Goal: Task Accomplishment & Management: Use online tool/utility

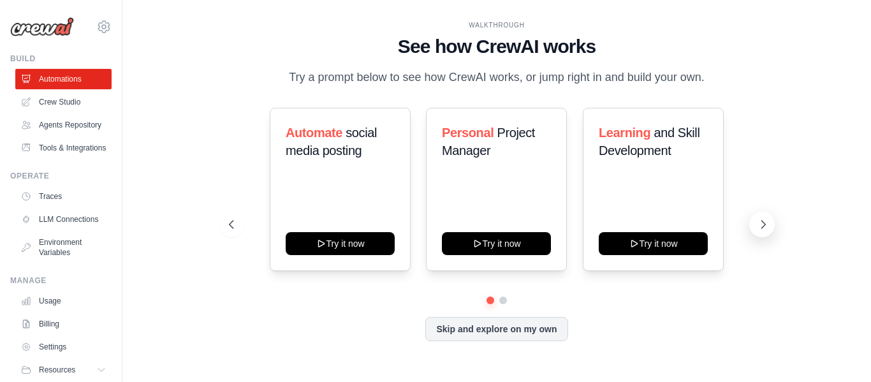
click at [762, 221] on icon at bounding box center [764, 225] width 4 height 8
click at [762, 224] on icon at bounding box center [763, 224] width 13 height 13
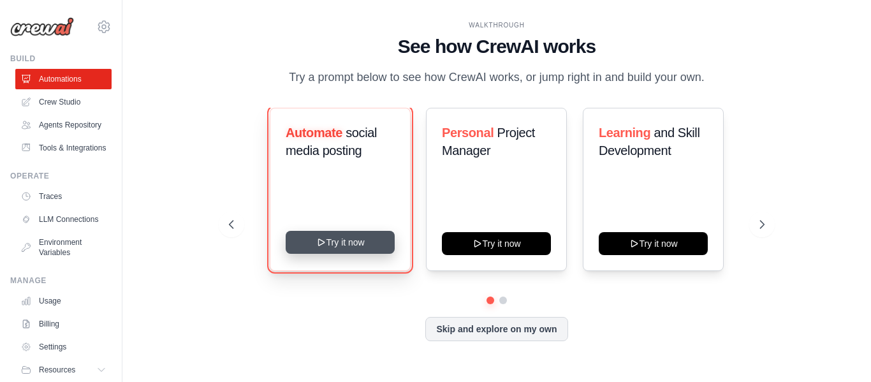
click at [331, 240] on button "Try it now" at bounding box center [340, 242] width 109 height 23
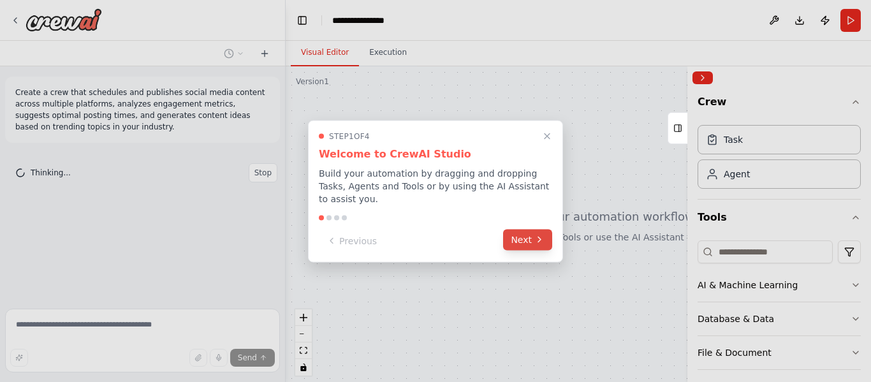
click at [519, 235] on button "Next" at bounding box center [527, 239] width 49 height 21
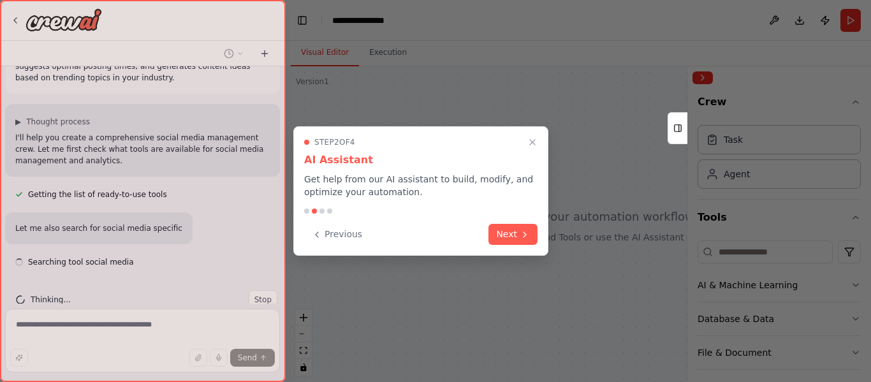
scroll to position [75, 0]
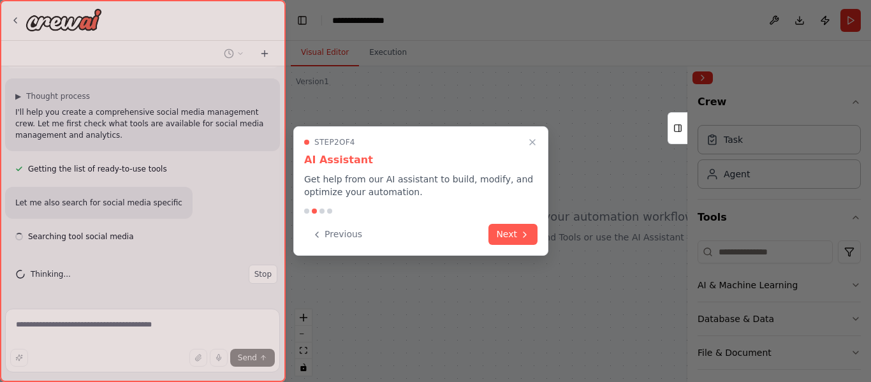
click at [519, 235] on button "Next" at bounding box center [513, 234] width 49 height 21
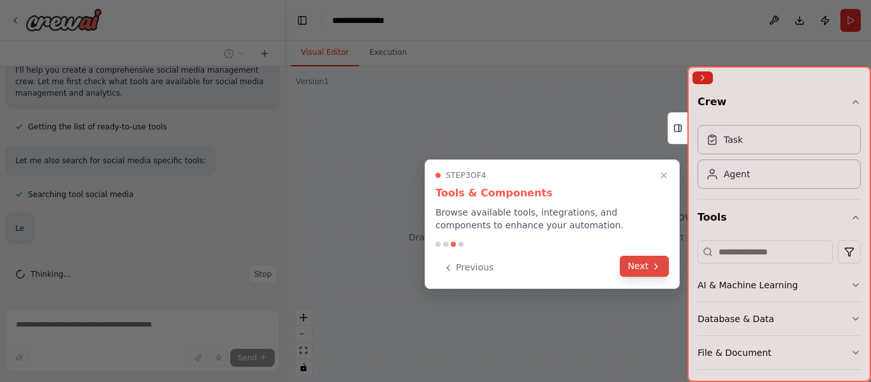
click at [652, 266] on icon at bounding box center [656, 266] width 10 height 10
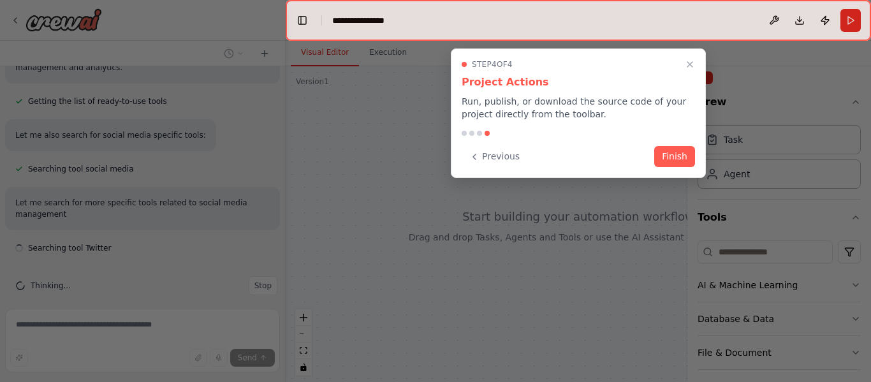
scroll to position [154, 0]
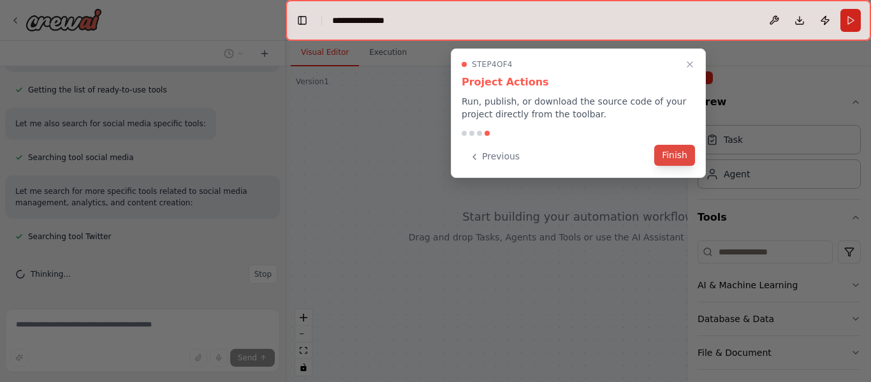
click at [671, 153] on button "Finish" at bounding box center [674, 155] width 41 height 21
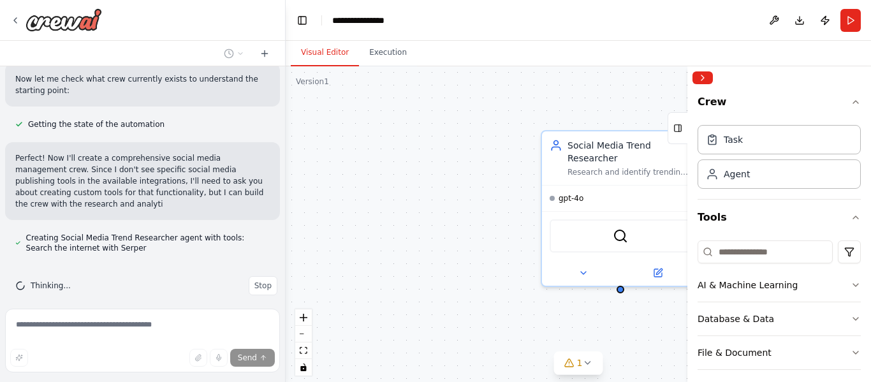
scroll to position [475, 0]
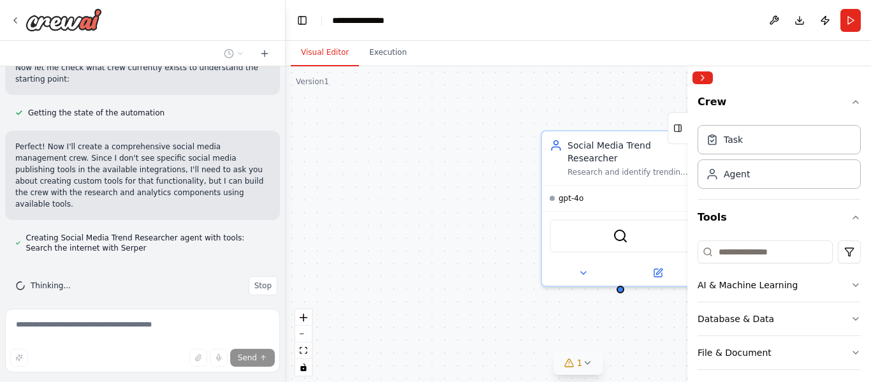
click at [589, 368] on button "1" at bounding box center [578, 363] width 49 height 24
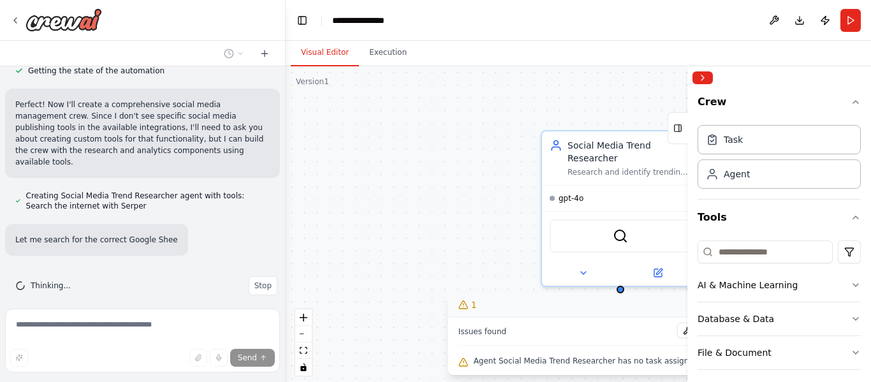
scroll to position [543, 0]
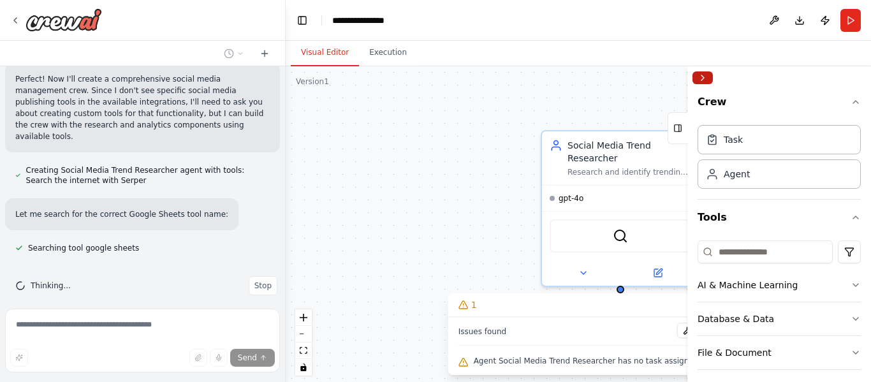
click at [705, 75] on button "Collapse right sidebar" at bounding box center [703, 77] width 20 height 13
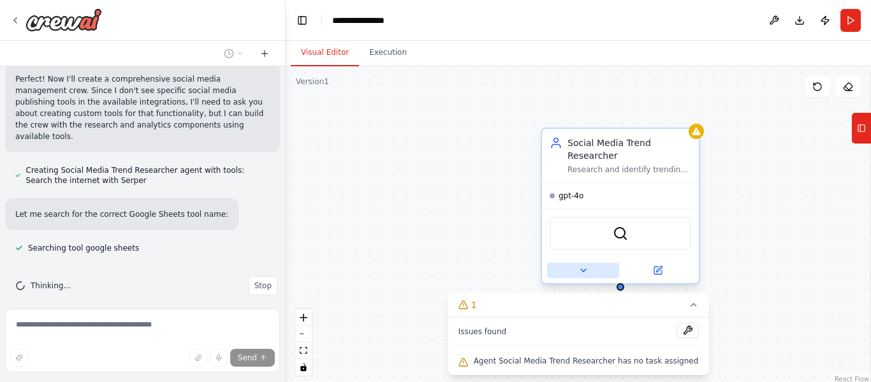
click at [585, 265] on icon at bounding box center [583, 270] width 10 height 10
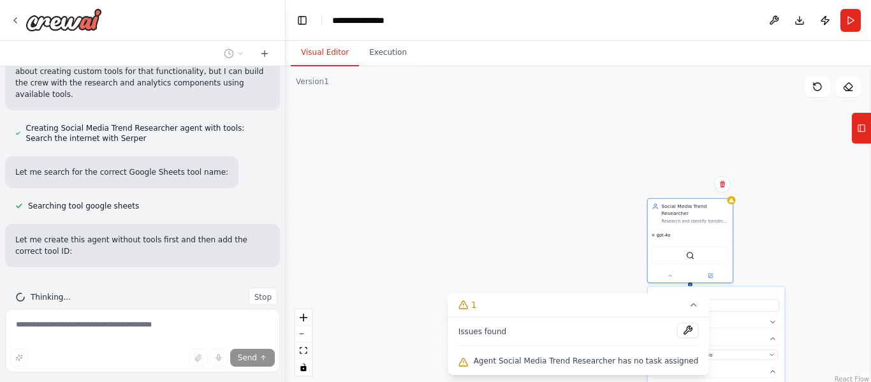
scroll to position [596, 0]
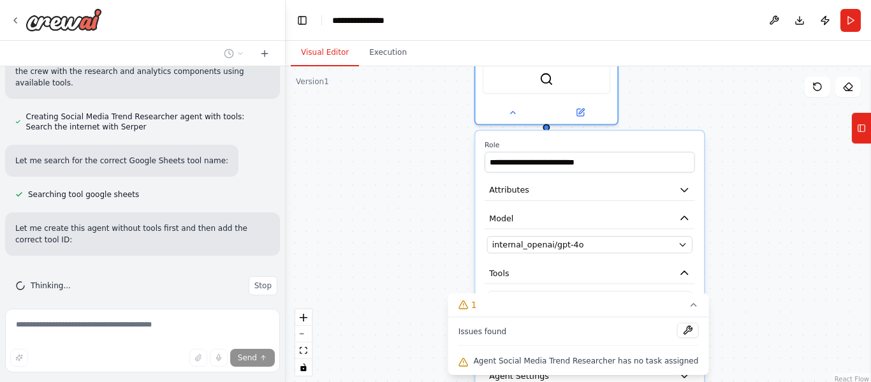
drag, startPoint x: 730, startPoint y: 263, endPoint x: 671, endPoint y: 77, distance: 194.7
click at [671, 77] on div "**********" at bounding box center [578, 225] width 585 height 319
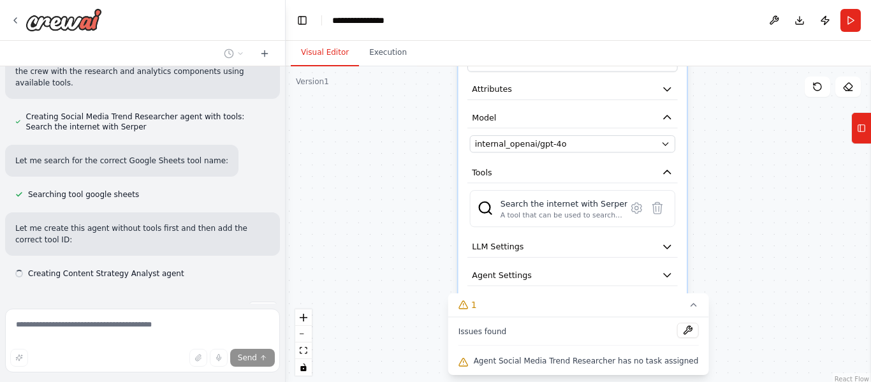
scroll to position [622, 0]
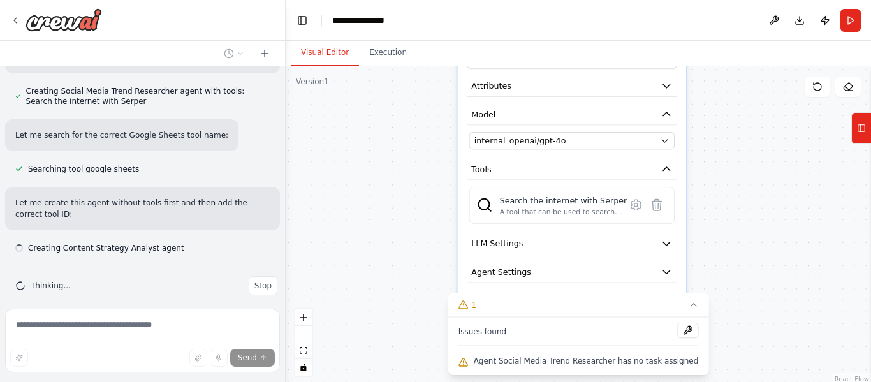
drag, startPoint x: 748, startPoint y: 225, endPoint x: 730, endPoint y: 121, distance: 105.5
click at [730, 121] on div "**********" at bounding box center [578, 225] width 585 height 319
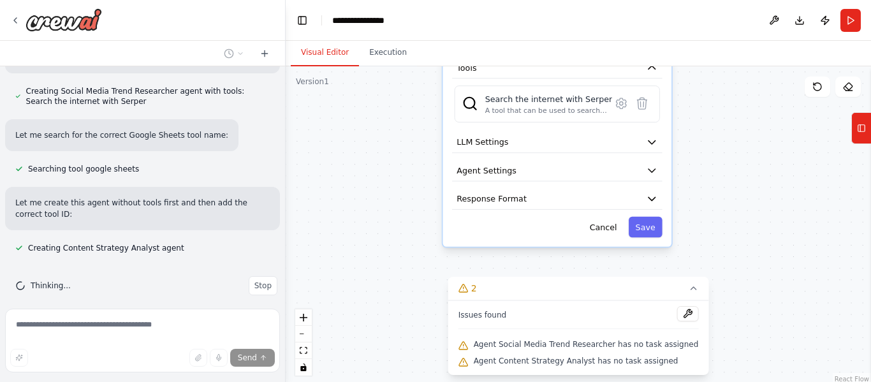
drag, startPoint x: 751, startPoint y: 241, endPoint x: 737, endPoint y: 140, distance: 102.5
click at [737, 140] on div "**********" at bounding box center [578, 225] width 585 height 319
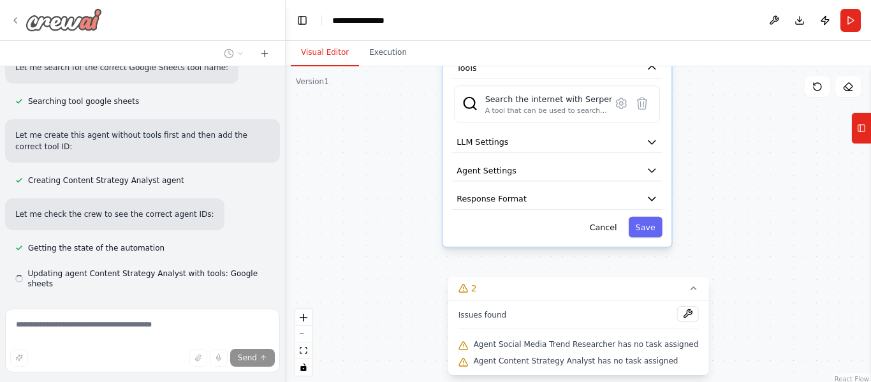
scroll to position [715, 0]
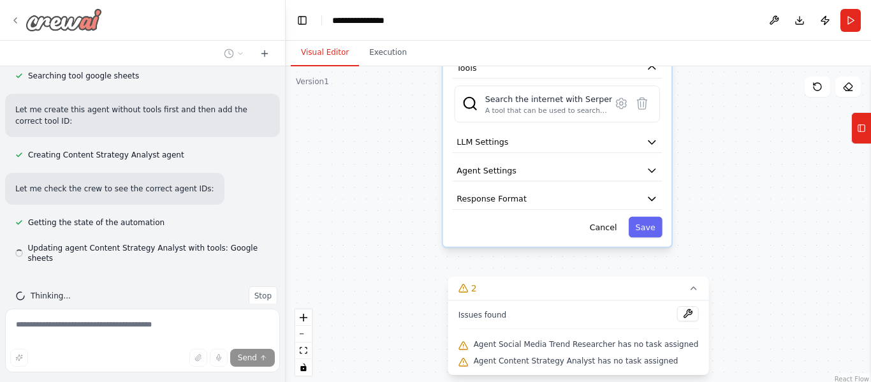
click at [16, 17] on icon at bounding box center [15, 20] width 10 height 10
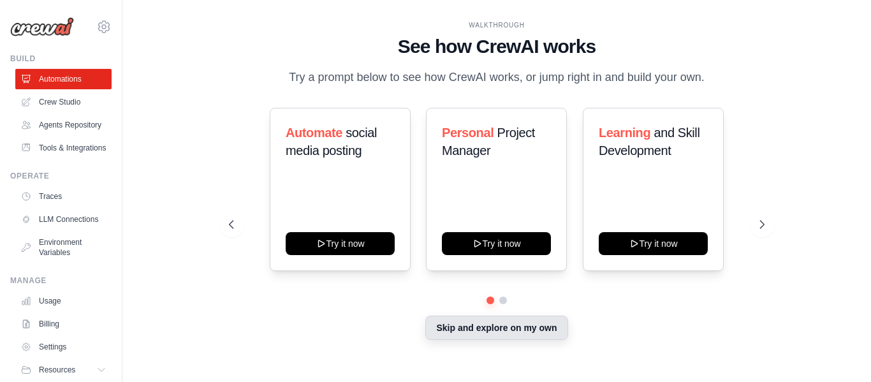
click at [524, 328] on button "Skip and explore on my own" at bounding box center [496, 328] width 142 height 24
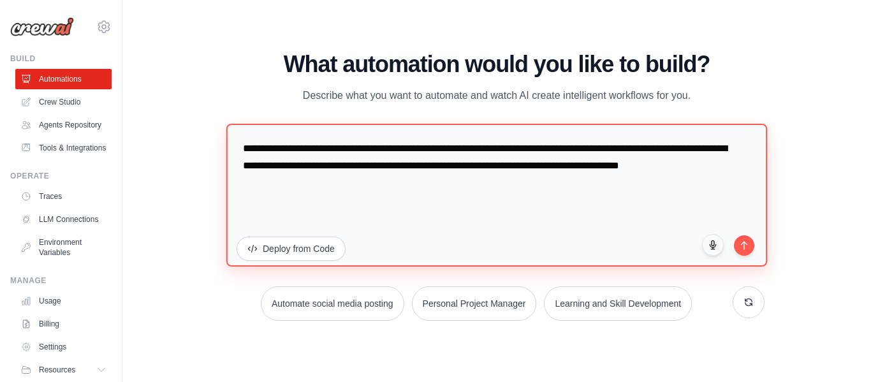
click at [357, 187] on textarea "**********" at bounding box center [496, 194] width 541 height 143
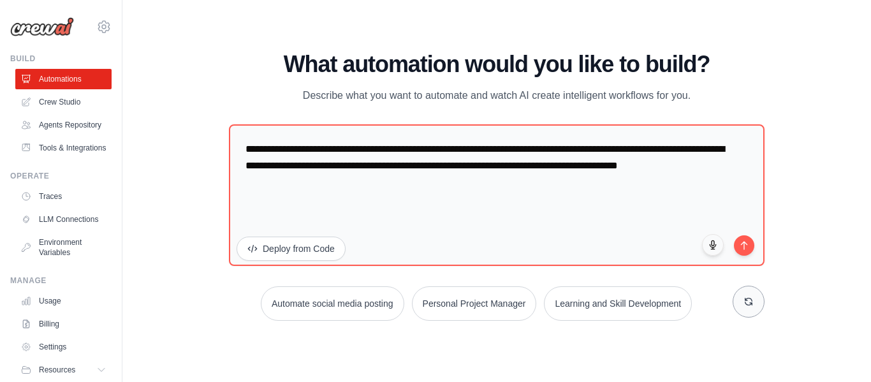
click at [751, 304] on icon at bounding box center [749, 301] width 7 height 7
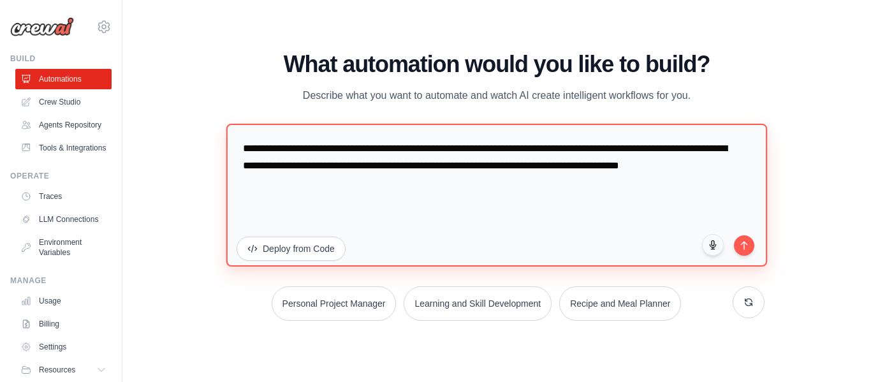
click at [334, 145] on textarea "**********" at bounding box center [496, 194] width 541 height 143
click at [288, 166] on textarea "**********" at bounding box center [496, 194] width 541 height 143
click at [364, 166] on textarea "**********" at bounding box center [496, 194] width 541 height 143
click at [281, 167] on textarea "**********" at bounding box center [496, 194] width 541 height 143
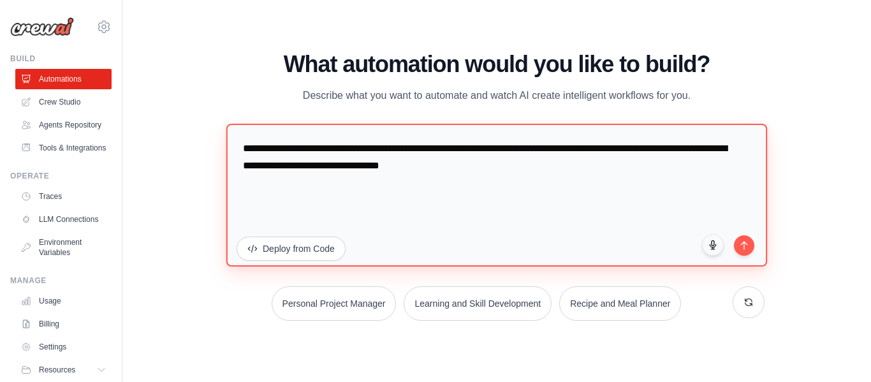
click at [354, 161] on textarea "**********" at bounding box center [496, 194] width 541 height 143
click at [362, 164] on textarea "**********" at bounding box center [496, 194] width 541 height 143
click at [361, 164] on textarea "**********" at bounding box center [496, 194] width 541 height 143
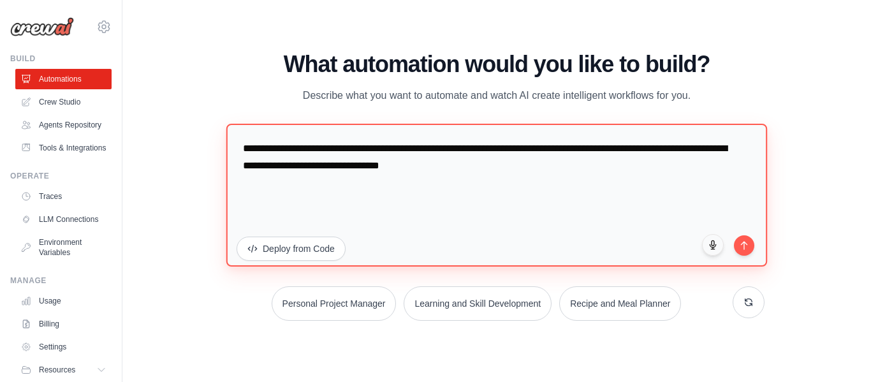
click at [364, 165] on textarea "**********" at bounding box center [496, 194] width 541 height 143
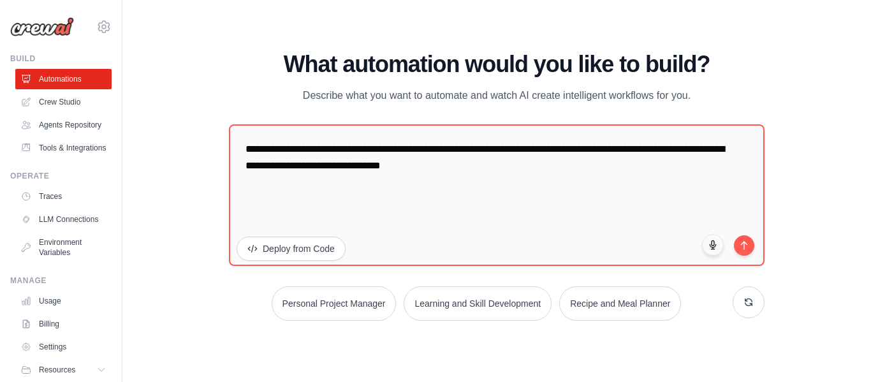
drag, startPoint x: 364, startPoint y: 165, endPoint x: 421, endPoint y: 59, distance: 120.1
click at [421, 59] on h1 "What automation would you like to build?" at bounding box center [497, 65] width 536 height 26
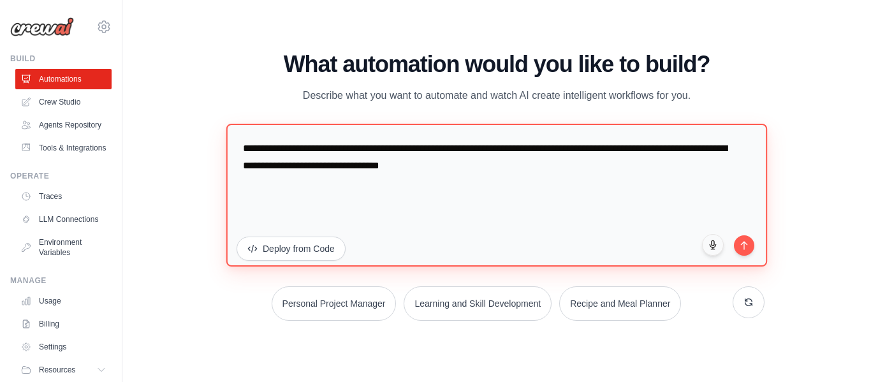
click at [367, 166] on textarea "**********" at bounding box center [496, 194] width 541 height 143
paste textarea
click at [512, 163] on textarea "**********" at bounding box center [496, 194] width 541 height 143
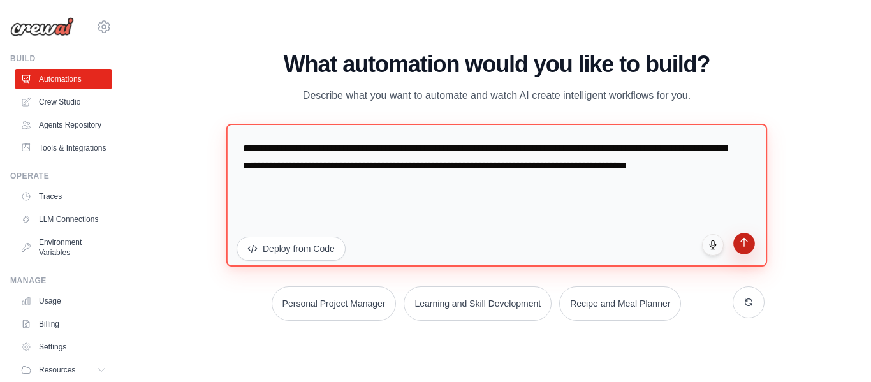
type textarea "**********"
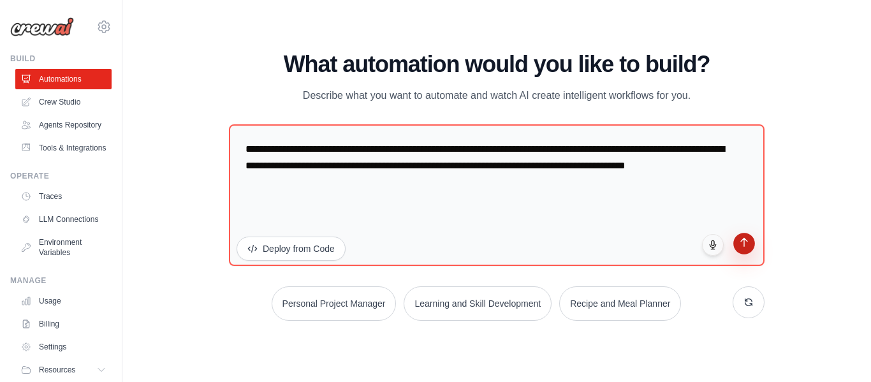
click at [747, 246] on icon "submit" at bounding box center [744, 242] width 11 height 11
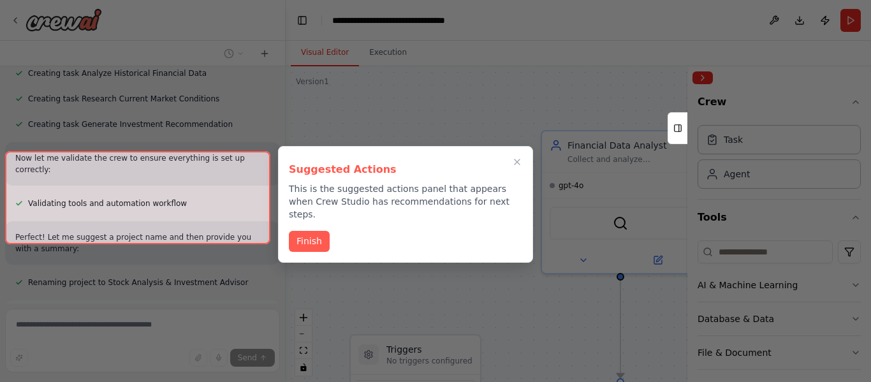
scroll to position [738, 0]
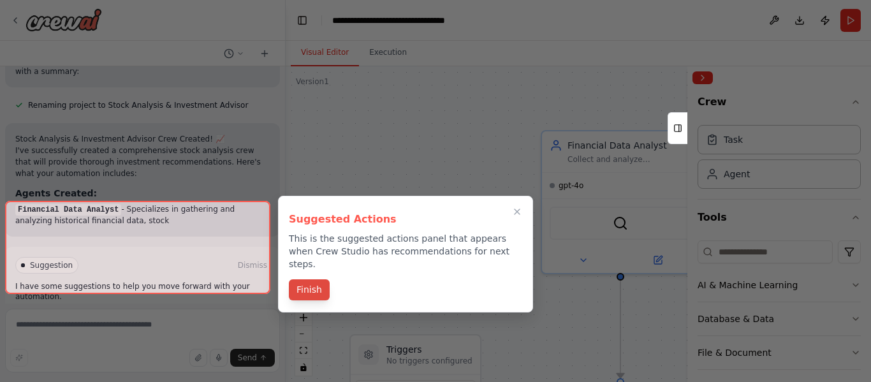
click at [313, 279] on button "Finish" at bounding box center [309, 289] width 41 height 21
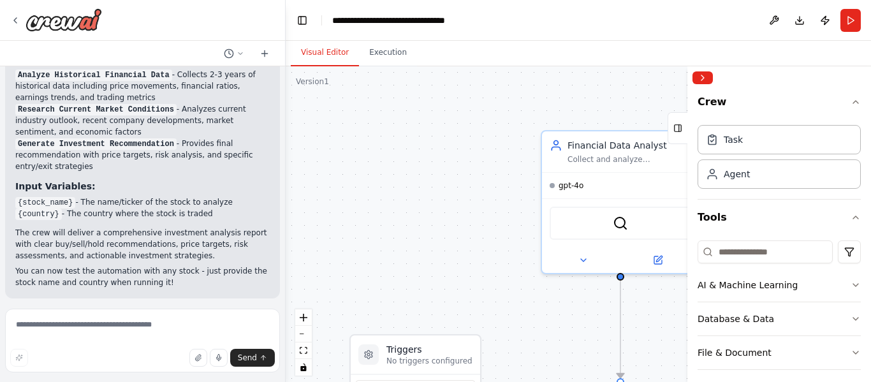
scroll to position [1124, 0]
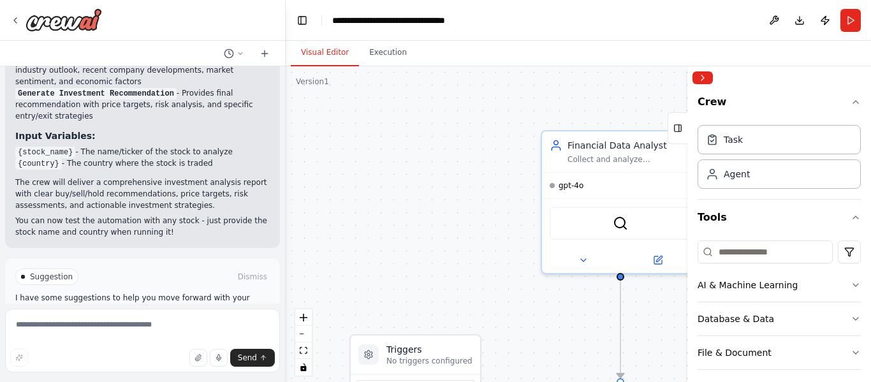
click at [142, 326] on span "Run Automation" at bounding box center [148, 331] width 62 height 10
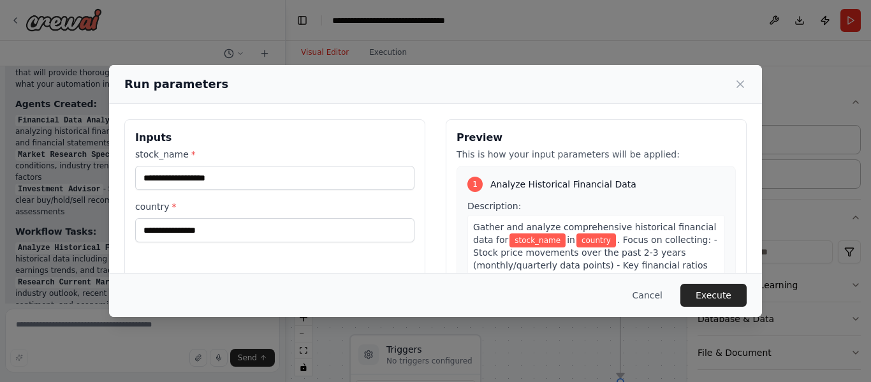
scroll to position [1141, 0]
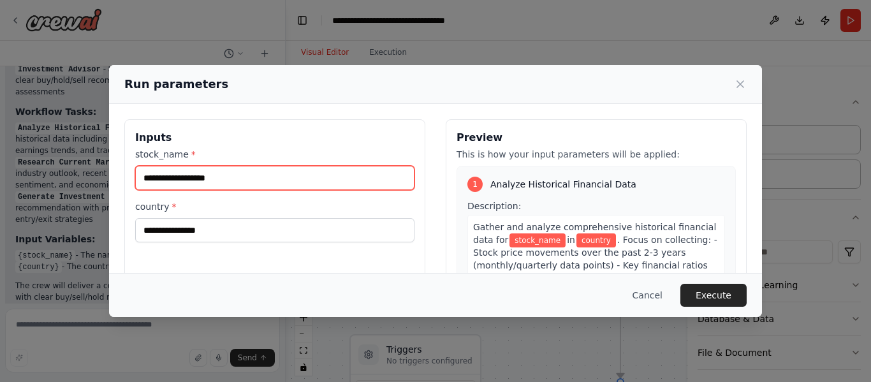
click at [304, 172] on input "stock_name *" at bounding box center [274, 178] width 279 height 24
paste input "**********"
type input "**********"
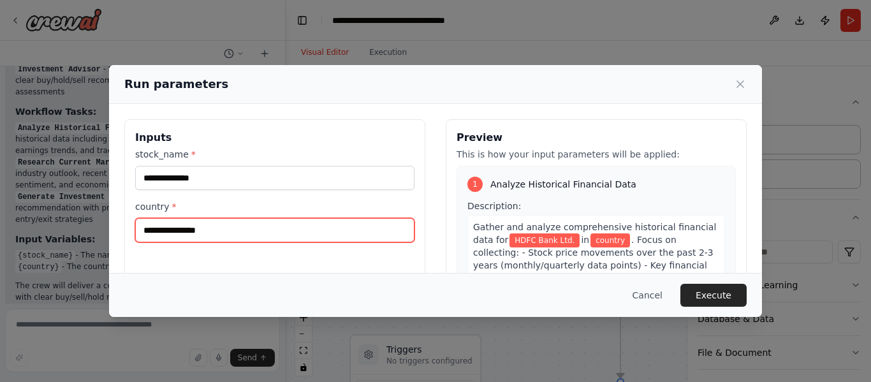
click at [242, 230] on input "country *" at bounding box center [274, 230] width 279 height 24
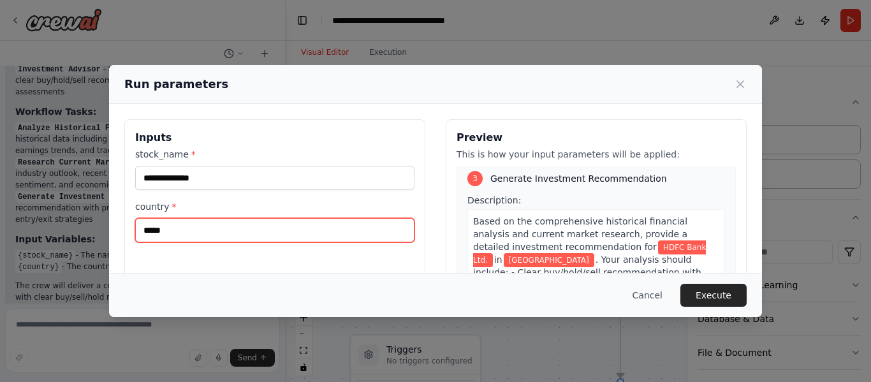
scroll to position [782, 0]
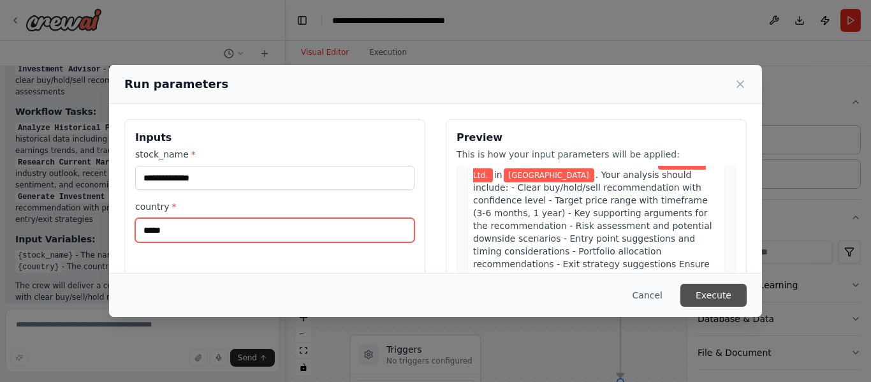
type input "*****"
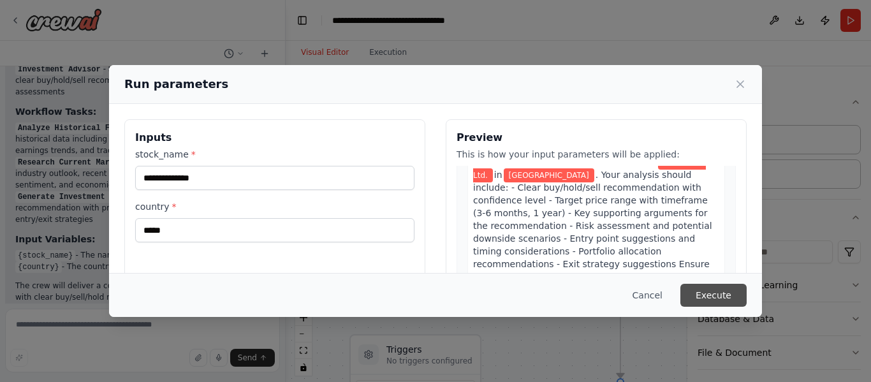
click at [698, 295] on button "Execute" at bounding box center [714, 295] width 66 height 23
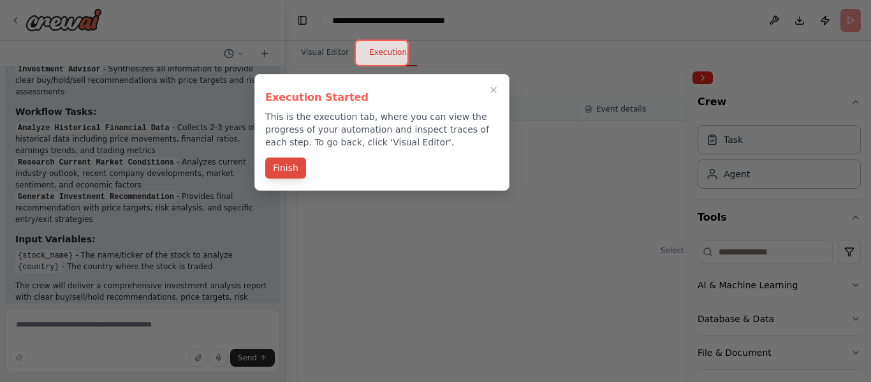
click at [293, 165] on button "Finish" at bounding box center [285, 168] width 41 height 21
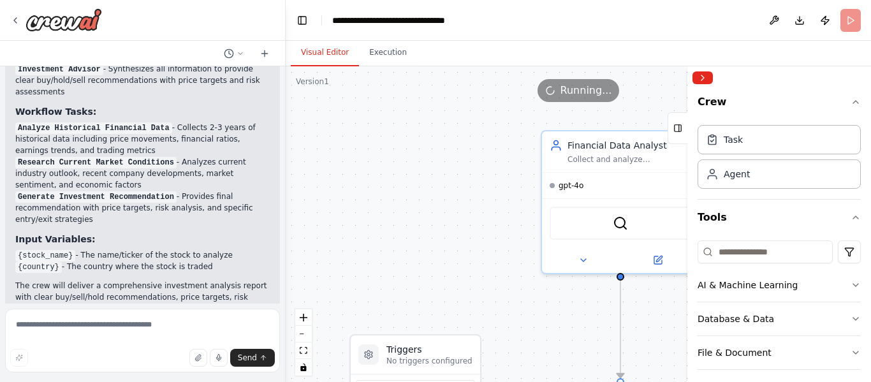
click at [317, 56] on button "Visual Editor" at bounding box center [325, 53] width 68 height 27
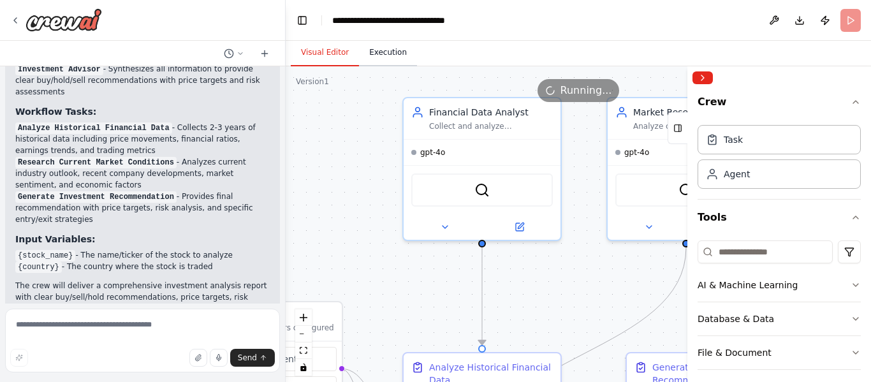
drag, startPoint x: 439, startPoint y: 232, endPoint x: 380, endPoint y: 63, distance: 179.5
click at [298, 196] on div ".deletable-edge-delete-btn { width: 20px; height: 20px; border: 0px solid #ffff…" at bounding box center [578, 225] width 585 height 319
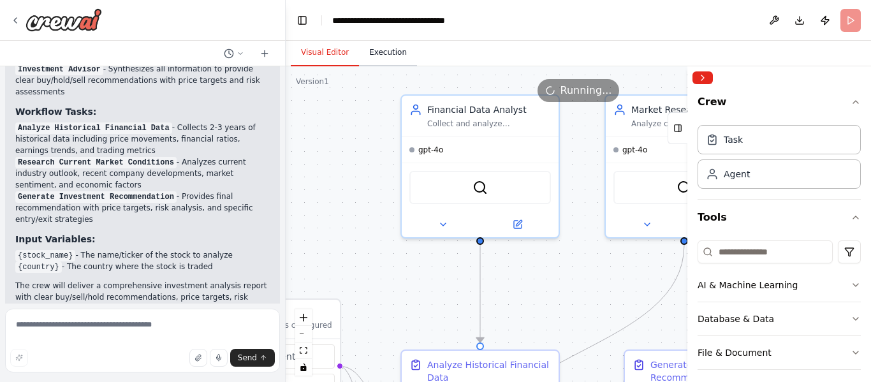
click at [386, 56] on button "Execution" at bounding box center [388, 53] width 58 height 27
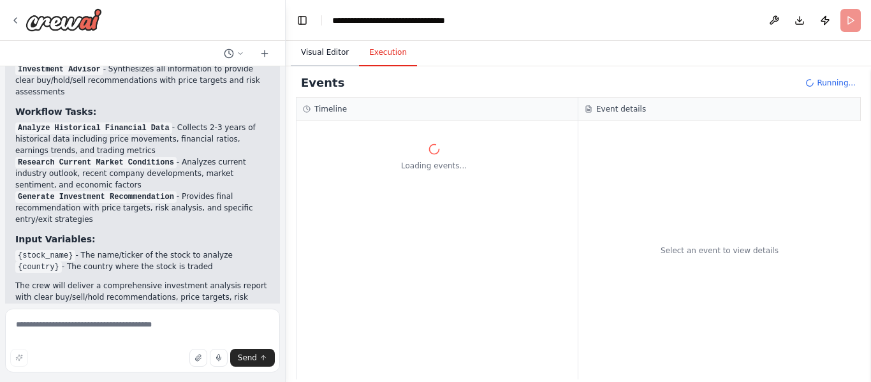
click at [324, 47] on button "Visual Editor" at bounding box center [325, 53] width 68 height 27
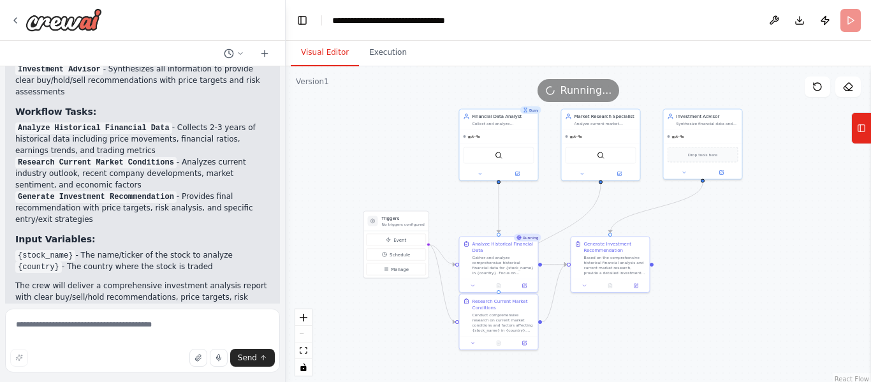
drag, startPoint x: 765, startPoint y: 334, endPoint x: 699, endPoint y: 242, distance: 112.8
click at [699, 242] on div ".deletable-edge-delete-btn { width: 20px; height: 20px; border: 0px solid #ffff…" at bounding box center [578, 225] width 585 height 319
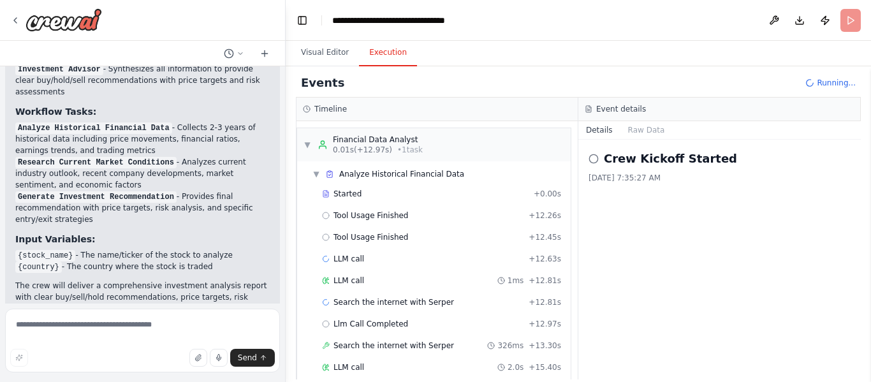
click at [385, 57] on button "Execution" at bounding box center [388, 53] width 58 height 27
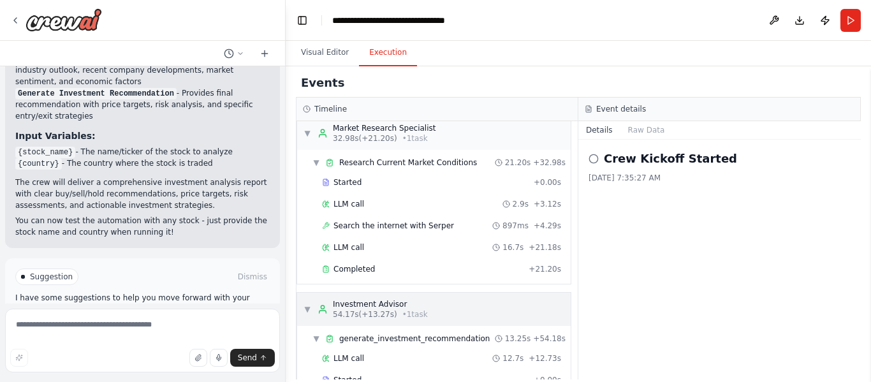
scroll to position [391, 0]
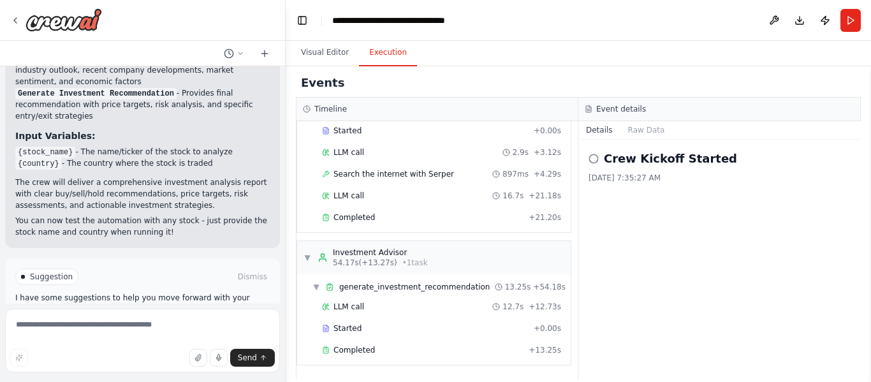
click at [632, 159] on h2 "Crew Kickoff Started" at bounding box center [670, 159] width 133 height 18
click at [649, 131] on button "Raw Data" at bounding box center [647, 130] width 52 height 18
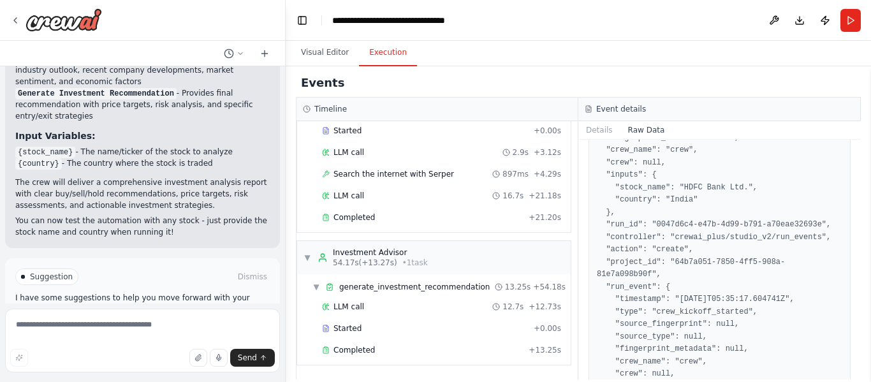
scroll to position [0, 0]
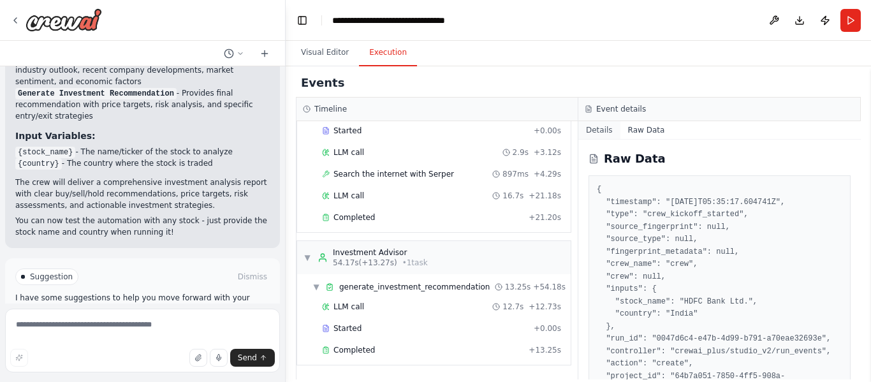
click at [603, 131] on button "Details" at bounding box center [599, 130] width 42 height 18
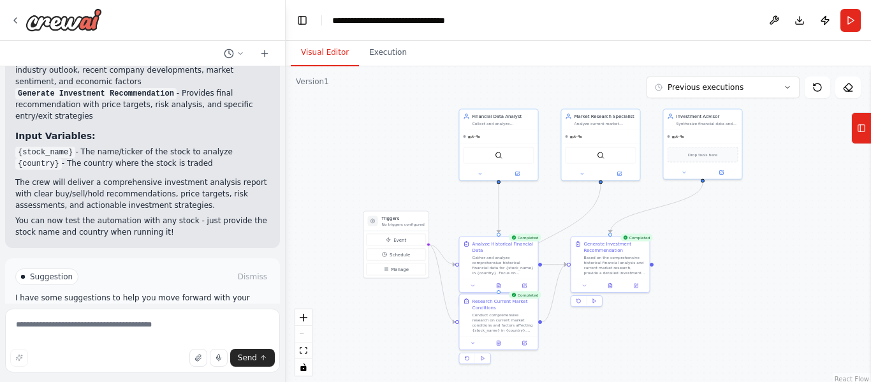
click at [331, 59] on button "Visual Editor" at bounding box center [325, 53] width 68 height 27
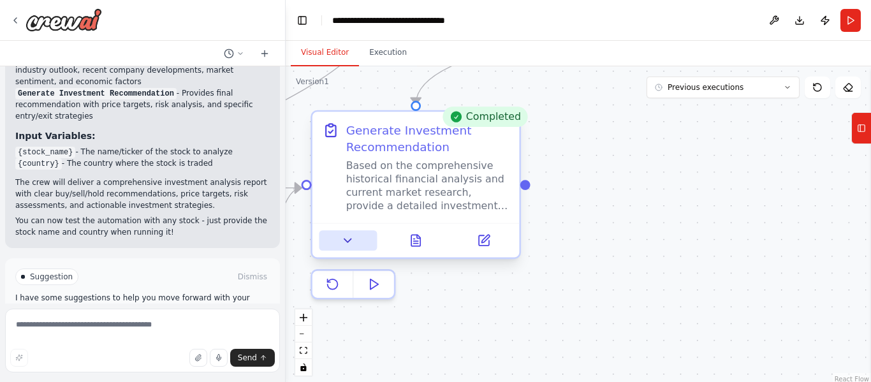
click at [350, 241] on icon at bounding box center [347, 240] width 7 height 3
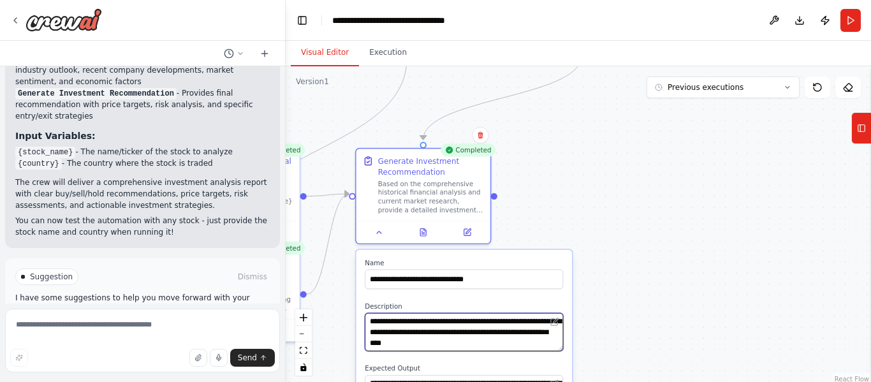
scroll to position [191, 0]
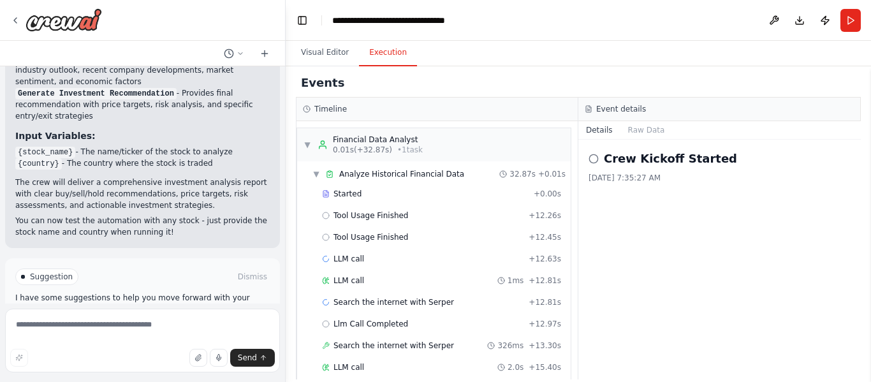
click at [391, 57] on button "Execution" at bounding box center [388, 53] width 58 height 27
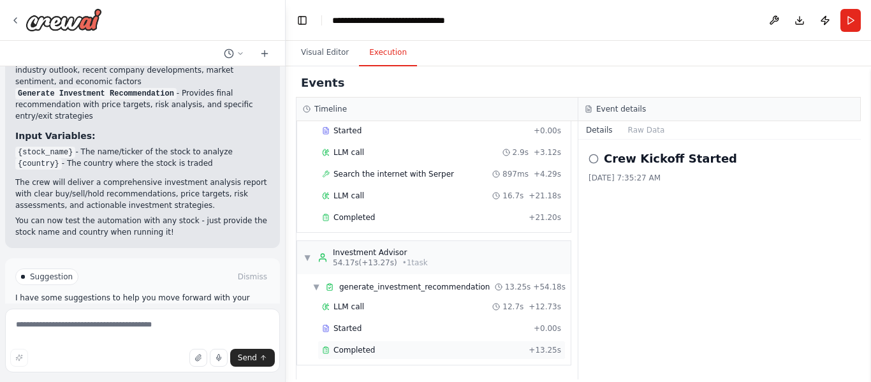
click at [354, 348] on span "Completed" at bounding box center [354, 350] width 41 height 10
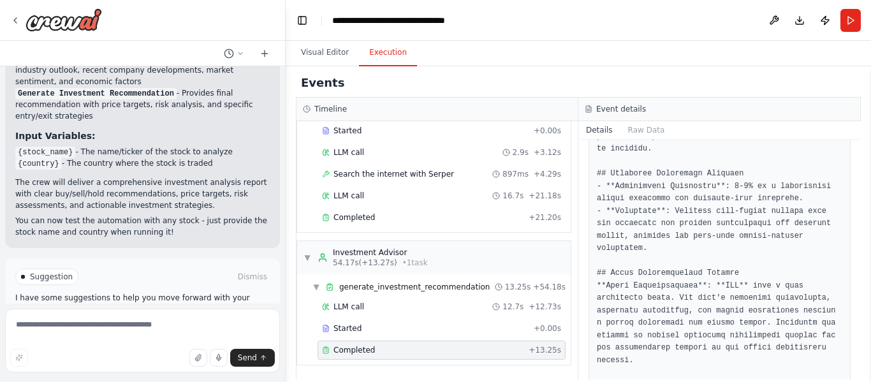
scroll to position [1110, 0]
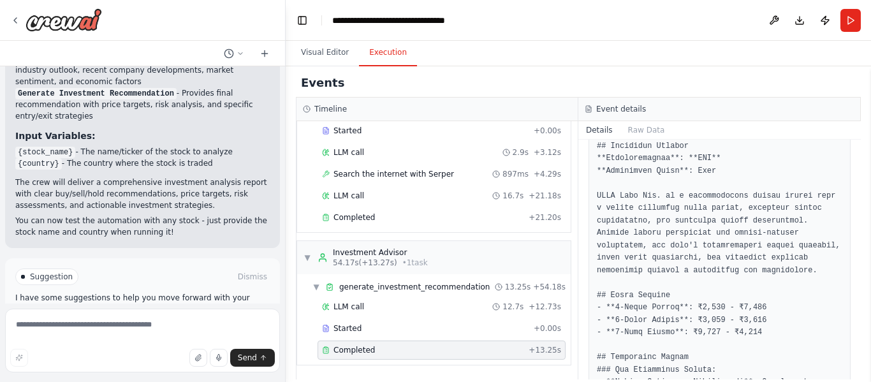
scroll to position [280, 0]
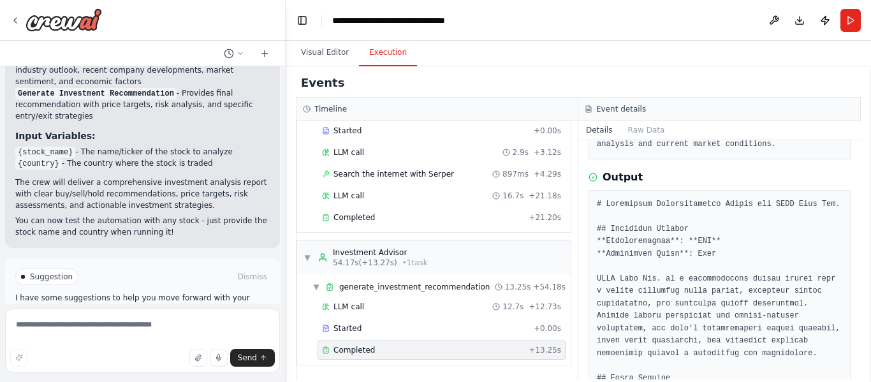
click at [169, 326] on span "Improve automation" at bounding box center [148, 331] width 78 height 10
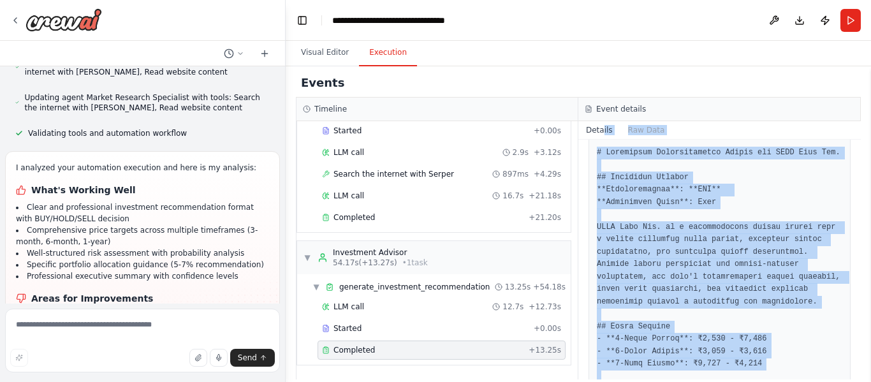
scroll to position [297, 0]
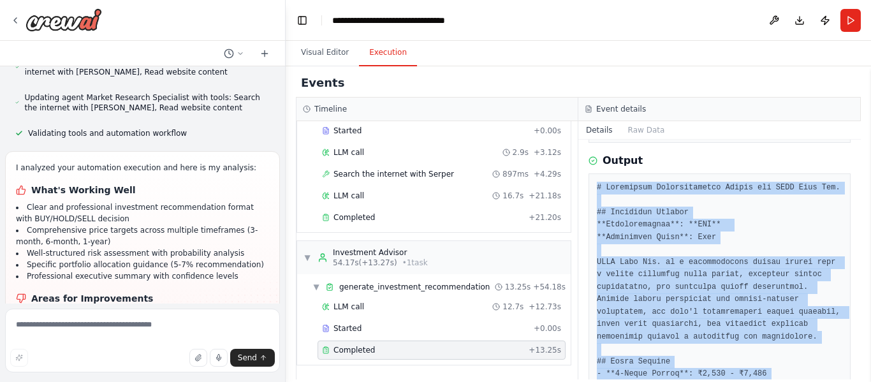
drag, startPoint x: 643, startPoint y: 345, endPoint x: 597, endPoint y: 175, distance: 175.8
copy pre "# Investment Recommendation Report for HDFC Bank Ltd. ## Executive Summary **Re…"
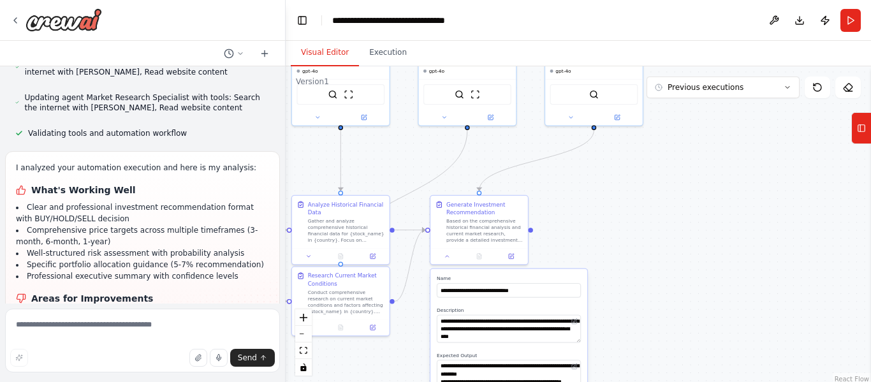
click at [341, 57] on button "Visual Editor" at bounding box center [325, 53] width 68 height 27
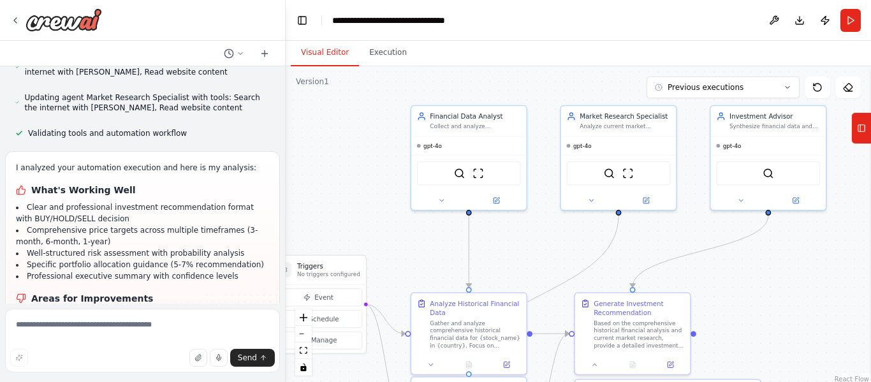
drag, startPoint x: 402, startPoint y: 156, endPoint x: 546, endPoint y: 249, distance: 171.1
click at [546, 249] on div ".deletable-edge-delete-btn { width: 20px; height: 20px; border: 0px solid #ffff…" at bounding box center [578, 225] width 585 height 319
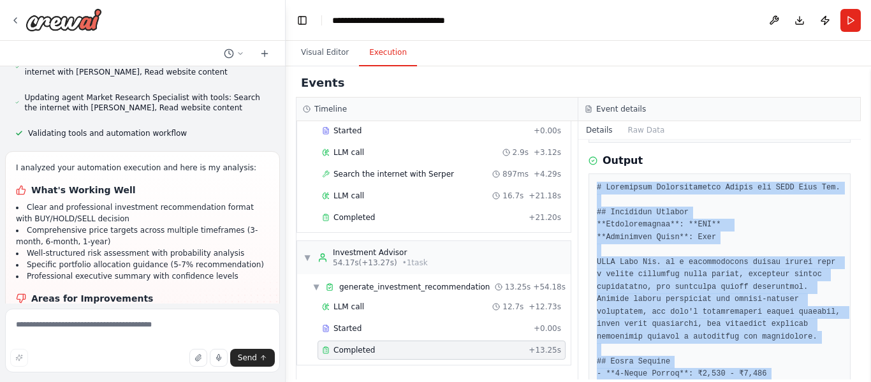
click at [382, 60] on button "Execution" at bounding box center [388, 53] width 58 height 27
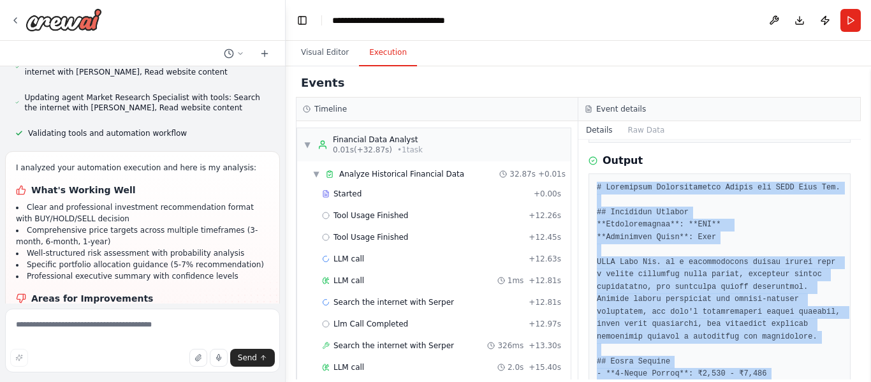
scroll to position [1895, 0]
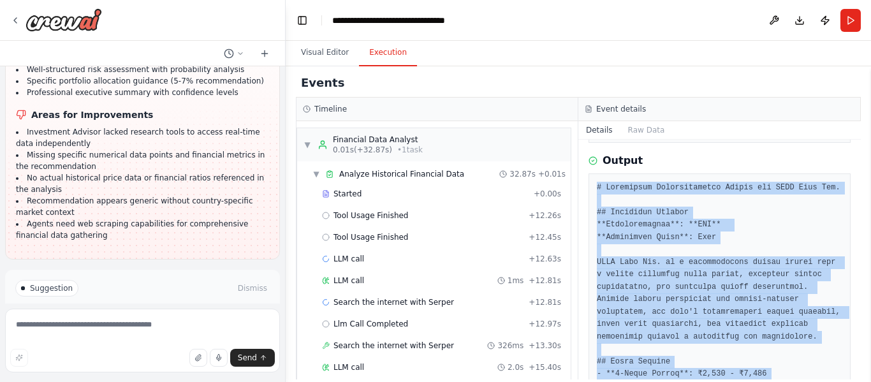
click at [169, 337] on span "Run Automation" at bounding box center [148, 342] width 62 height 10
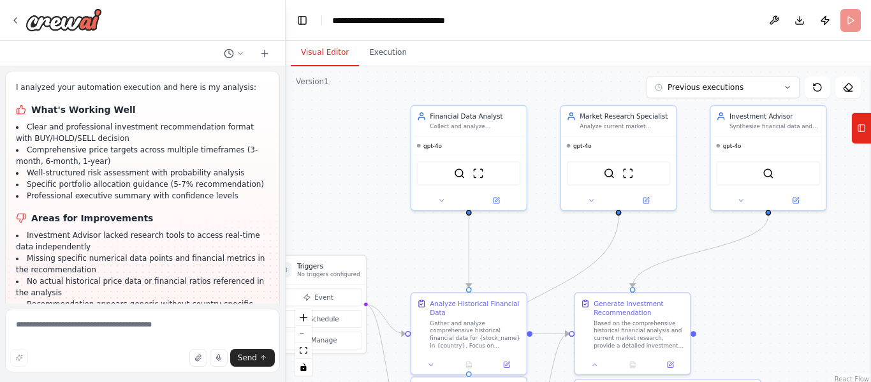
click at [329, 55] on button "Visual Editor" at bounding box center [325, 53] width 68 height 27
click at [715, 99] on div ".deletable-edge-delete-btn { width: 20px; height: 20px; border: 0px solid #ffff…" at bounding box center [578, 225] width 585 height 319
click at [722, 84] on span "Previous executions" at bounding box center [706, 87] width 76 height 10
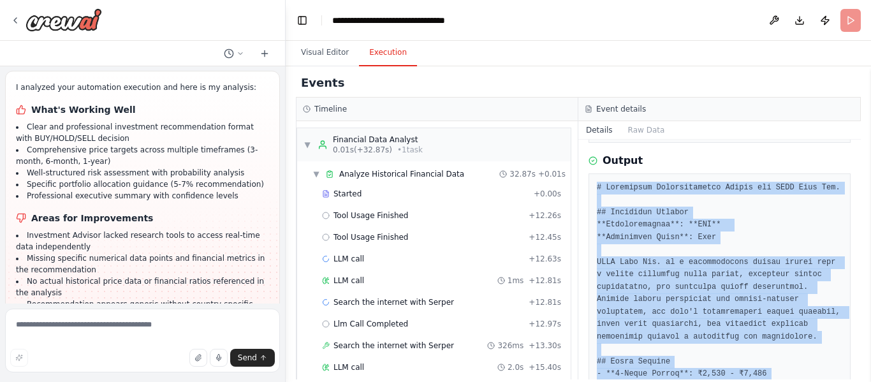
click at [383, 57] on button "Execution" at bounding box center [388, 53] width 58 height 27
click at [649, 132] on button "Raw Data" at bounding box center [647, 130] width 52 height 18
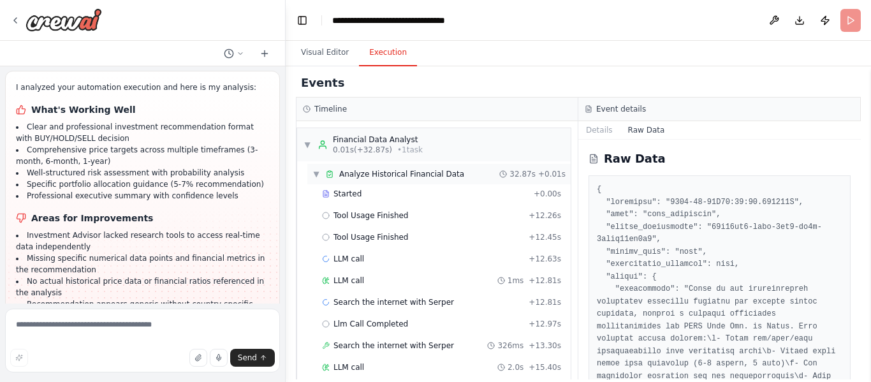
click at [364, 182] on div "▼ Analyze Historical Financial Data 32.87s + 0.01s" at bounding box center [438, 174] width 263 height 20
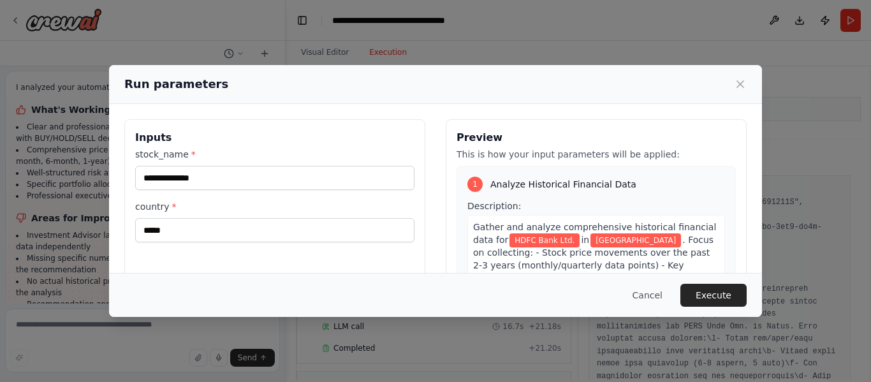
click at [361, 191] on div "**********" at bounding box center [274, 195] width 279 height 94
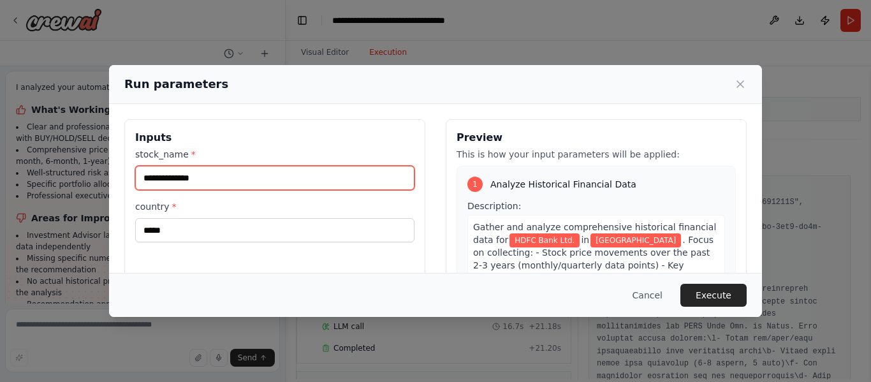
click at [297, 180] on input "**********" at bounding box center [274, 178] width 279 height 24
paste input "text"
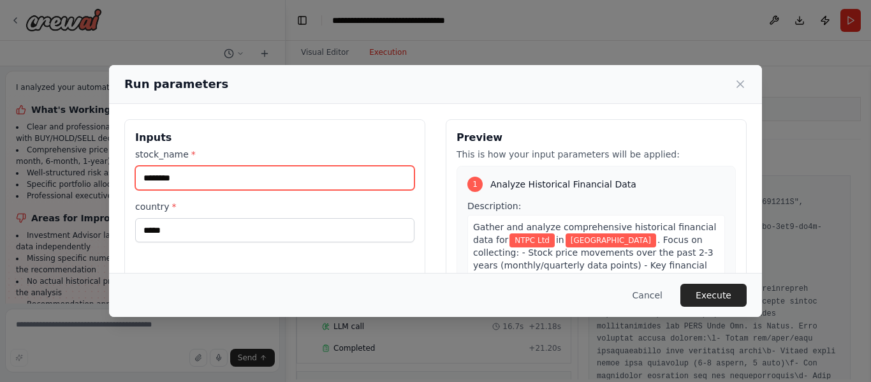
type input "********"
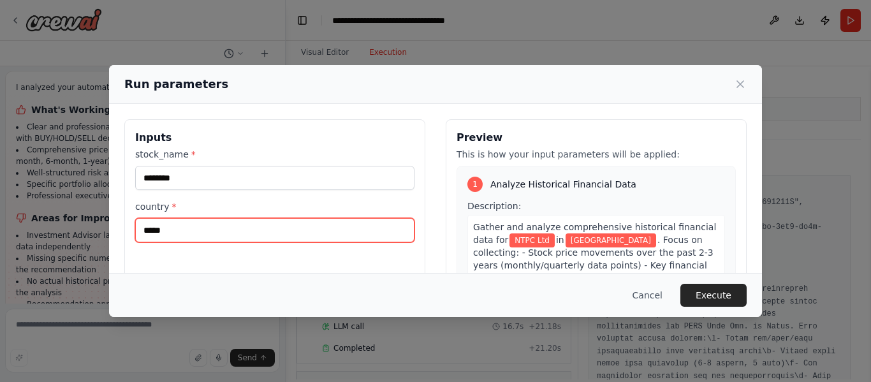
click at [246, 232] on input "*****" at bounding box center [274, 230] width 279 height 24
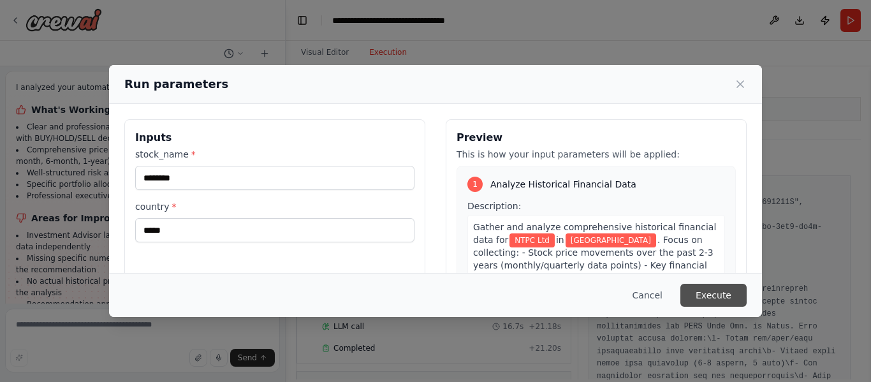
click at [718, 294] on button "Execute" at bounding box center [714, 295] width 66 height 23
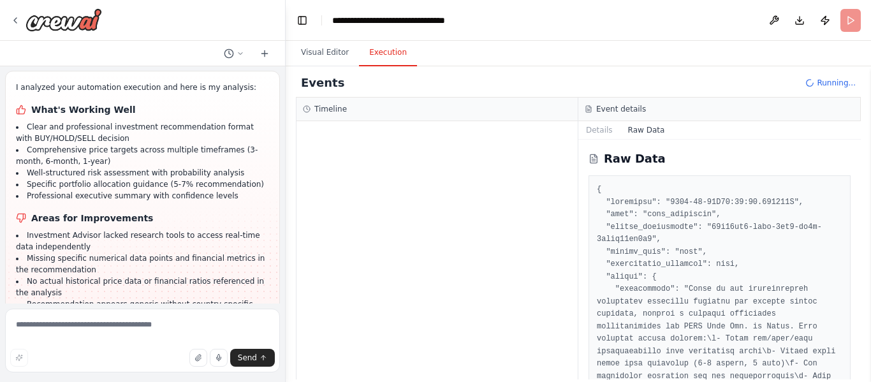
click at [41, 230] on li "Investment Advisor lacked research tools to access real-time data independently" at bounding box center [142, 241] width 253 height 23
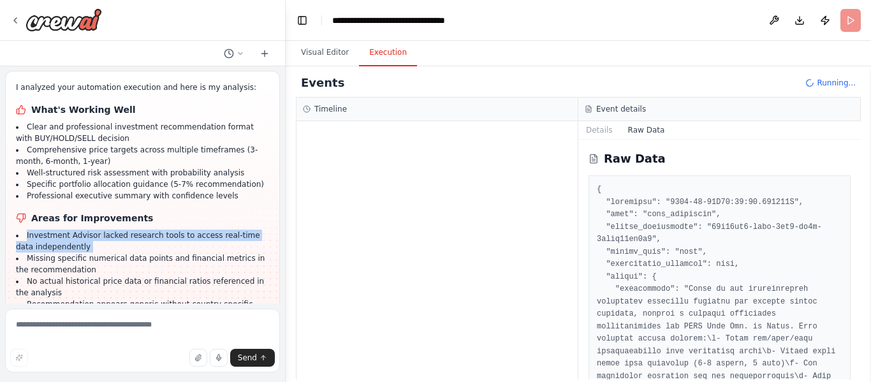
click at [41, 230] on li "Investment Advisor lacked research tools to access real-time data independently" at bounding box center [142, 241] width 253 height 23
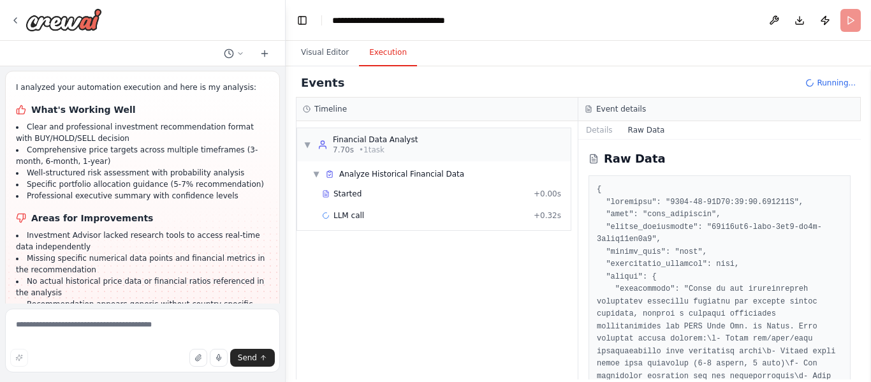
click at [60, 253] on li "Missing specific numerical data points and financial metrics in the recommendat…" at bounding box center [142, 264] width 253 height 23
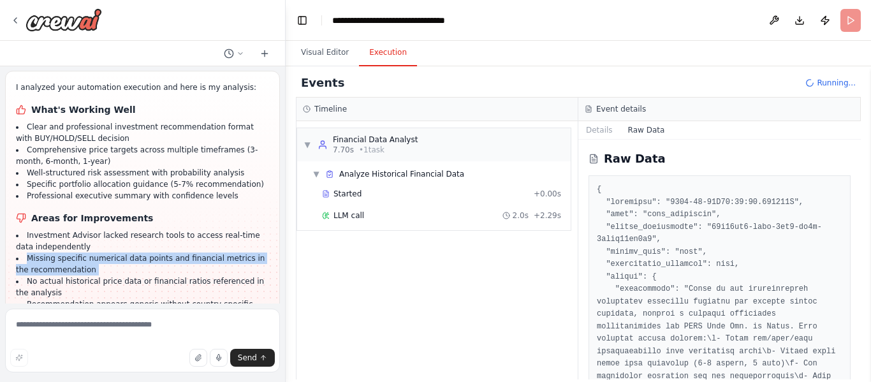
click at [60, 253] on li "Missing specific numerical data points and financial metrics in the recommendat…" at bounding box center [142, 264] width 253 height 23
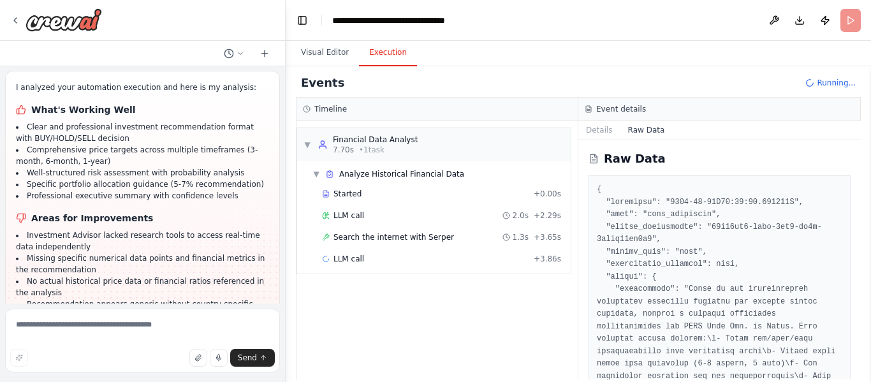
click at [54, 276] on li "No actual historical price data or financial ratios referenced in the analysis" at bounding box center [142, 287] width 253 height 23
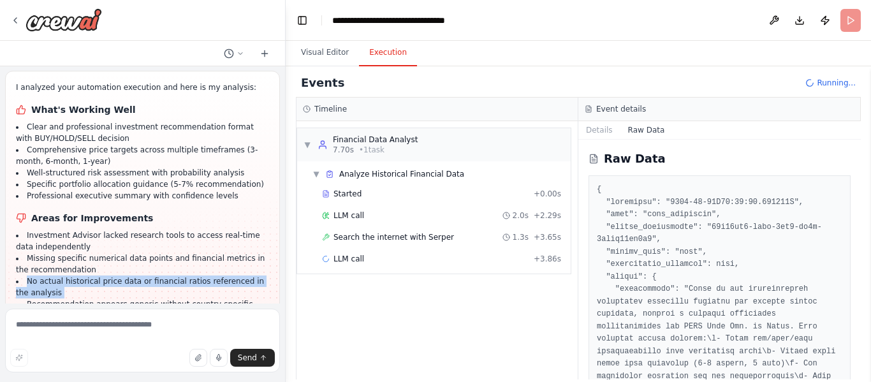
click at [54, 276] on li "No actual historical price data or financial ratios referenced in the analysis" at bounding box center [142, 287] width 253 height 23
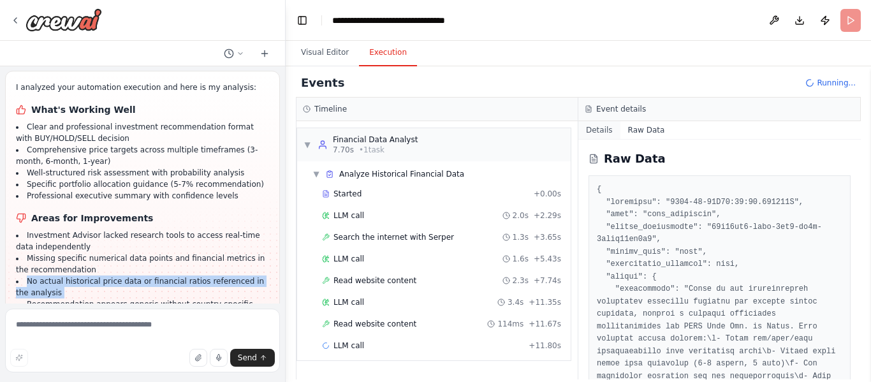
click at [604, 131] on button "Details" at bounding box center [599, 130] width 42 height 18
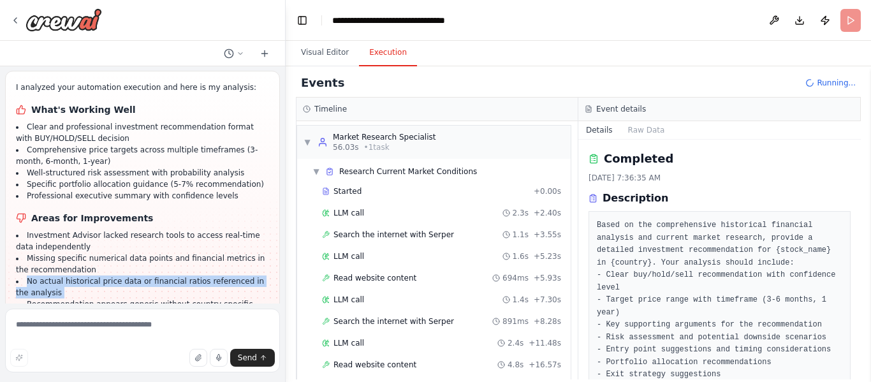
scroll to position [562, 0]
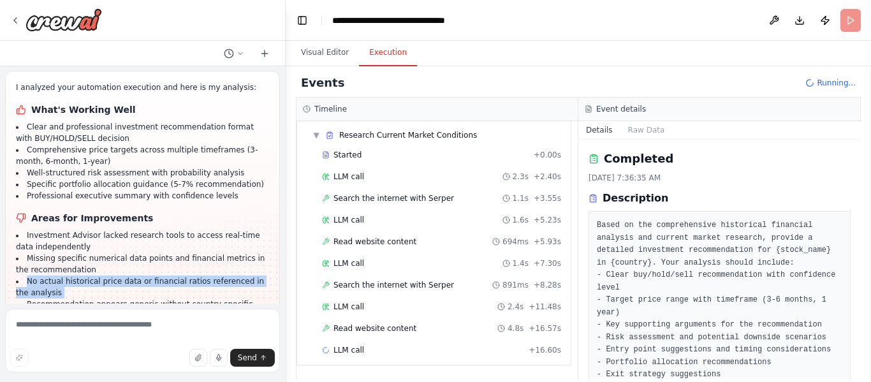
click at [564, 229] on div "▼ Financial Data Analyst 7.70s (+48.22s) • 1 task ▼ Analyze Historical Financia…" at bounding box center [437, 250] width 281 height 258
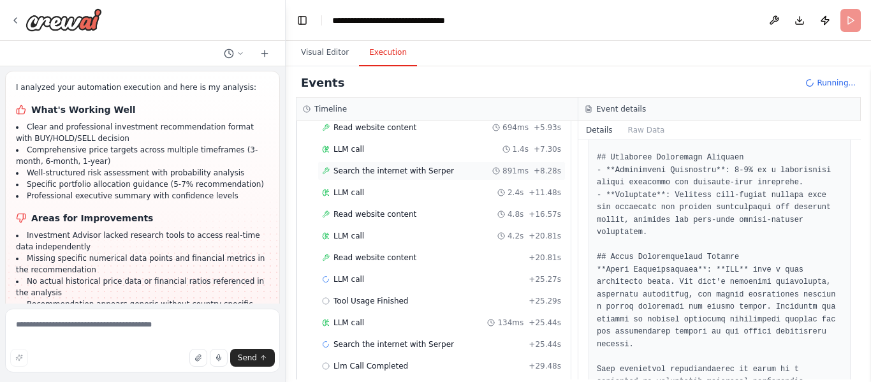
scroll to position [757, 0]
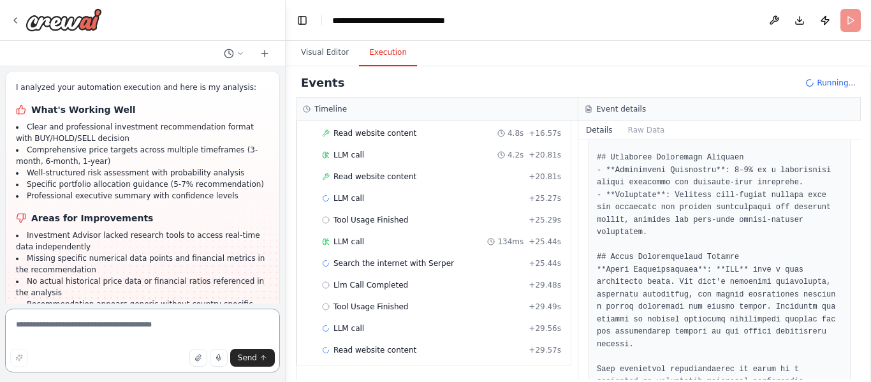
click at [133, 332] on textarea at bounding box center [142, 341] width 275 height 64
type textarea "**********"
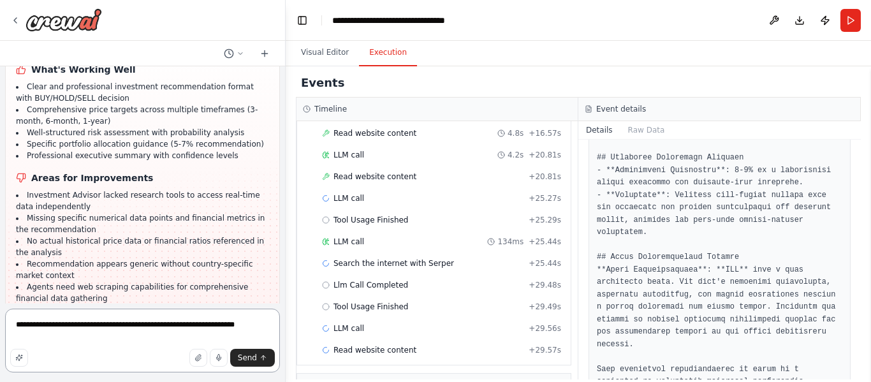
scroll to position [1823, 0]
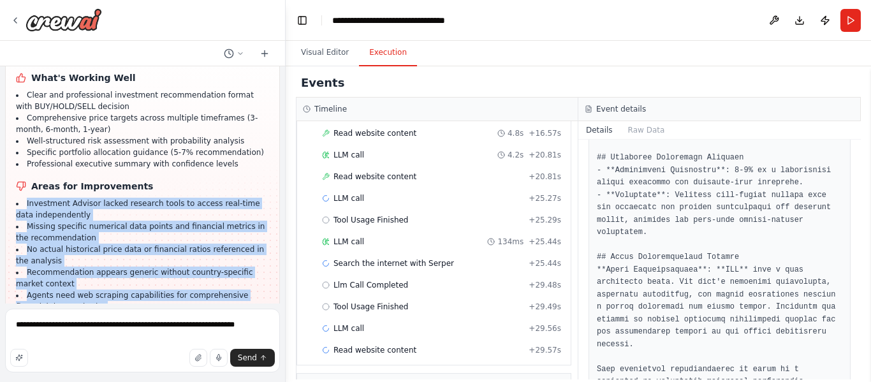
drag, startPoint x: 14, startPoint y: 133, endPoint x: 73, endPoint y: 239, distance: 121.0
click at [73, 239] on div "I analyzed your automation execution and here is my analysis: What's Working We…" at bounding box center [142, 185] width 275 height 292
copy ul "Investment Advisor lacked research tools to access real-time data independently…"
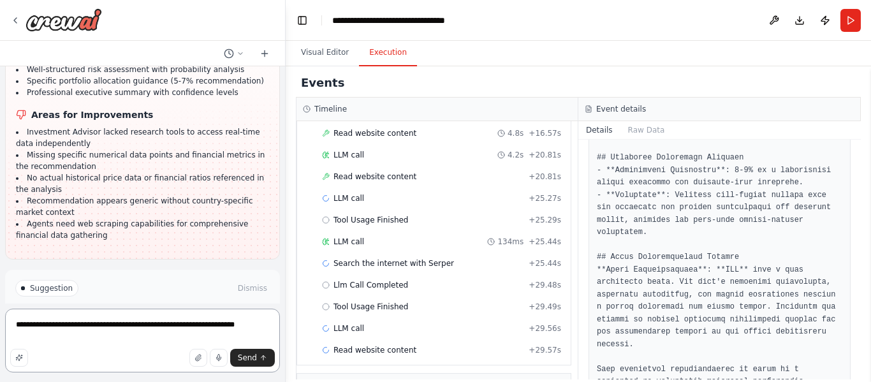
click at [156, 337] on textarea "**********" at bounding box center [142, 341] width 275 height 64
paste textarea "**********"
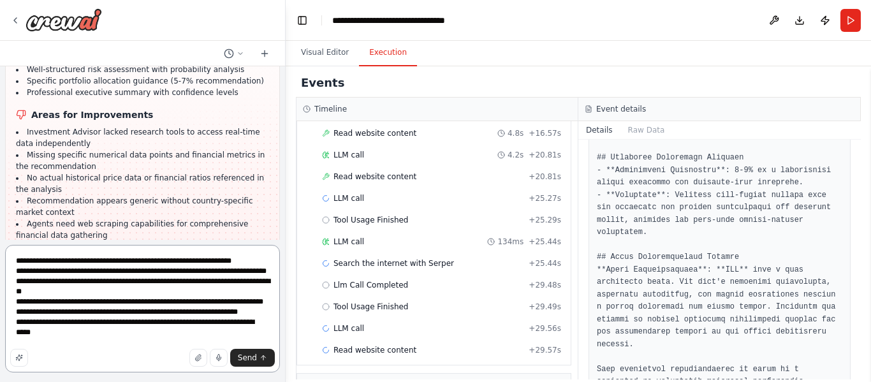
click at [15, 274] on textarea "**********" at bounding box center [142, 309] width 275 height 128
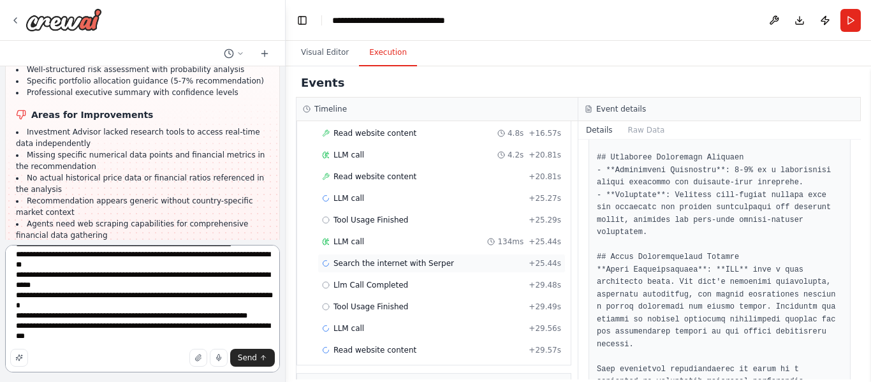
scroll to position [911, 0]
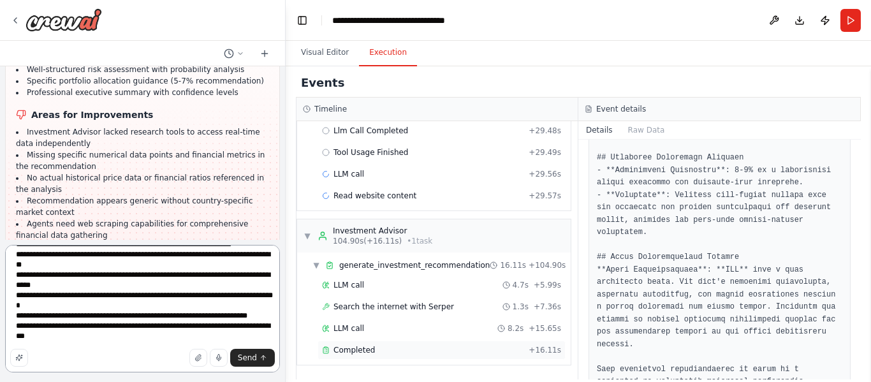
type textarea "**********"
click at [364, 349] on span "Completed" at bounding box center [354, 350] width 41 height 10
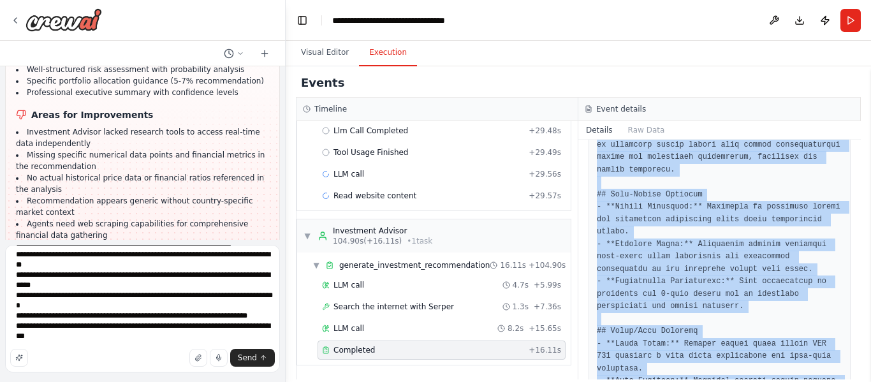
scroll to position [874, 0]
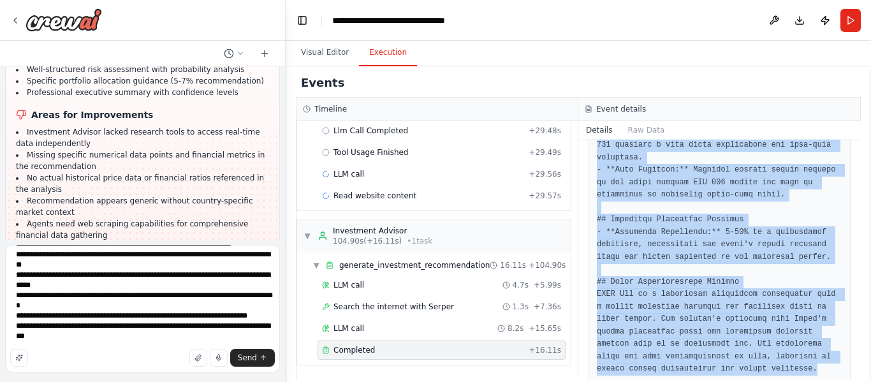
drag, startPoint x: 597, startPoint y: 280, endPoint x: 780, endPoint y: 351, distance: 196.3
copy pre "# NTPC Ltd Investment Recommendation Report ## Executive Summary **Recommendati…"
click at [245, 354] on span "Send" at bounding box center [247, 358] width 19 height 10
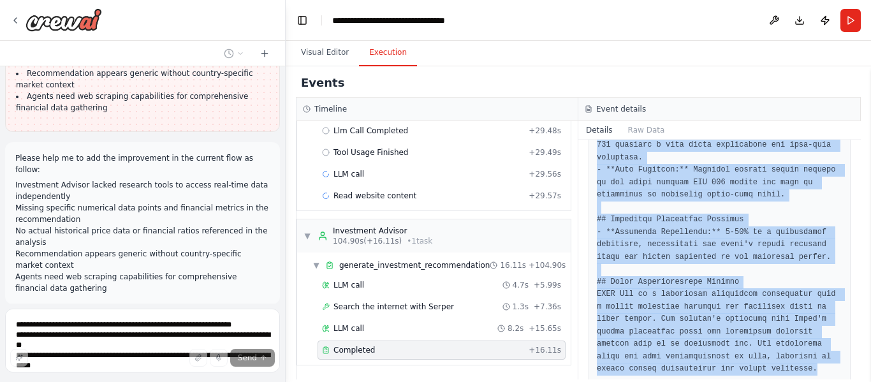
scroll to position [2022, 0]
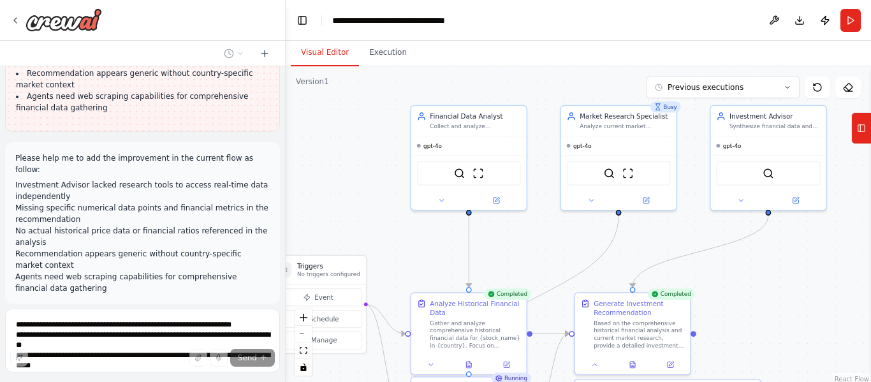
click at [316, 52] on button "Visual Editor" at bounding box center [325, 53] width 68 height 27
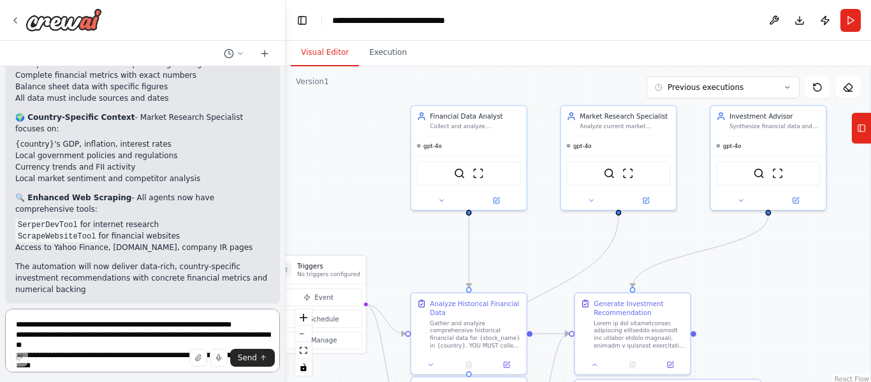
scroll to position [2905, 0]
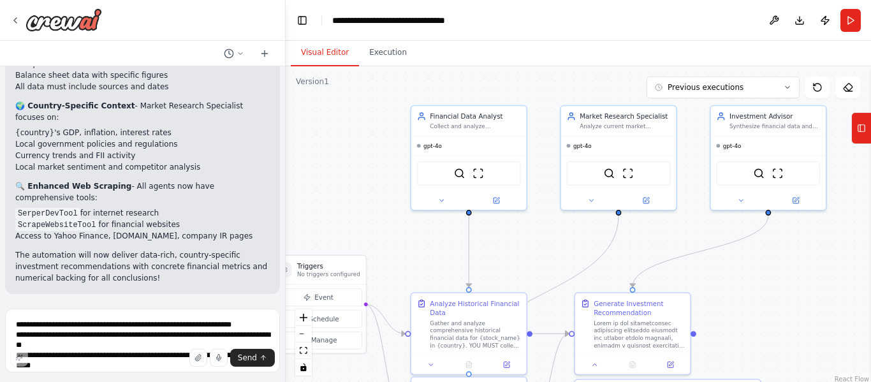
click at [188, 367] on button "Run Automation" at bounding box center [142, 377] width 254 height 20
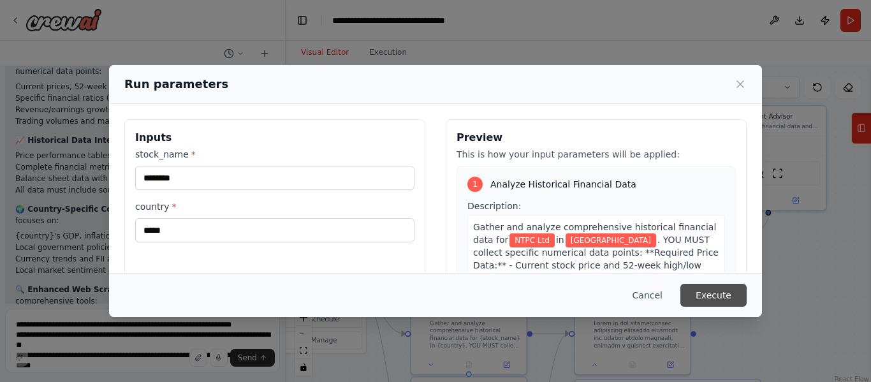
click at [723, 288] on button "Execute" at bounding box center [714, 295] width 66 height 23
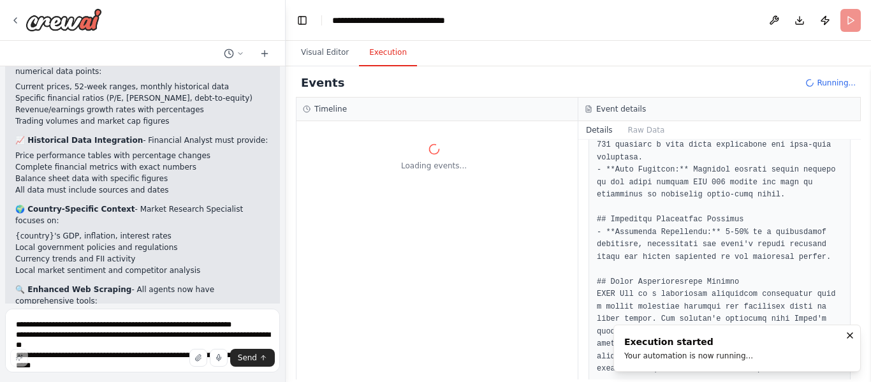
click at [603, 130] on button "Details" at bounding box center [599, 130] width 42 height 18
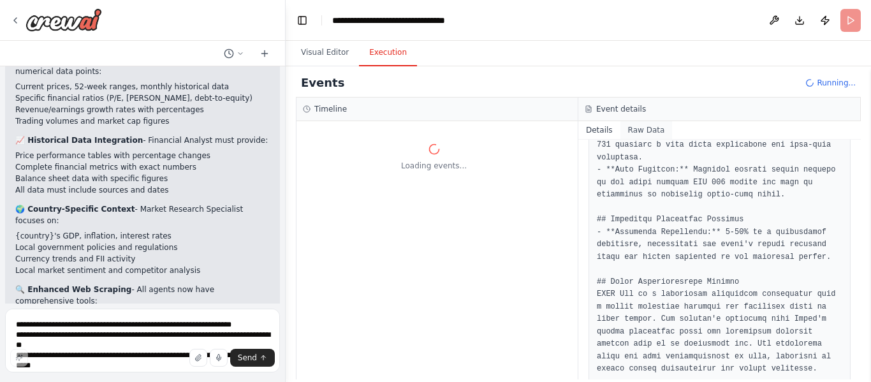
click at [630, 134] on button "Raw Data" at bounding box center [647, 130] width 52 height 18
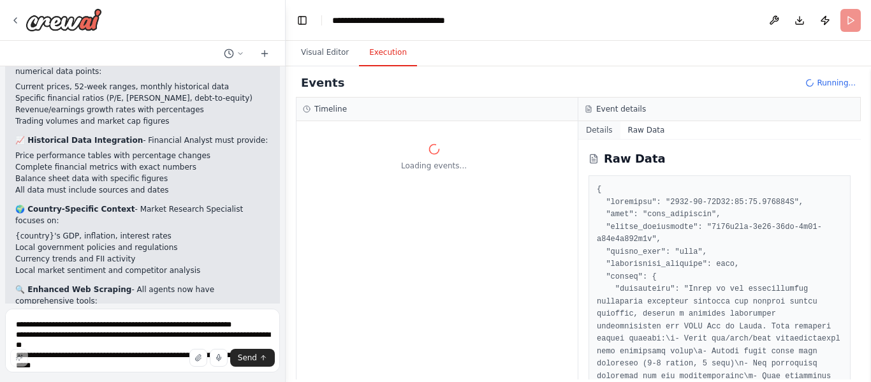
click at [596, 131] on button "Details" at bounding box center [599, 130] width 42 height 18
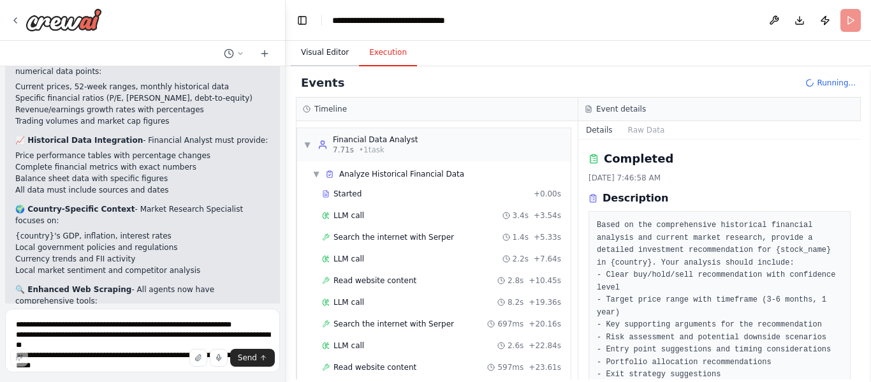
click at [307, 55] on button "Visual Editor" at bounding box center [325, 53] width 68 height 27
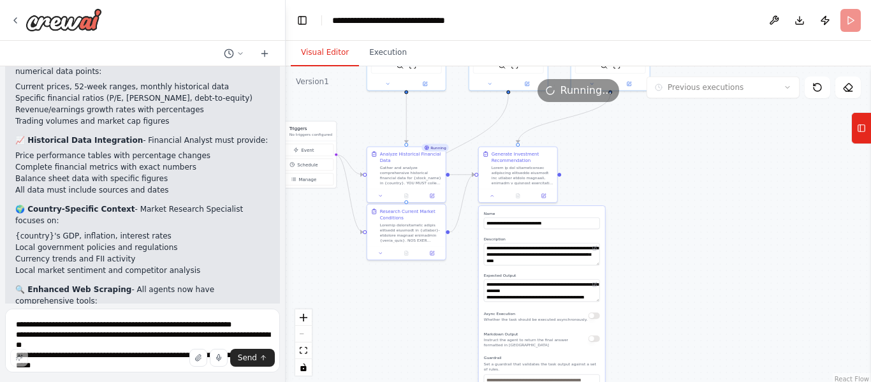
drag, startPoint x: 706, startPoint y: 321, endPoint x: 615, endPoint y: 184, distance: 163.8
click at [615, 184] on div ".deletable-edge-delete-btn { width: 20px; height: 20px; border: 0px solid #ffff…" at bounding box center [578, 225] width 585 height 319
click at [490, 198] on button at bounding box center [491, 194] width 22 height 8
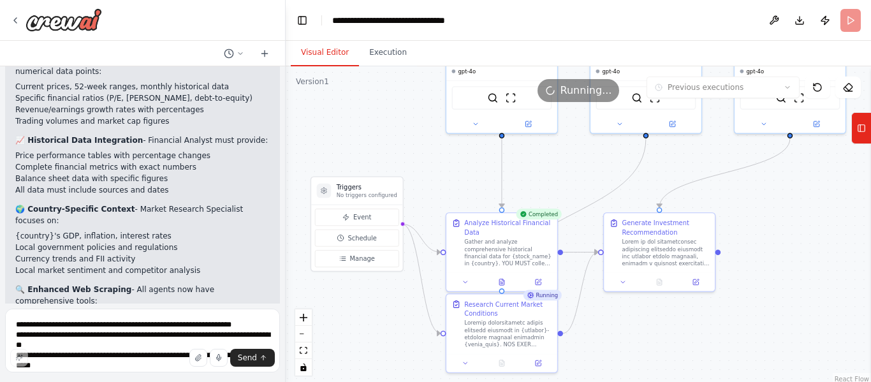
drag, startPoint x: 526, startPoint y: 223, endPoint x: 700, endPoint y: 331, distance: 204.2
click at [700, 331] on div ".deletable-edge-delete-btn { width: 20px; height: 20px; border: 0px solid #ffff…" at bounding box center [578, 225] width 585 height 319
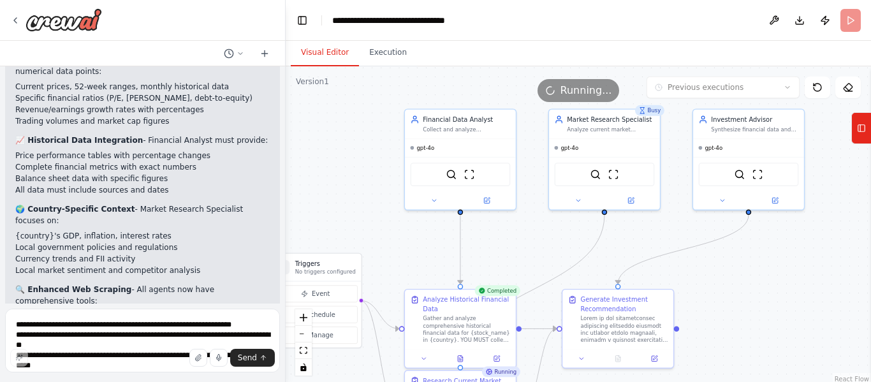
drag, startPoint x: 791, startPoint y: 216, endPoint x: 744, endPoint y: 298, distance: 94.9
click at [744, 298] on div ".deletable-edge-delete-btn { width: 20px; height: 20px; border: 0px solid #ffff…" at bounding box center [578, 225] width 585 height 319
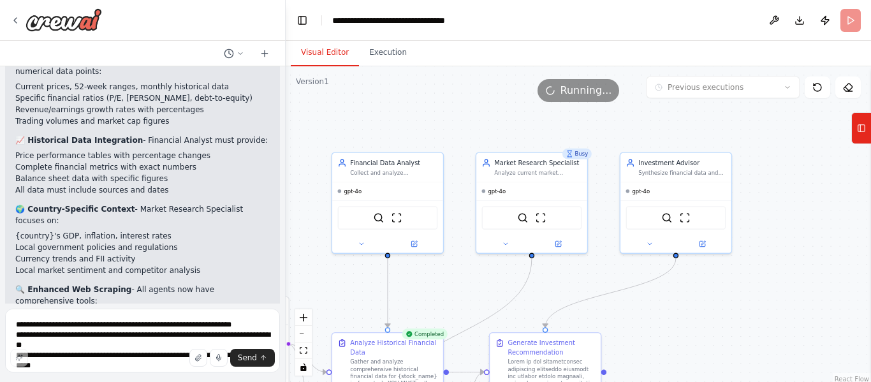
drag, startPoint x: 795, startPoint y: 277, endPoint x: 727, endPoint y: 316, distance: 78.9
click at [727, 316] on div ".deletable-edge-delete-btn { width: 20px; height: 20px; border: 0px solid #ffff…" at bounding box center [578, 225] width 585 height 319
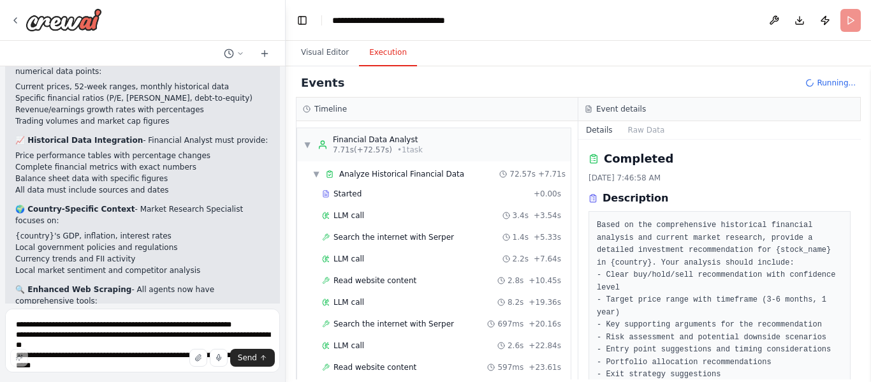
click at [384, 58] on button "Execution" at bounding box center [388, 53] width 58 height 27
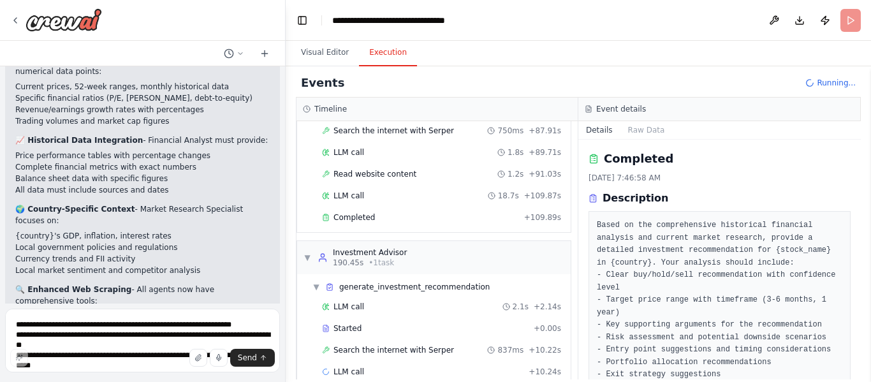
scroll to position [1042, 0]
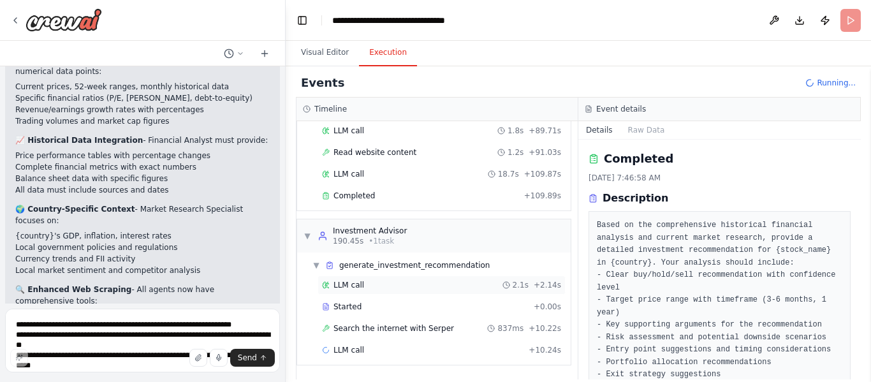
click at [388, 284] on div "LLM call 2.1s + 2.14s" at bounding box center [441, 285] width 239 height 10
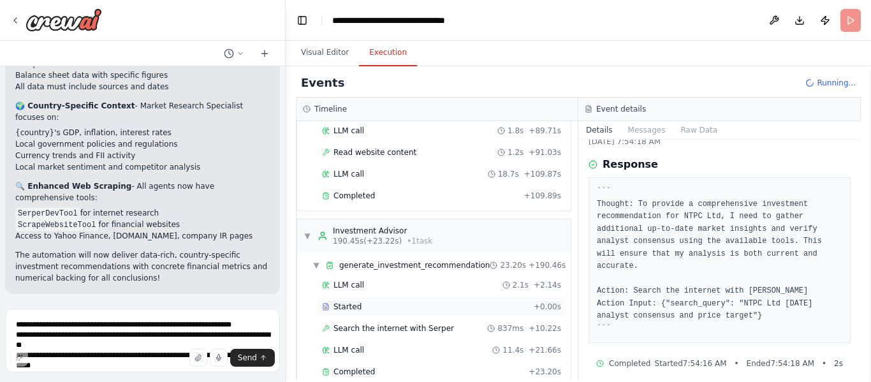
scroll to position [1063, 0]
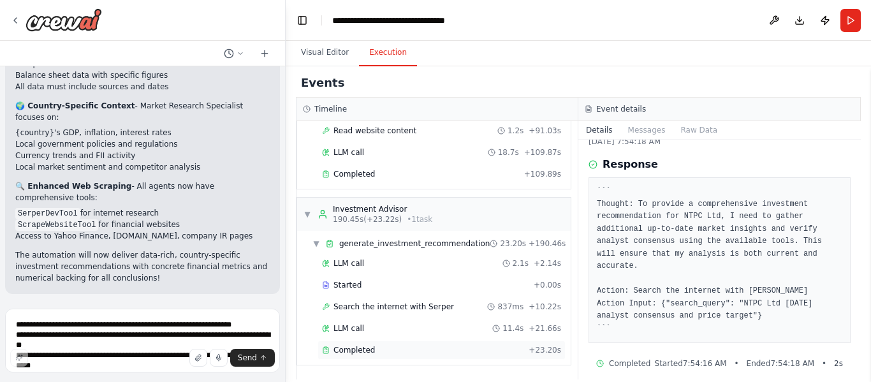
click at [452, 352] on div "Completed" at bounding box center [423, 350] width 202 height 10
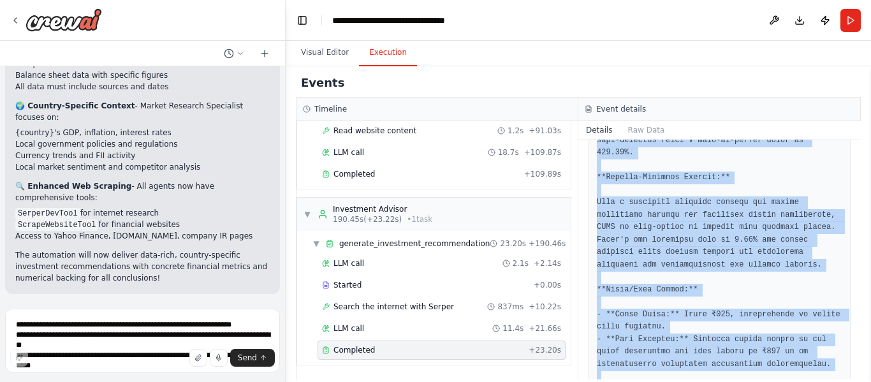
scroll to position [1520, 0]
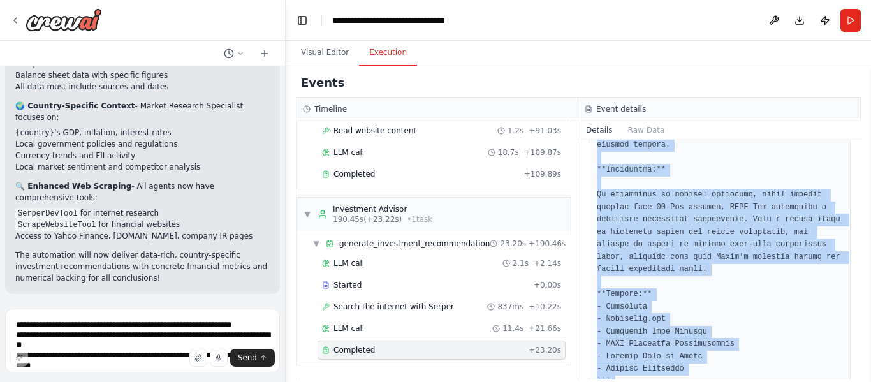
drag, startPoint x: 597, startPoint y: 210, endPoint x: 733, endPoint y: 352, distance: 196.7
copy pre "**Executive Summary:** **Recommendation:** BUY **Confidence Score:** 8/10 **Dat…"
click at [169, 372] on span "Improve automation" at bounding box center [148, 377] width 78 height 10
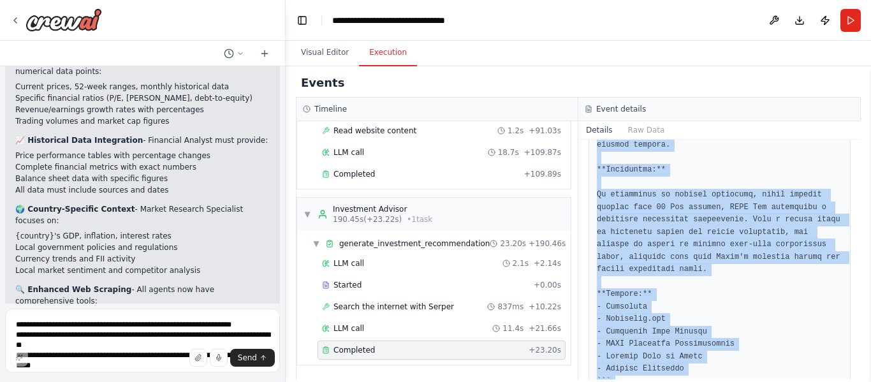
scroll to position [2852, 0]
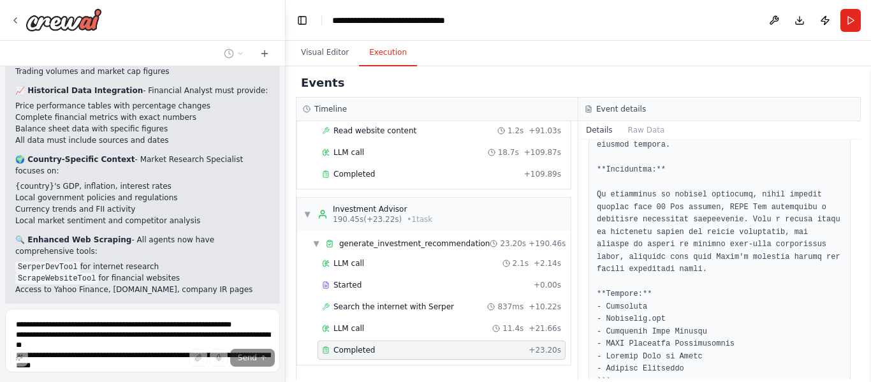
click at [702, 29] on header "**********" at bounding box center [578, 20] width 585 height 41
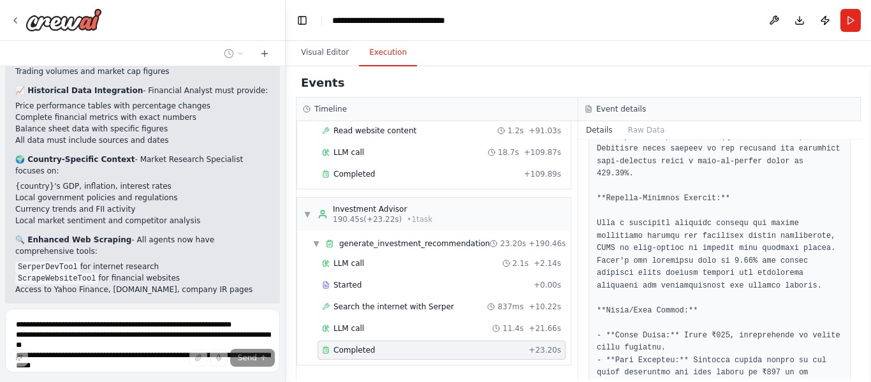
scroll to position [1520, 0]
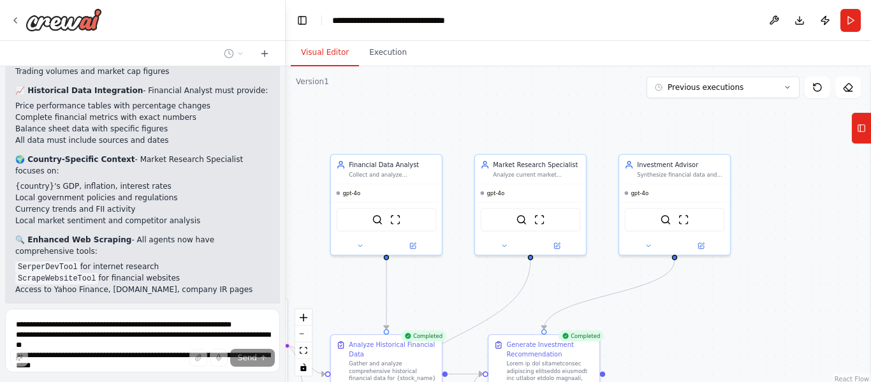
click at [337, 64] on button "Visual Editor" at bounding box center [325, 53] width 68 height 27
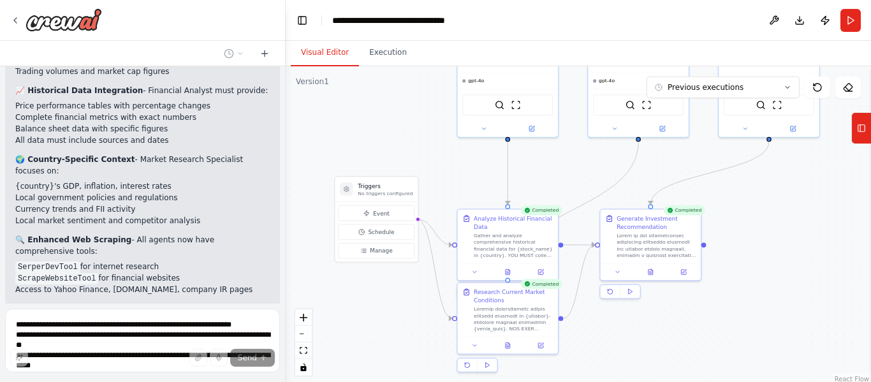
drag, startPoint x: 469, startPoint y: 288, endPoint x: 592, endPoint y: 170, distance: 171.0
click at [592, 170] on div ".deletable-edge-delete-btn { width: 20px; height: 20px; border: 0px solid #ffff…" at bounding box center [578, 225] width 585 height 319
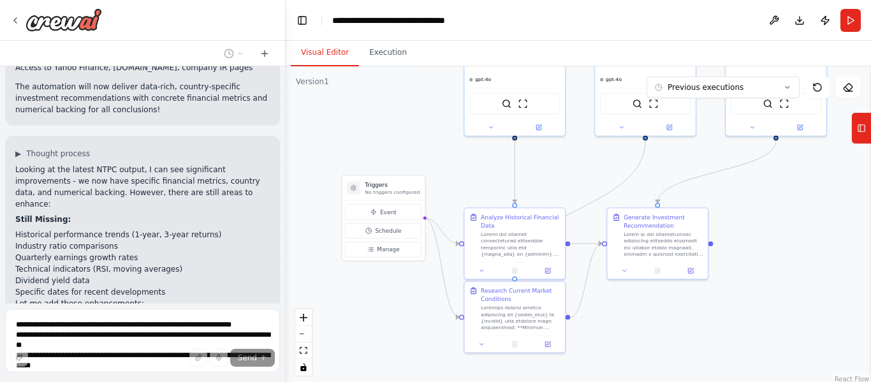
scroll to position [3081, 0]
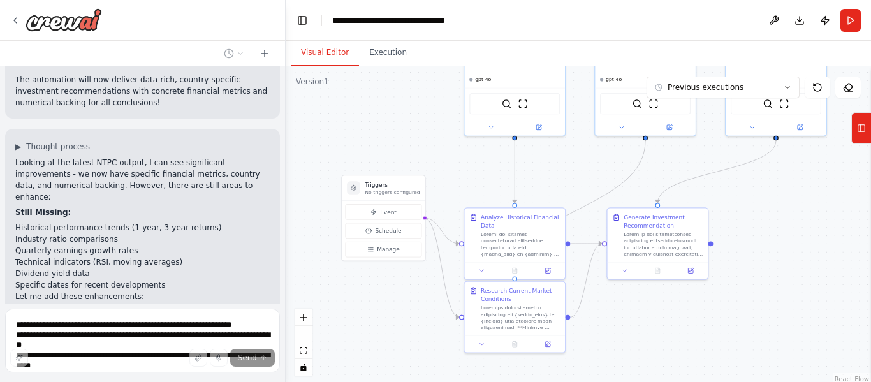
click at [118, 325] on span "Updating task Analyze Historical Financial Data" at bounding box center [118, 330] width 181 height 10
click at [118, 348] on div "Updating task Research Current Market Conditions" at bounding box center [132, 355] width 255 height 15
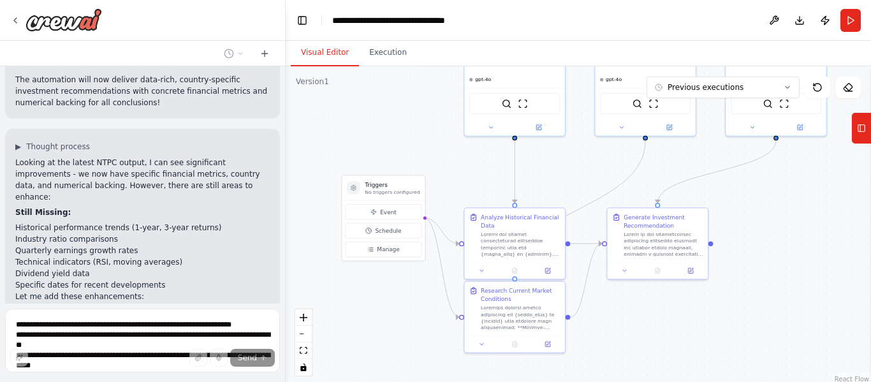
click at [118, 348] on div "Updating task Research Current Market Conditions" at bounding box center [132, 355] width 255 height 15
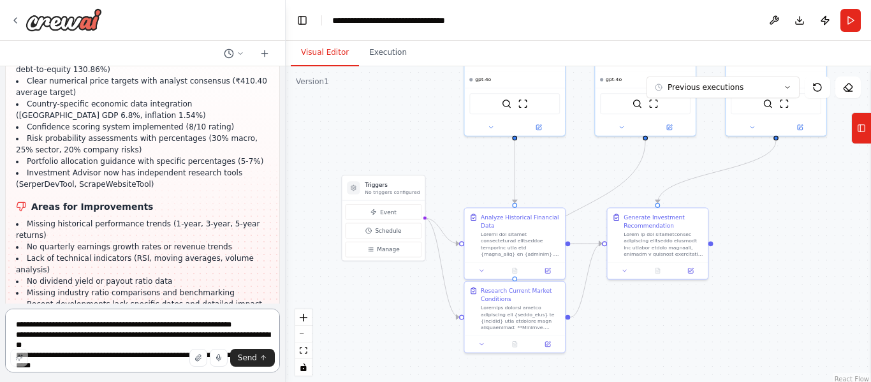
scroll to position [3464, 0]
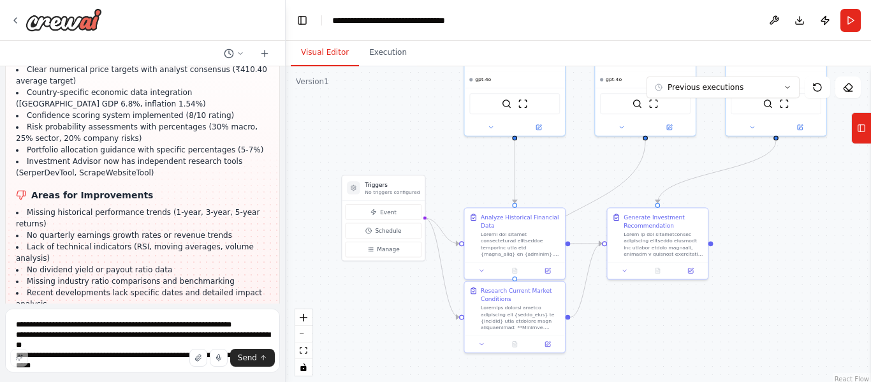
drag, startPoint x: 26, startPoint y: 98, endPoint x: 195, endPoint y: 167, distance: 182.5
click at [195, 207] on ul "Missing historical performance trends (1-year, 3-year, 5-year returns) No quart…" at bounding box center [142, 264] width 253 height 115
copy ul "Missing historical performance trends (1-year, 3-year, 5-year returns) No quart…"
click at [141, 330] on textarea "**********" at bounding box center [142, 341] width 275 height 64
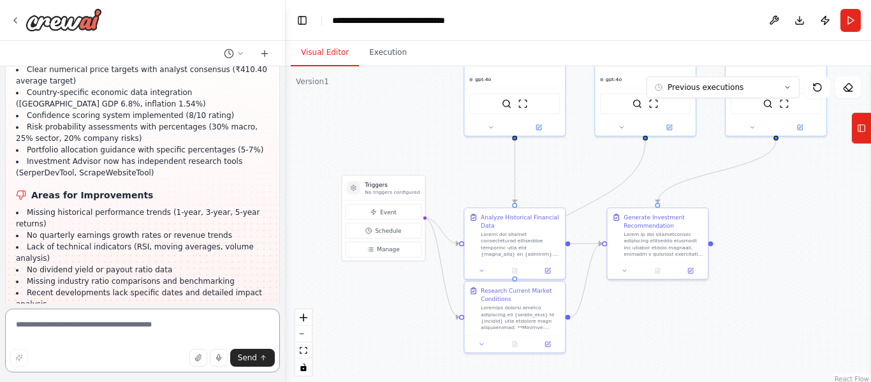
type textarea "*"
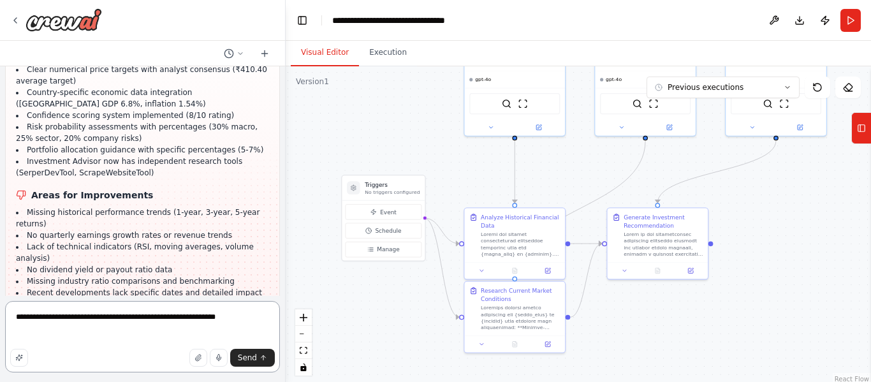
paste textarea "**********"
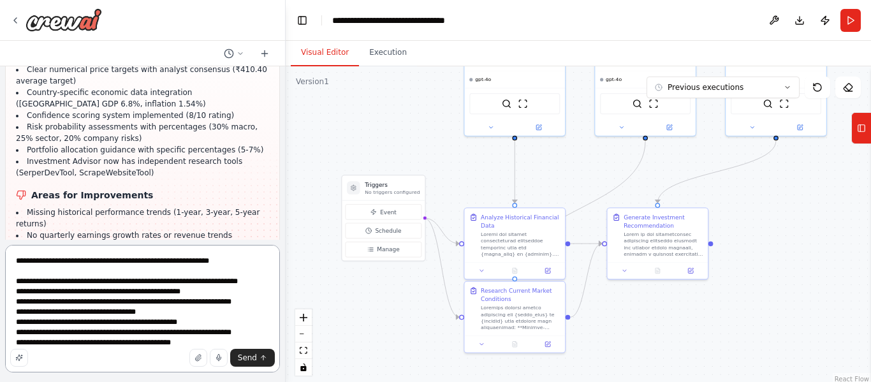
click at [17, 282] on textarea "**********" at bounding box center [142, 309] width 275 height 128
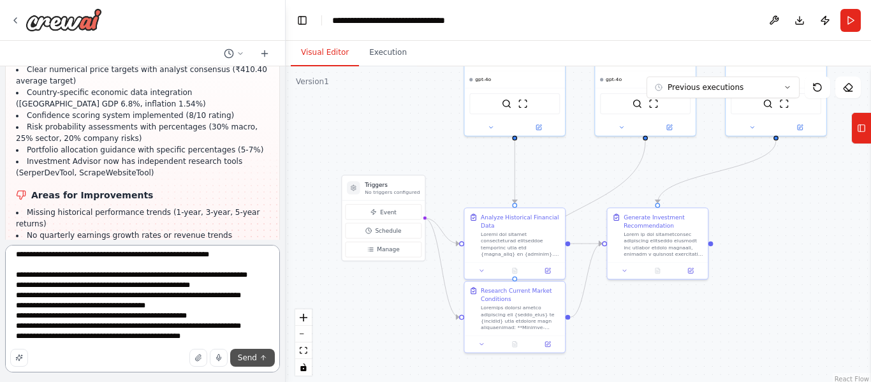
type textarea "**********"
click at [245, 354] on span "Send" at bounding box center [247, 358] width 19 height 10
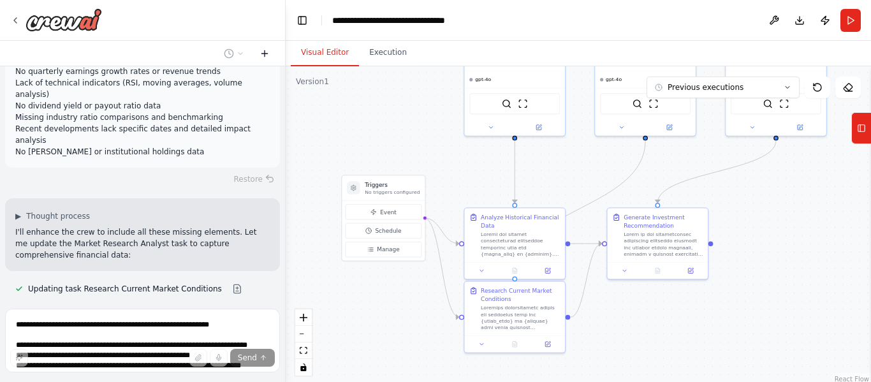
scroll to position [3822, 0]
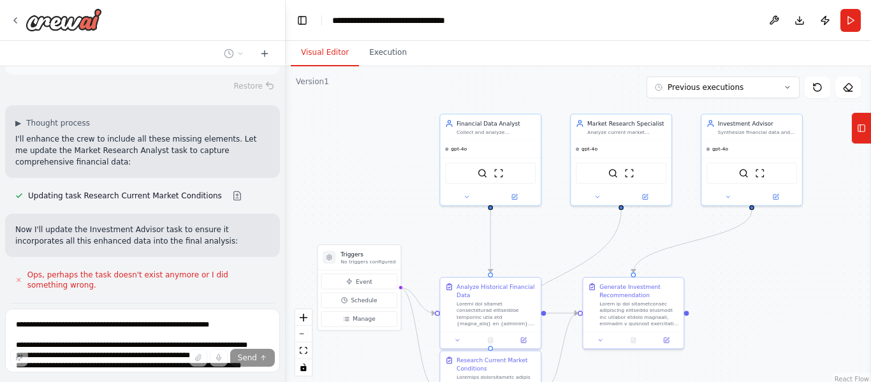
drag, startPoint x: 746, startPoint y: 223, endPoint x: 721, endPoint y: 293, distance: 73.6
click at [721, 293] on div ".deletable-edge-delete-btn { width: 20px; height: 20px; border: 0px solid #ffff…" at bounding box center [578, 225] width 585 height 319
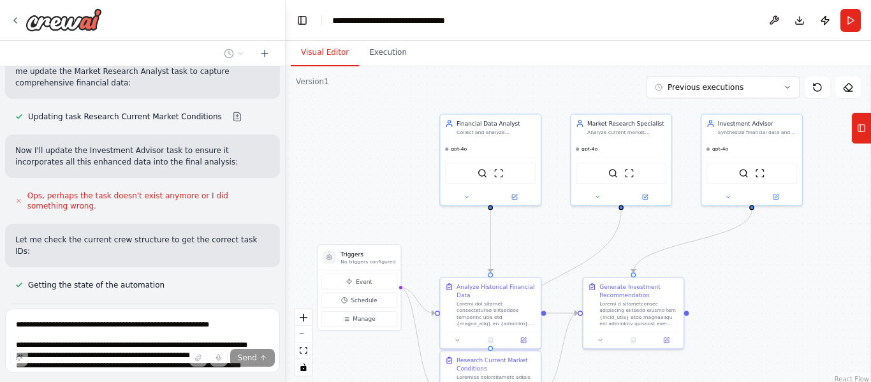
scroll to position [3980, 0]
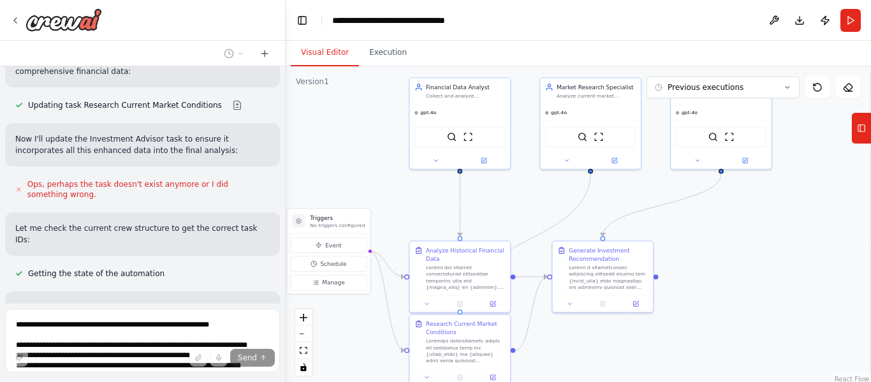
drag, startPoint x: 372, startPoint y: 175, endPoint x: 342, endPoint y: 139, distance: 47.5
click at [342, 139] on div ".deletable-edge-delete-btn { width: 20px; height: 20px; border: 0px solid #ffff…" at bounding box center [578, 225] width 585 height 319
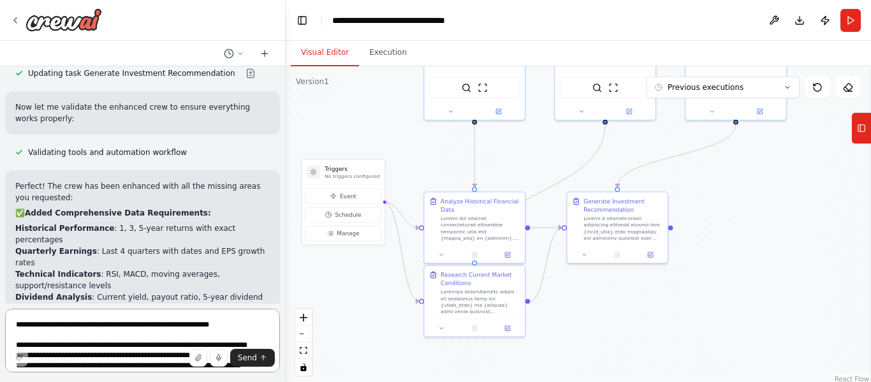
drag, startPoint x: 823, startPoint y: 236, endPoint x: 837, endPoint y: 187, distance: 51.3
click at [837, 187] on div ".deletable-edge-delete-btn { width: 20px; height: 20px; border: 0px solid #ffff…" at bounding box center [578, 225] width 585 height 319
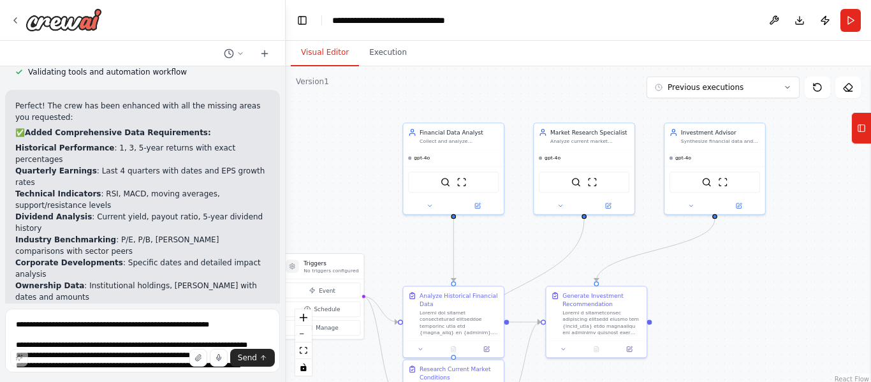
drag, startPoint x: 777, startPoint y: 217, endPoint x: 756, endPoint y: 311, distance: 96.7
click at [756, 311] on div ".deletable-edge-delete-btn { width: 20px; height: 20px; border: 0px solid #ffff…" at bounding box center [578, 225] width 585 height 319
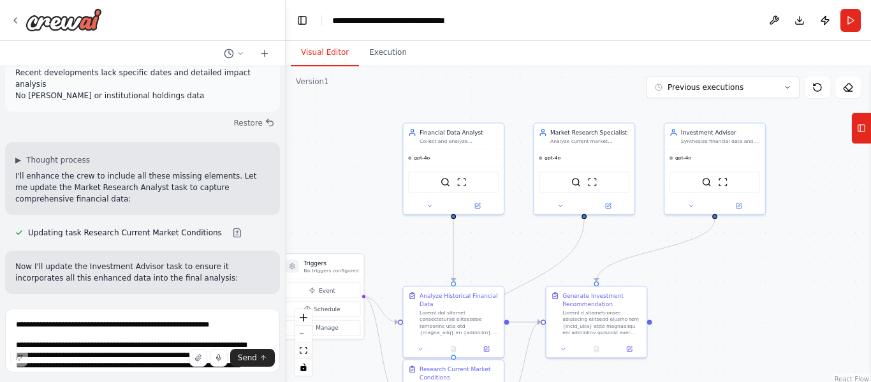
scroll to position [3789, 0]
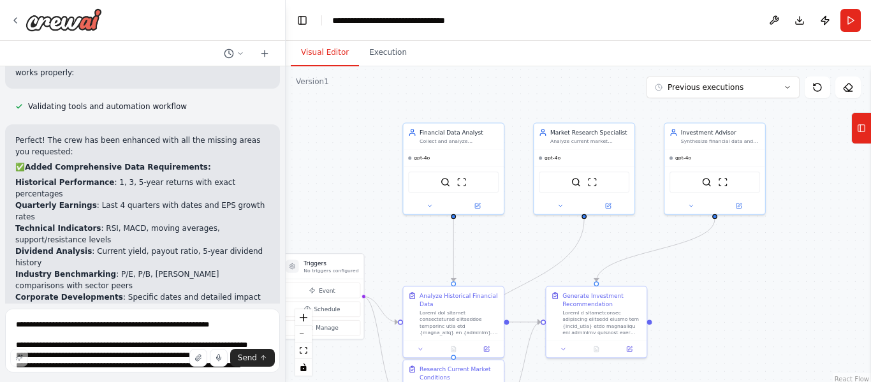
scroll to position [4375, 0]
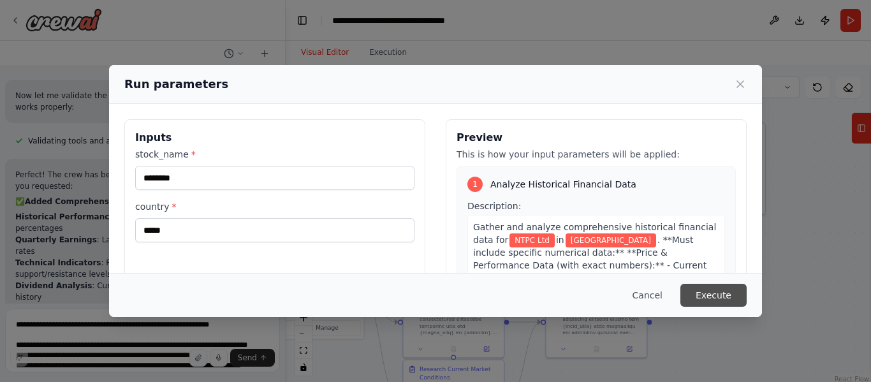
click at [711, 290] on button "Execute" at bounding box center [714, 295] width 66 height 23
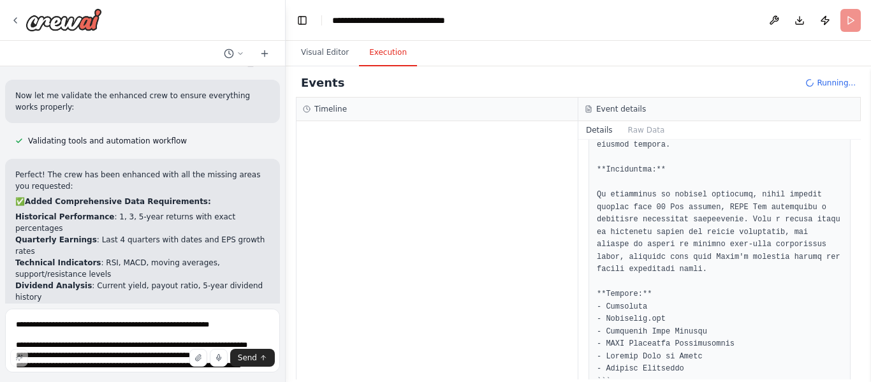
click at [595, 126] on button "Details" at bounding box center [599, 130] width 42 height 18
click at [627, 127] on button "Raw Data" at bounding box center [647, 130] width 52 height 18
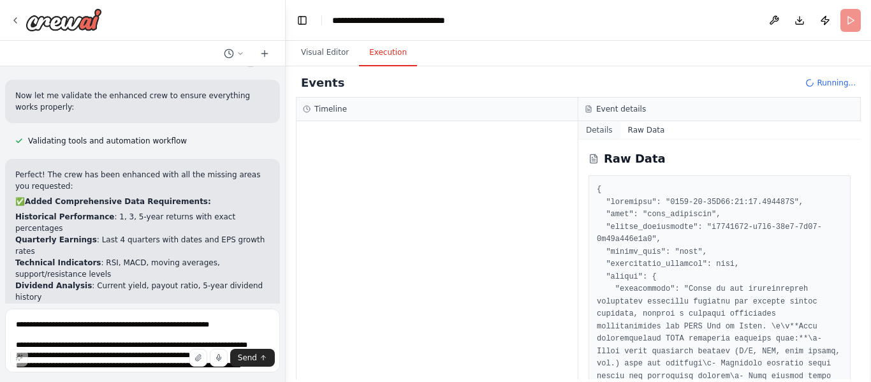
click at [590, 131] on button "Details" at bounding box center [599, 130] width 42 height 18
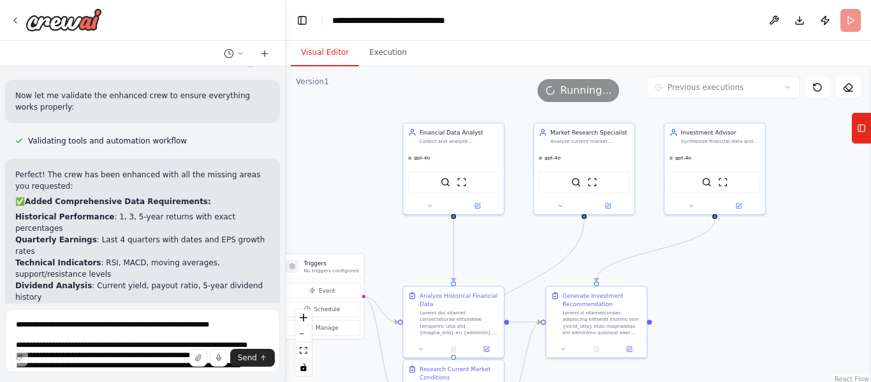
click at [317, 56] on button "Visual Editor" at bounding box center [325, 53] width 68 height 27
click at [431, 203] on icon at bounding box center [429, 204] width 3 height 2
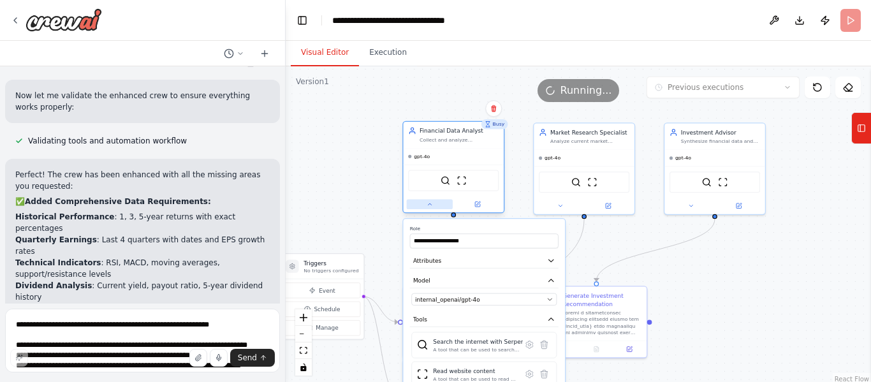
click at [431, 203] on icon at bounding box center [430, 204] width 6 height 6
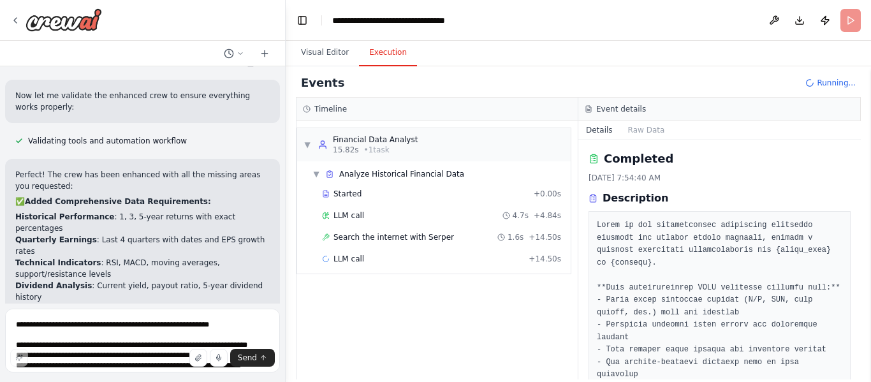
click at [388, 52] on button "Execution" at bounding box center [388, 53] width 58 height 27
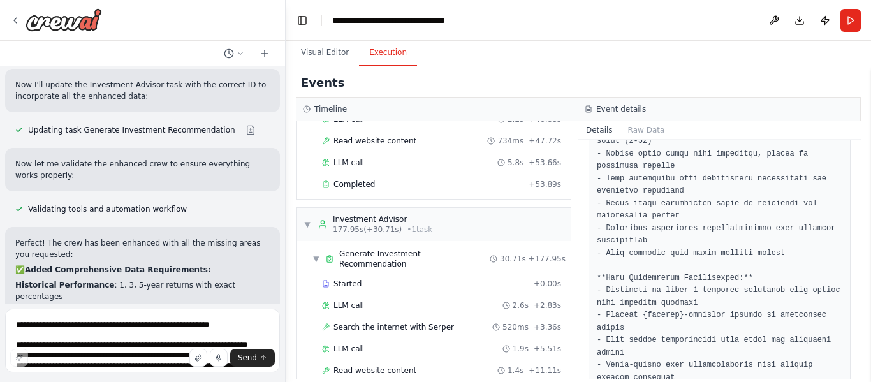
scroll to position [1107, 0]
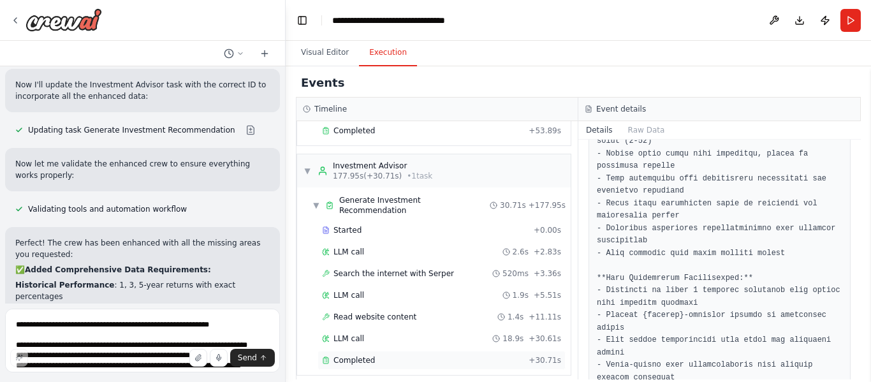
click at [379, 355] on div "Completed" at bounding box center [423, 360] width 202 height 10
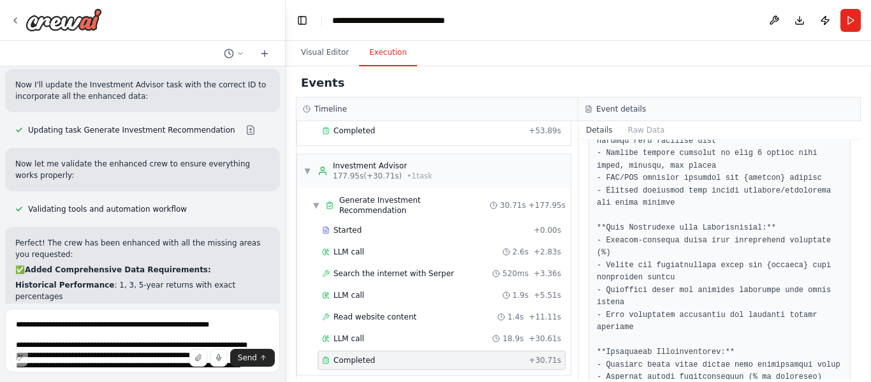
scroll to position [973, 0]
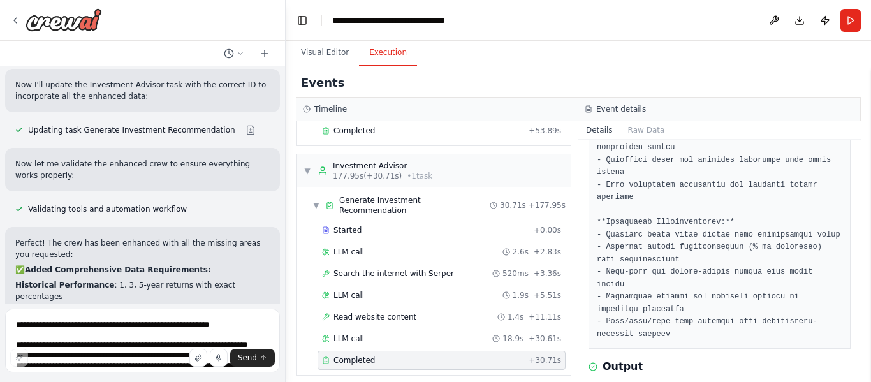
click at [642, 129] on button "Raw Data" at bounding box center [647, 130] width 52 height 18
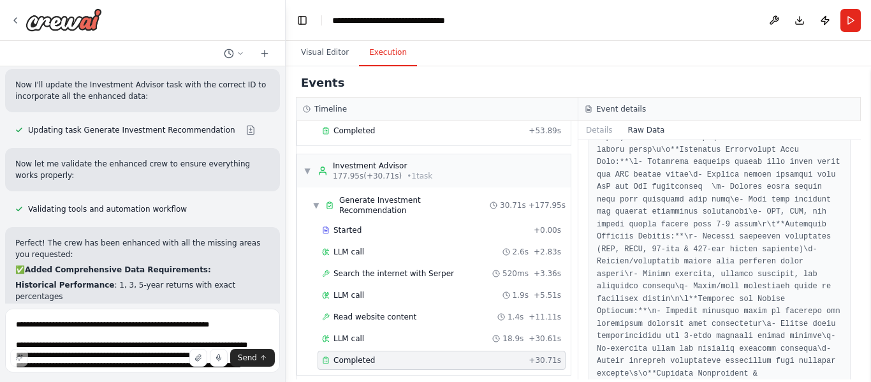
scroll to position [3517, 0]
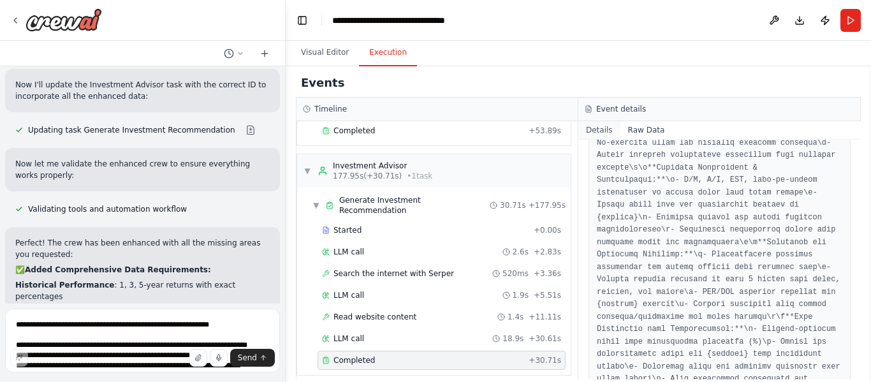
click at [594, 133] on button "Details" at bounding box center [599, 130] width 42 height 18
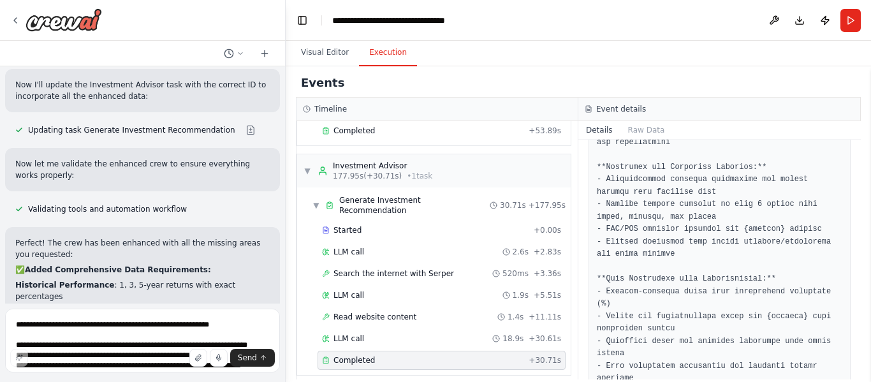
scroll to position [973, 0]
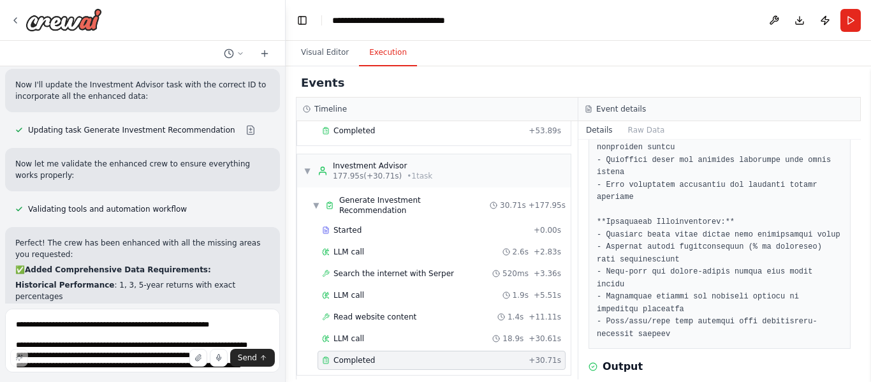
click at [374, 334] on div "LLM call 18.9s + 30.61s" at bounding box center [441, 339] width 239 height 10
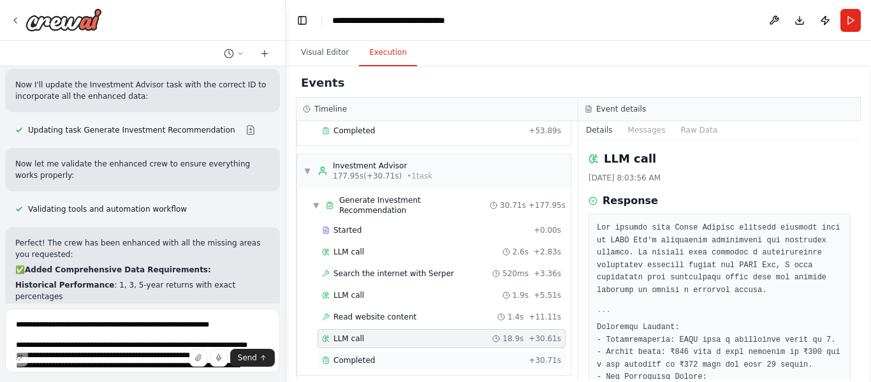
click at [369, 355] on span "Completed" at bounding box center [354, 360] width 41 height 10
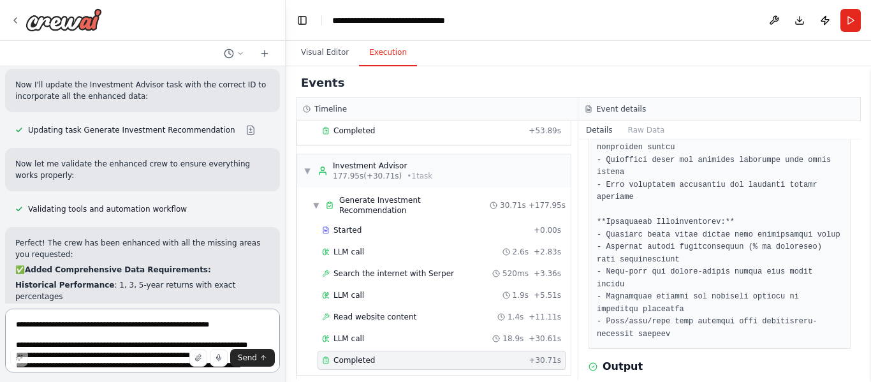
click at [168, 327] on textarea "**********" at bounding box center [142, 341] width 275 height 64
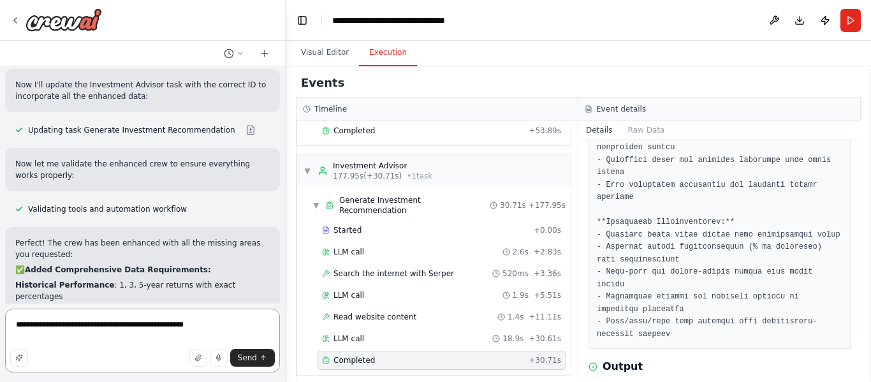
click at [151, 327] on textarea "**********" at bounding box center [142, 341] width 275 height 64
click at [200, 327] on textarea "**********" at bounding box center [142, 341] width 275 height 64
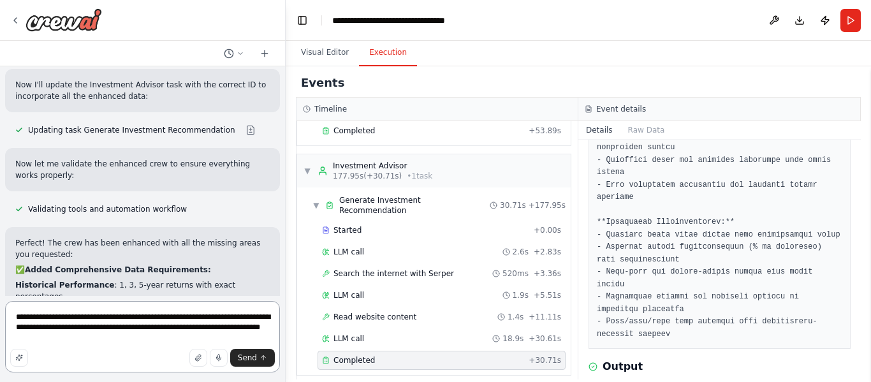
type textarea "**********"
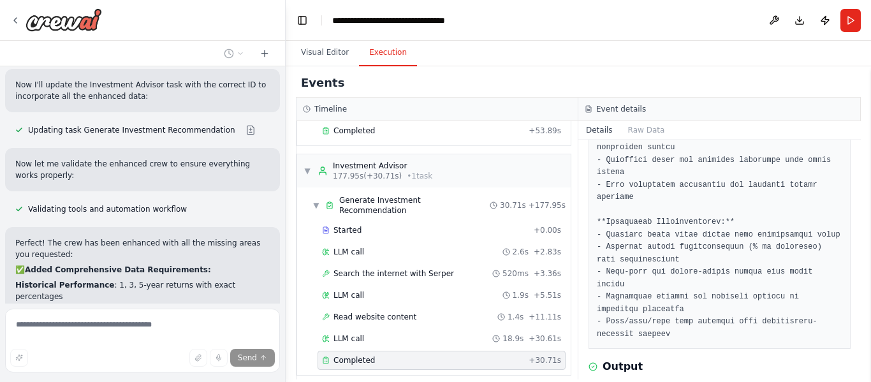
scroll to position [4407, 0]
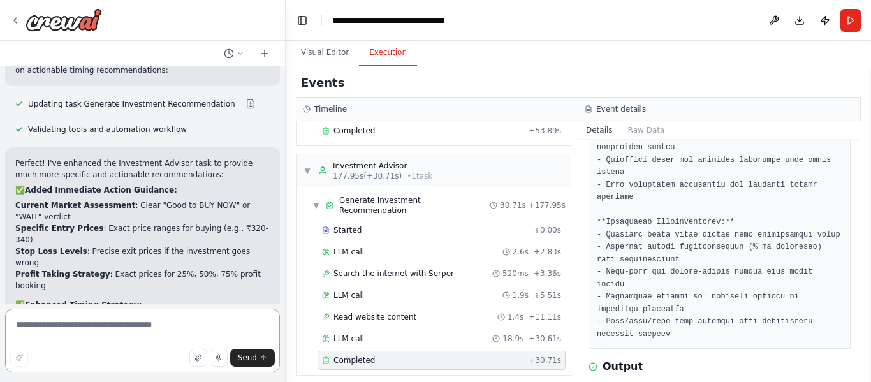
scroll to position [5002, 0]
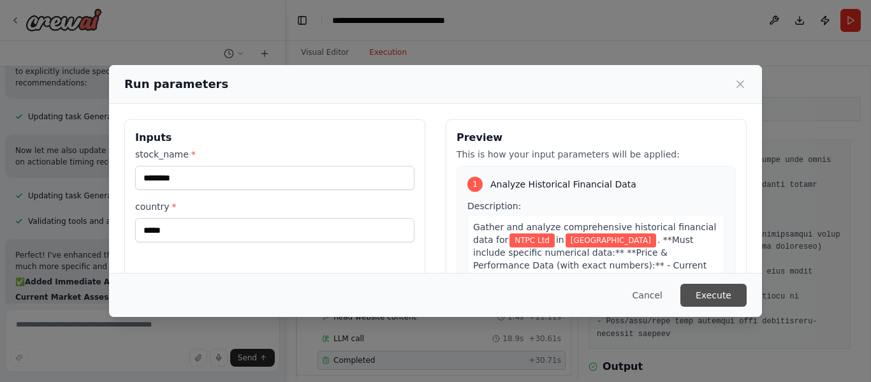
click at [707, 292] on button "Execute" at bounding box center [714, 295] width 66 height 23
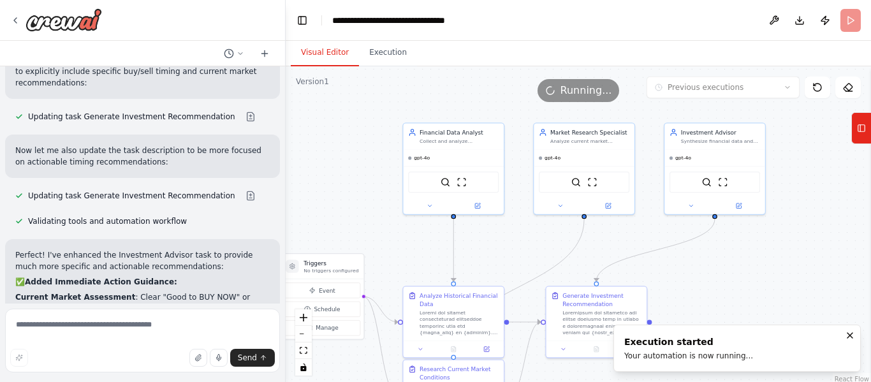
click at [309, 55] on button "Visual Editor" at bounding box center [325, 53] width 68 height 27
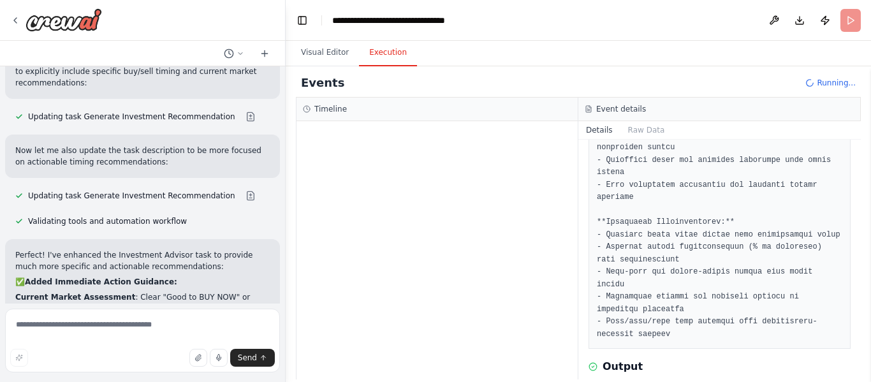
click at [372, 49] on button "Execution" at bounding box center [388, 53] width 58 height 27
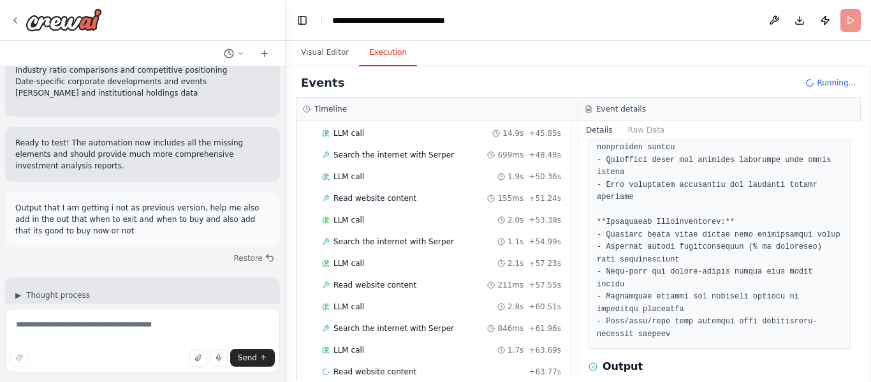
scroll to position [4899, 0]
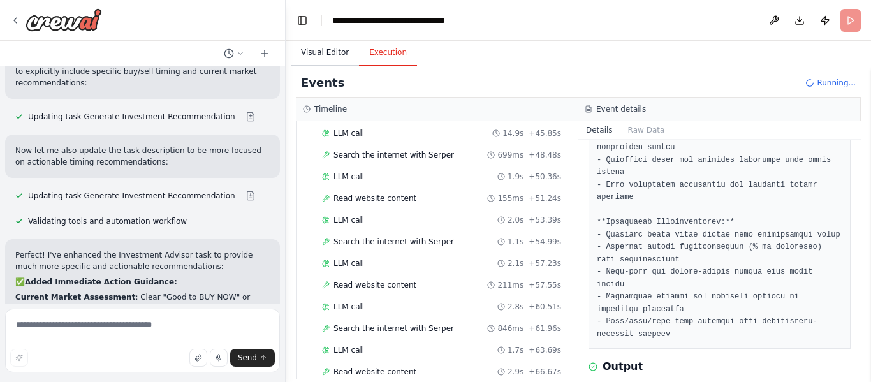
click at [321, 52] on button "Visual Editor" at bounding box center [325, 53] width 68 height 27
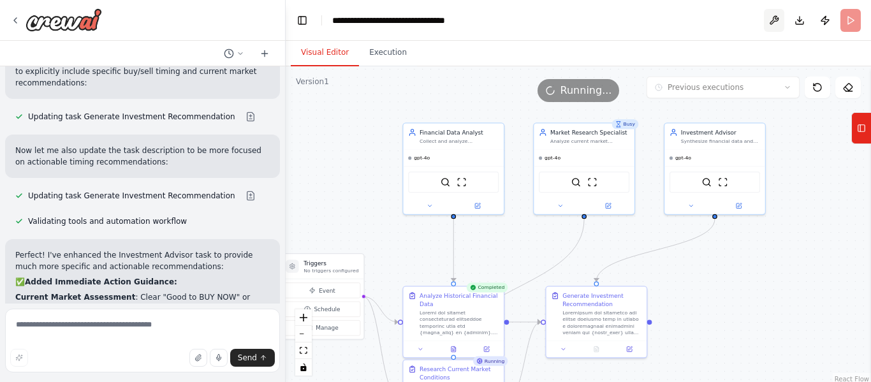
click at [774, 18] on button at bounding box center [774, 20] width 20 height 23
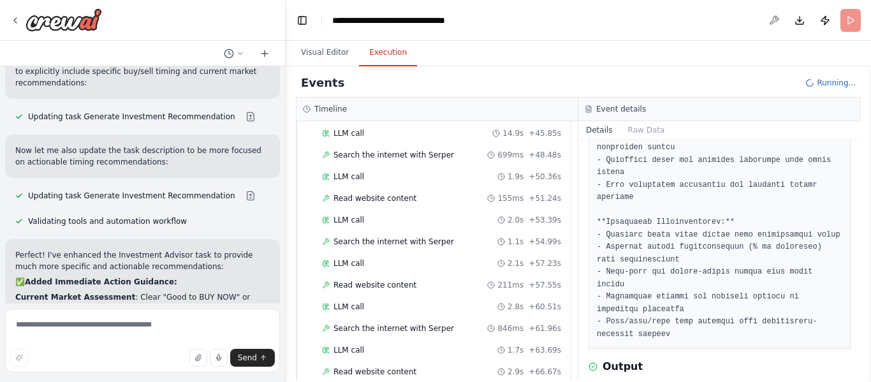
click at [387, 50] on button "Execution" at bounding box center [388, 53] width 58 height 27
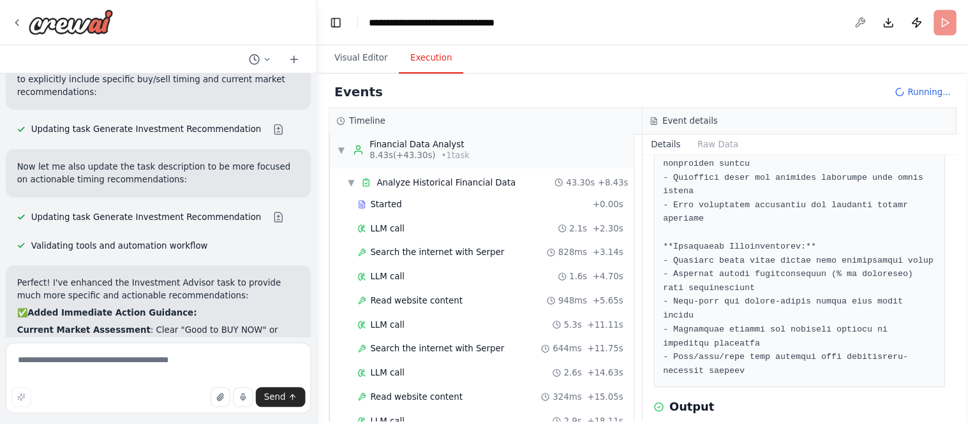
scroll to position [0, 0]
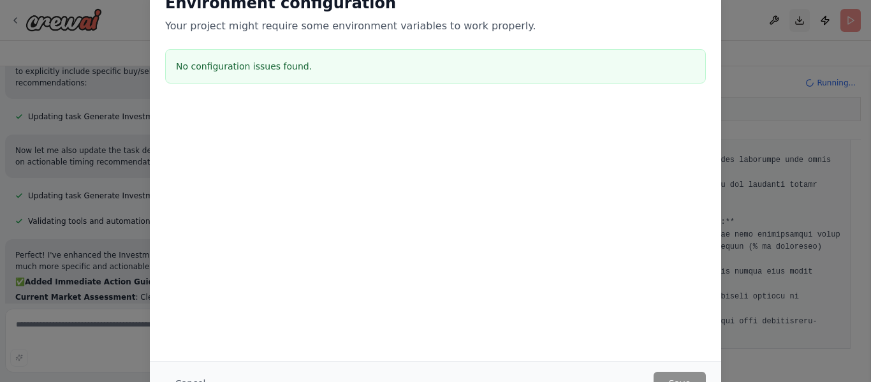
click at [802, 20] on div "Environment configuration Your project might require some environment variables…" at bounding box center [435, 191] width 871 height 382
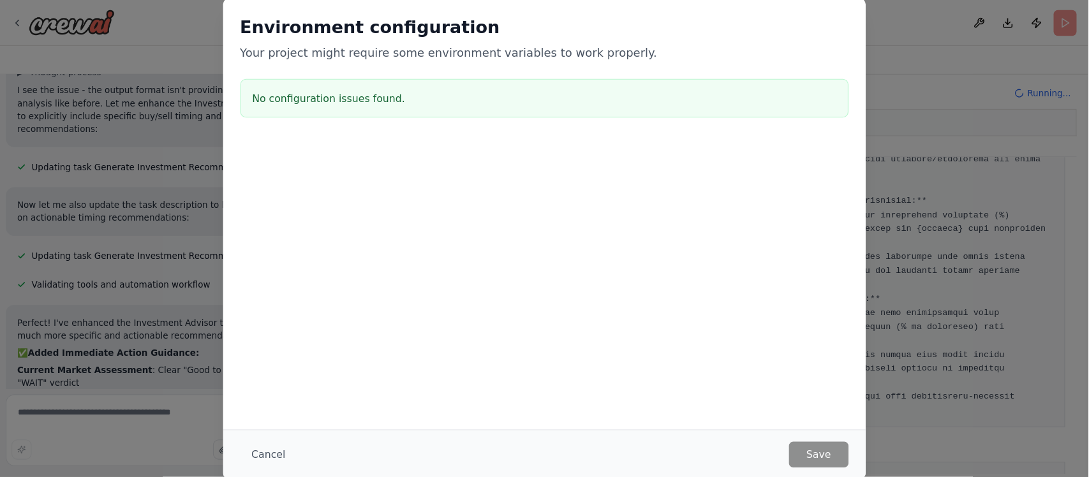
scroll to position [578, 0]
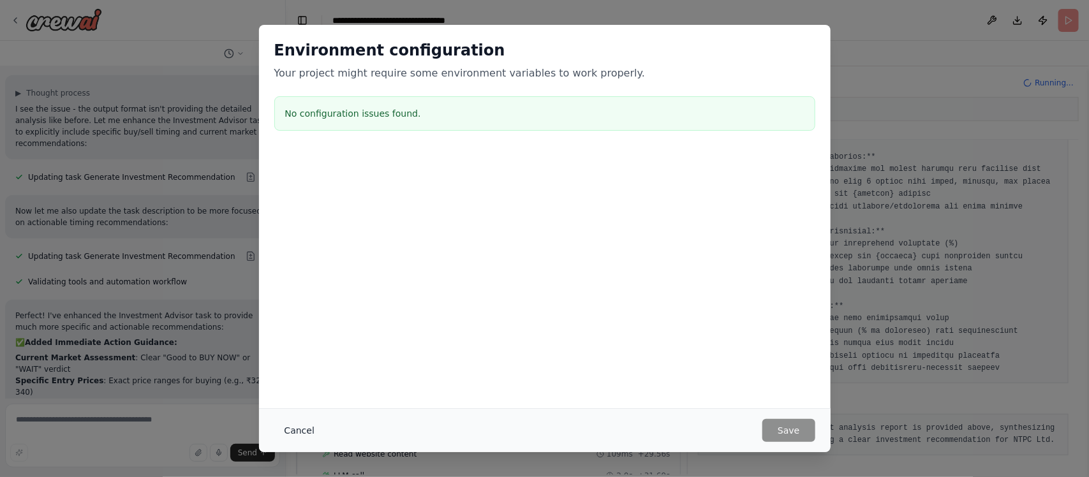
click at [298, 381] on button "Cancel" at bounding box center [299, 430] width 50 height 23
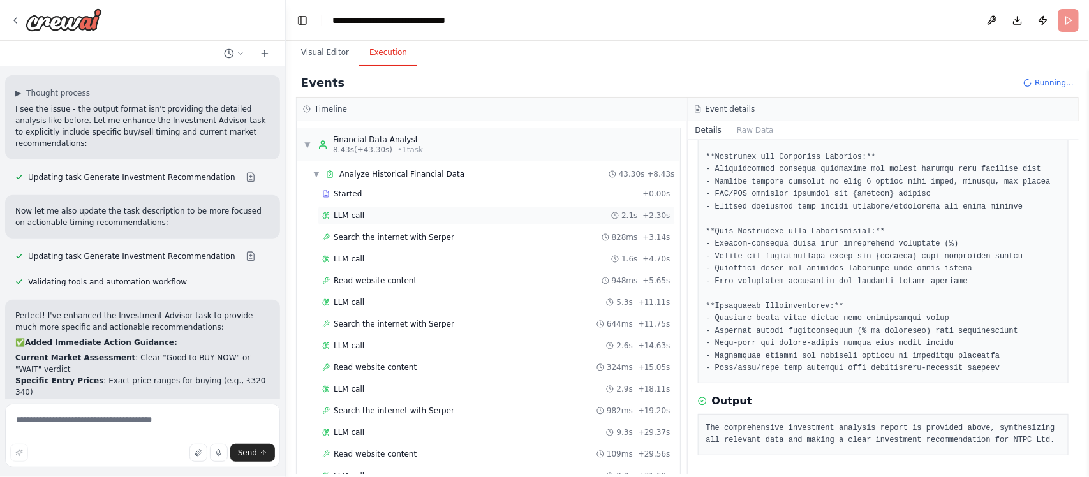
scroll to position [806, 0]
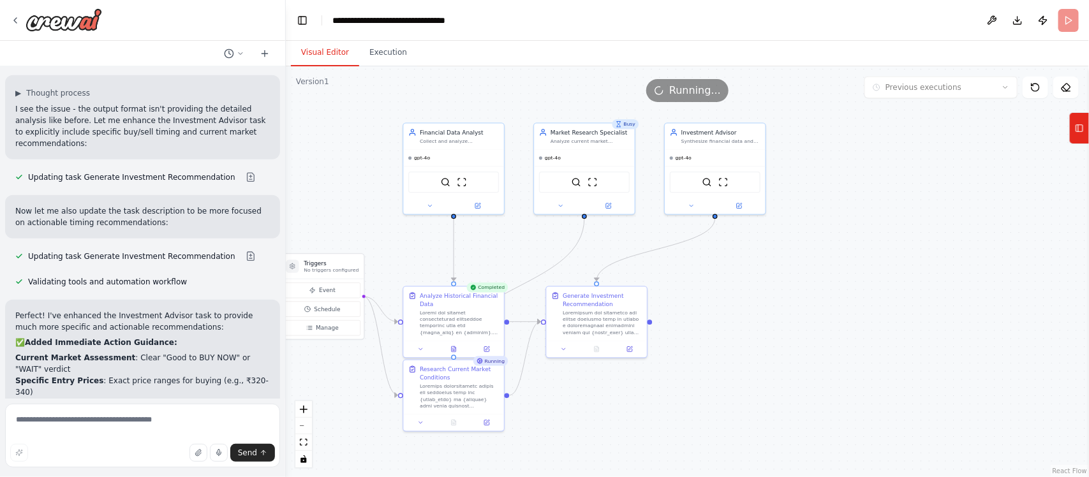
click at [328, 51] on button "Visual Editor" at bounding box center [325, 53] width 68 height 27
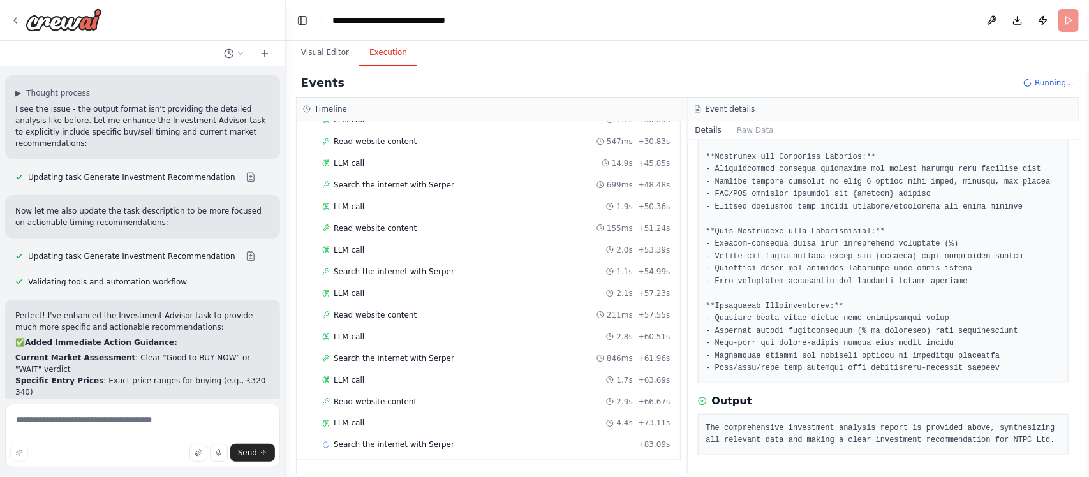
click at [390, 59] on button "Execution" at bounding box center [388, 53] width 58 height 27
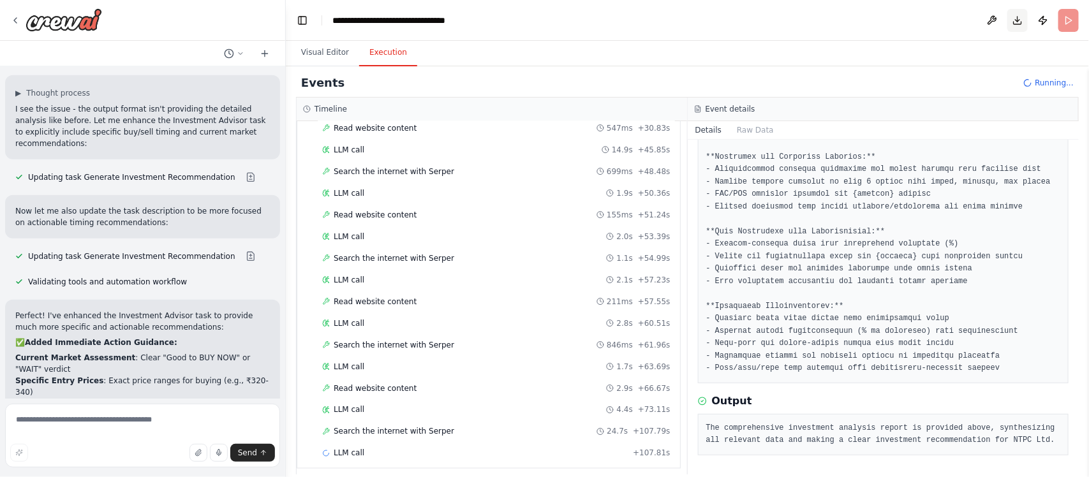
click at [871, 22] on button "Download" at bounding box center [1017, 20] width 20 height 23
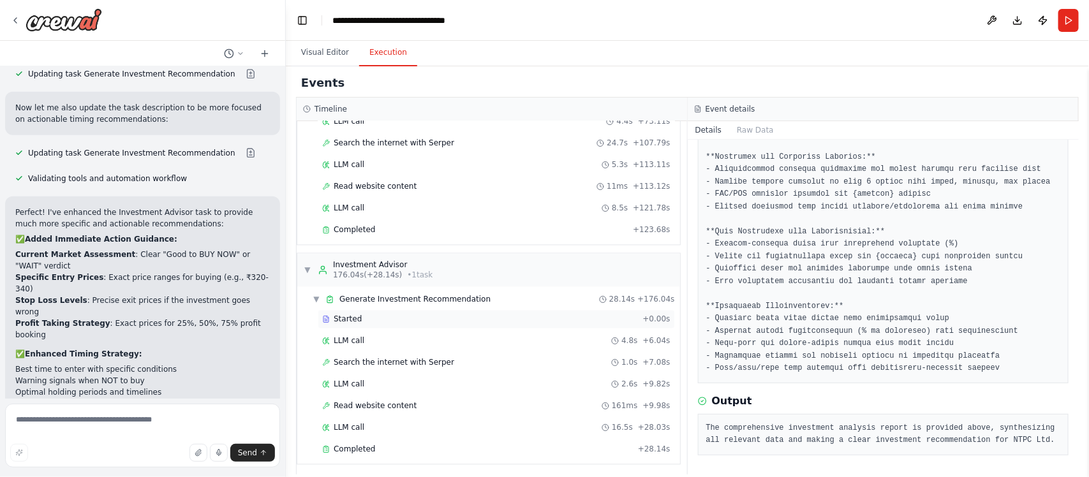
scroll to position [1116, 0]
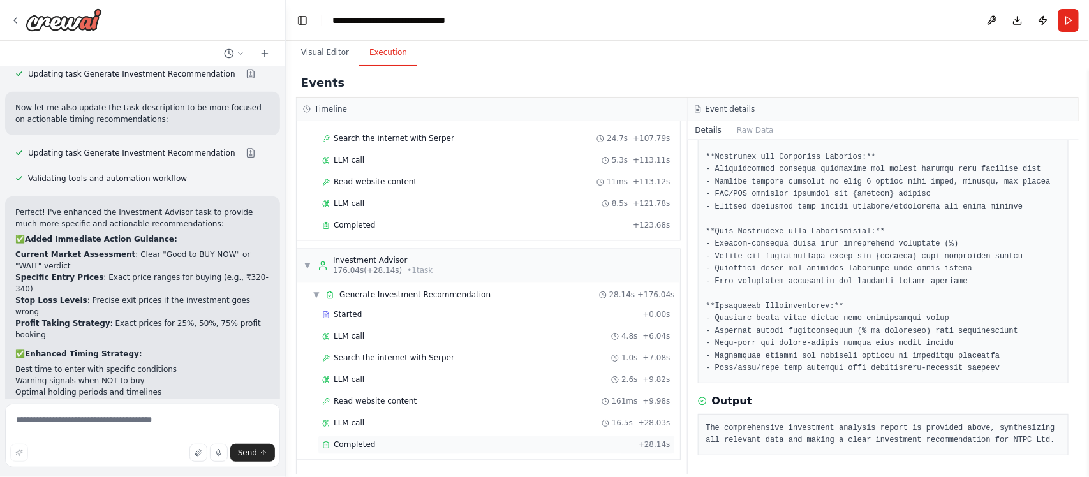
click at [442, 381] on div "Completed" at bounding box center [477, 445] width 311 height 10
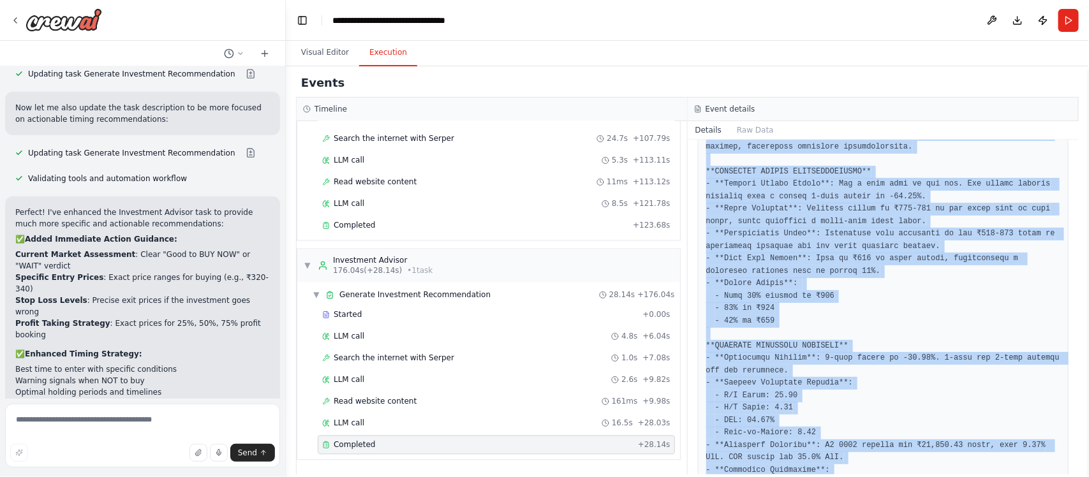
scroll to position [1262, 0]
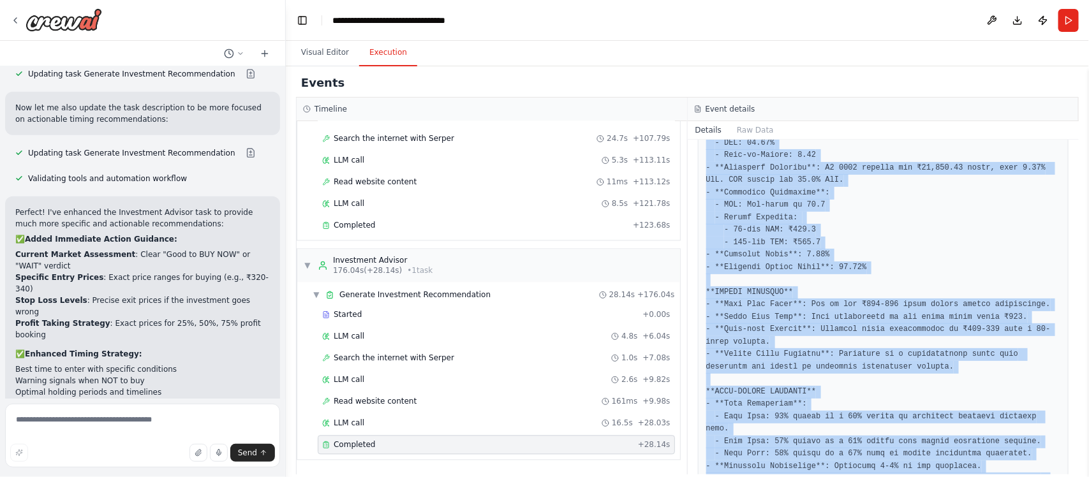
drag, startPoint x: 707, startPoint y: 266, endPoint x: 1031, endPoint y: 445, distance: 370.3
click at [871, 381] on pre at bounding box center [883, 68] width 355 height 933
copy pre "``` Thought: I have gathered recent updates and announcements from NTPC Ltd, wh…"
click at [871, 17] on button "Download" at bounding box center [1017, 20] width 20 height 23
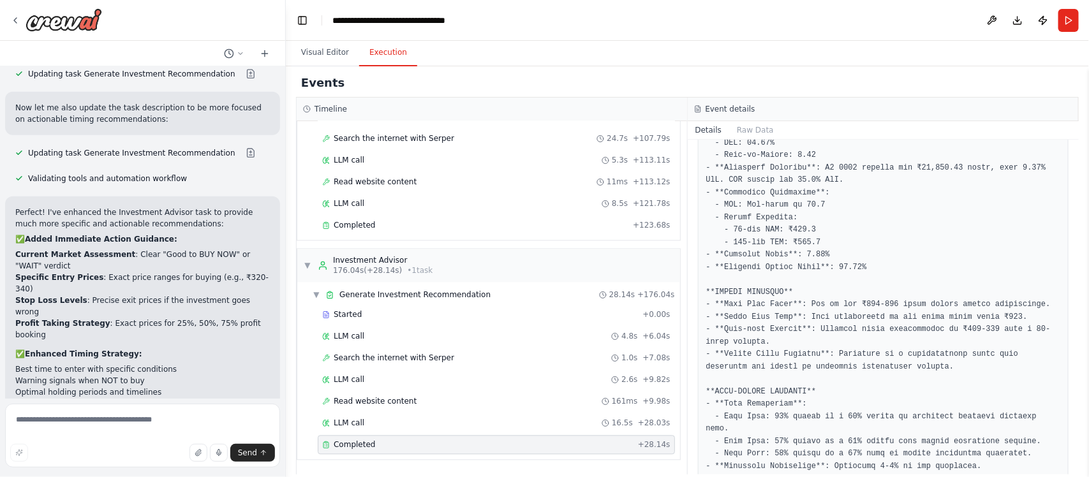
click at [677, 20] on header "**********" at bounding box center [687, 20] width 803 height 41
click at [871, 23] on button "Publish" at bounding box center [1043, 20] width 20 height 23
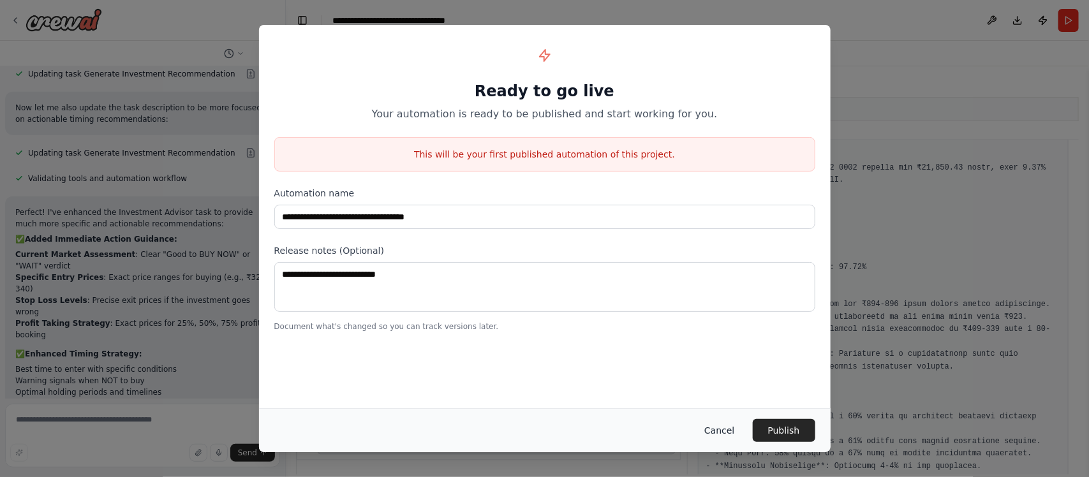
click at [732, 381] on button "Cancel" at bounding box center [719, 430] width 50 height 23
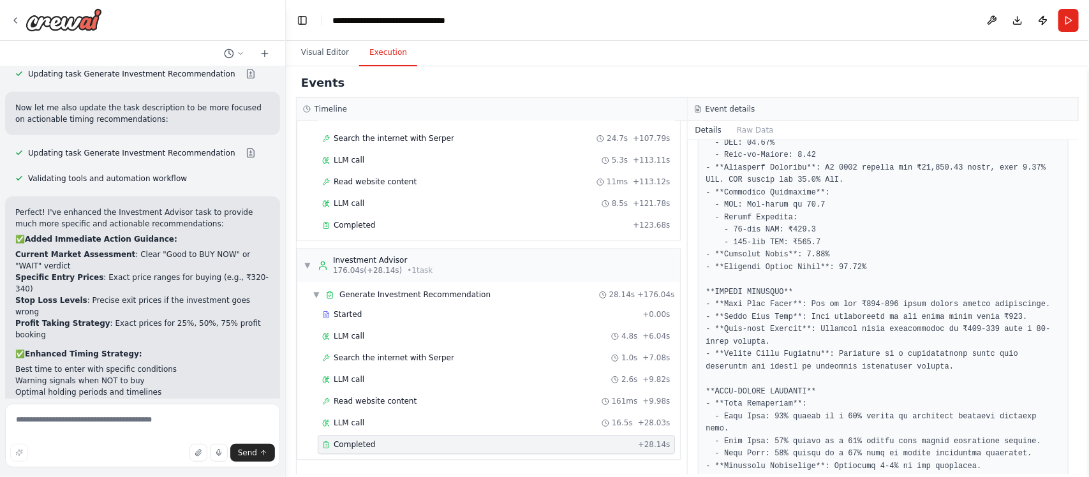
scroll to position [4942, 0]
click at [871, 21] on button "Run" at bounding box center [1068, 20] width 20 height 23
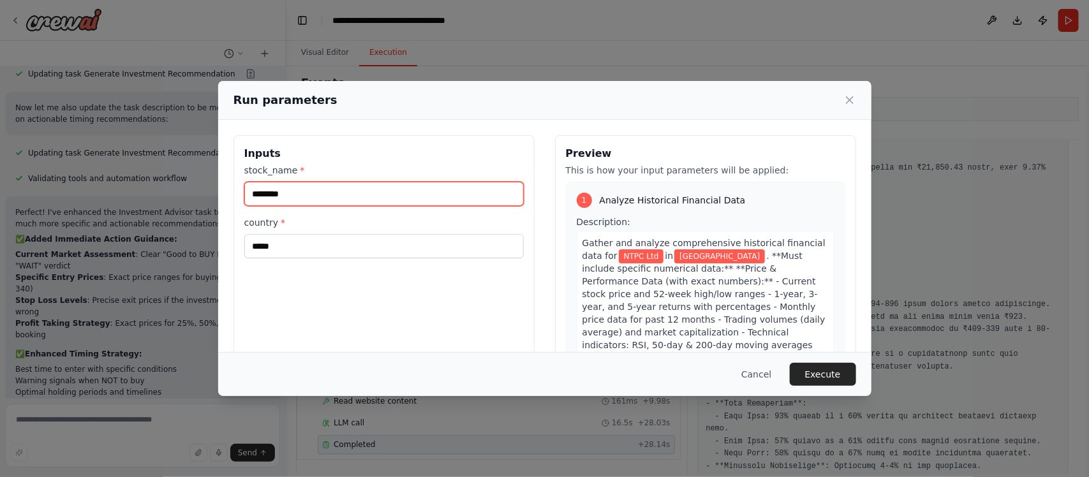
click at [325, 195] on input "********" at bounding box center [383, 194] width 279 height 24
paste input "**********"
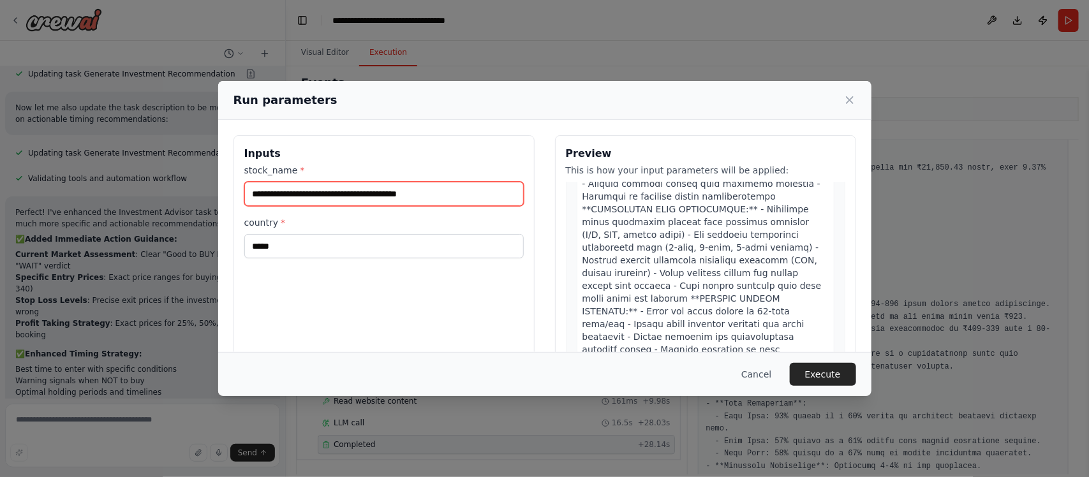
scroll to position [1971, 0]
type input "**********"
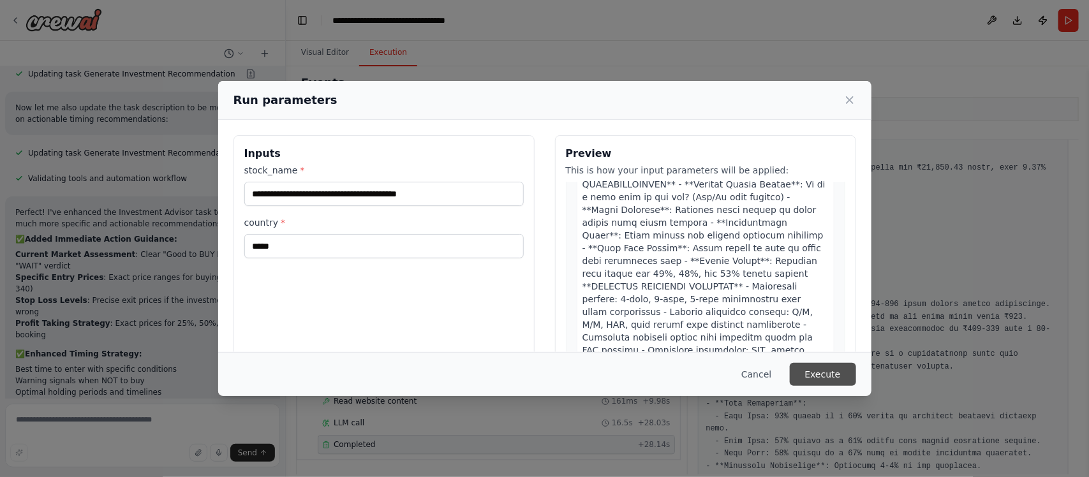
click at [814, 372] on button "Execute" at bounding box center [823, 374] width 66 height 23
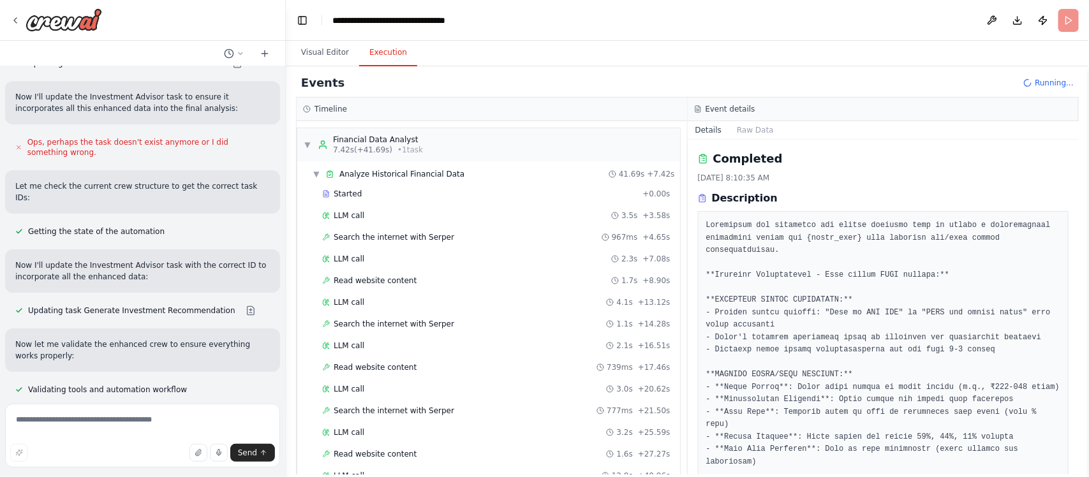
scroll to position [4111, 0]
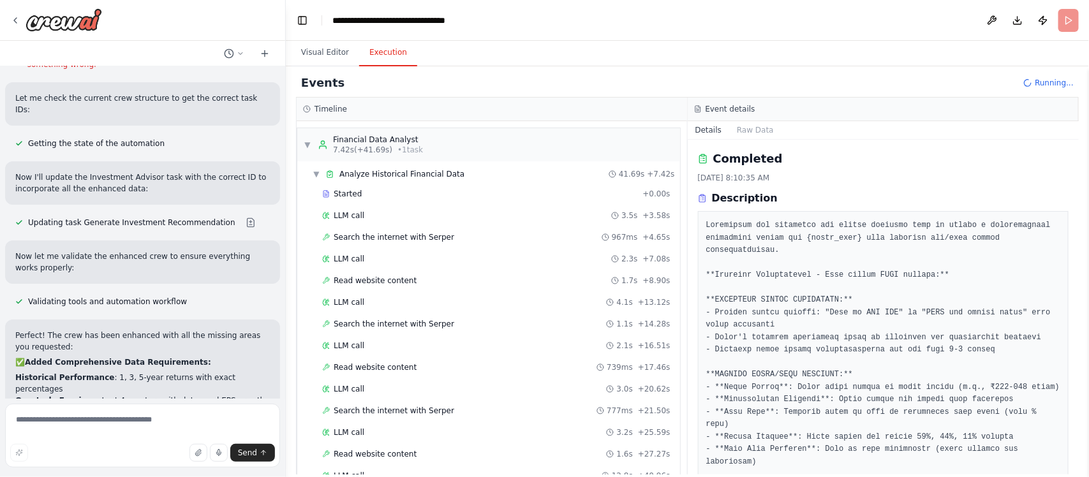
click at [126, 381] on li "Quarterly Earnings : Last 4 quarters with dates and EPS growth rates" at bounding box center [142, 406] width 254 height 23
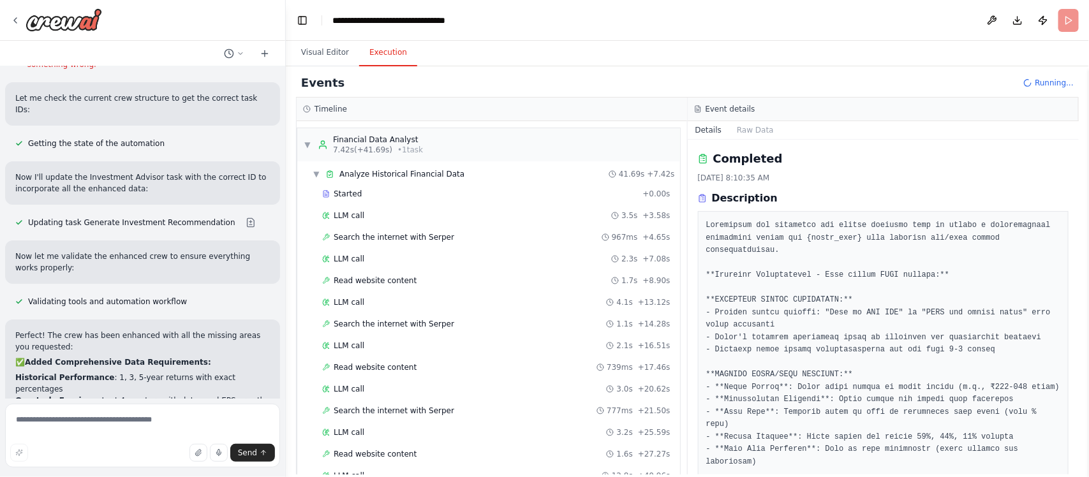
click at [121, 381] on li "Technical Indicators : RSI, MACD, moving averages, support/resistance levels" at bounding box center [142, 429] width 254 height 23
click at [105, 381] on li "Dividend Analysis : Current yield, payout ratio, 5-year dividend history" at bounding box center [142, 452] width 254 height 23
click at [131, 381] on li "Industry Benchmarking : P/E, P/B, ROE comparisons with sector peers" at bounding box center [142, 475] width 254 height 23
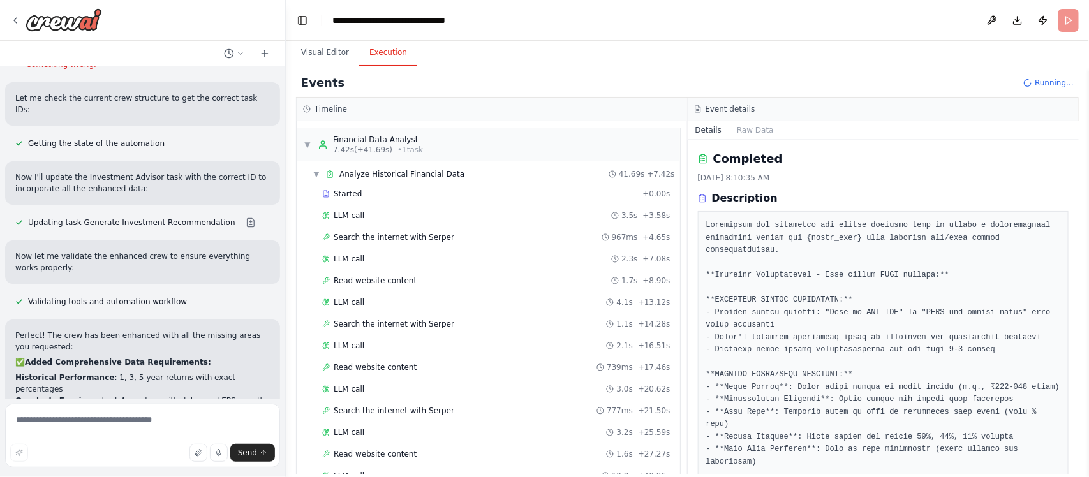
click at [91, 381] on li "Dividend Analysis : Current yield, payout ratio, 5-year dividend history" at bounding box center [142, 452] width 254 height 23
click at [116, 381] on li "Dividend Analysis : Current yield, payout ratio, 5-year dividend history" at bounding box center [142, 452] width 254 height 23
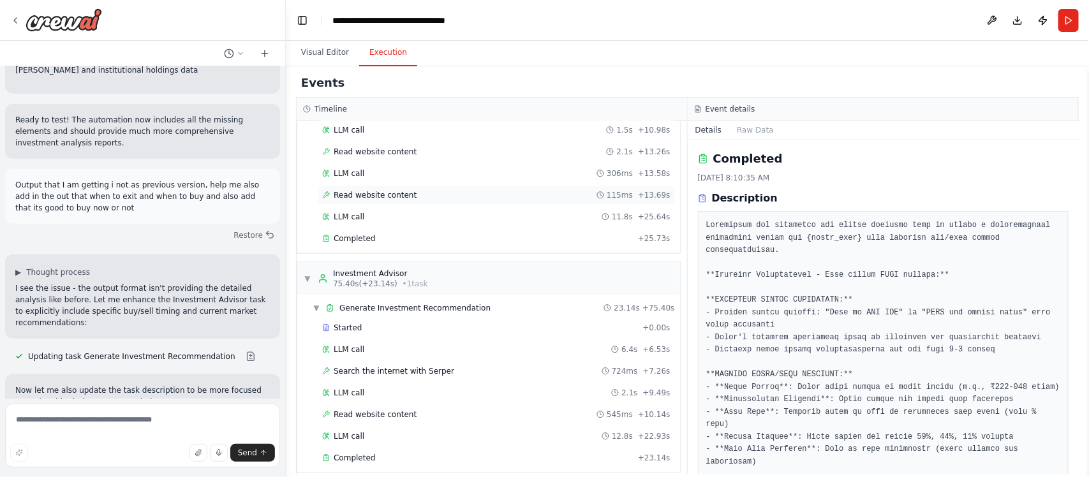
scroll to position [544, 0]
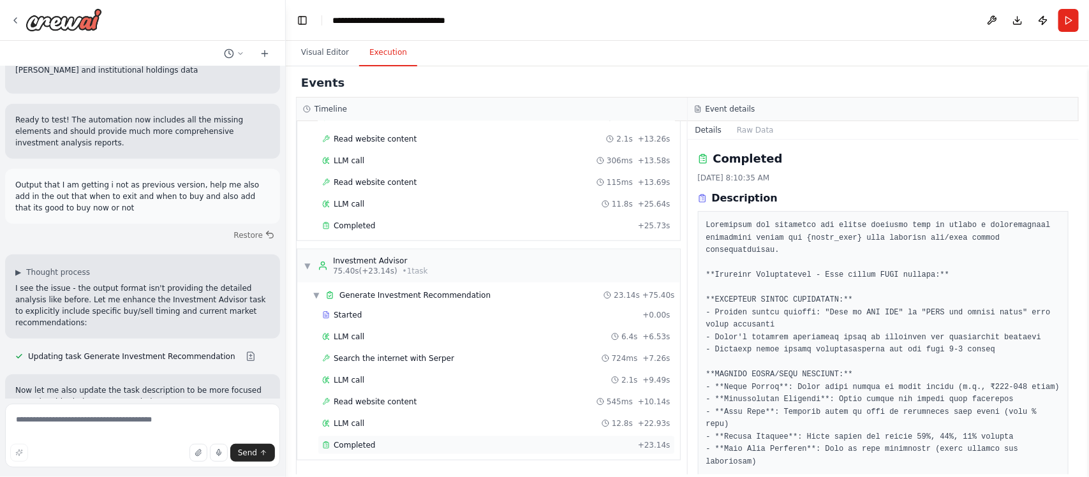
click at [358, 381] on span "Completed" at bounding box center [354, 445] width 41 height 10
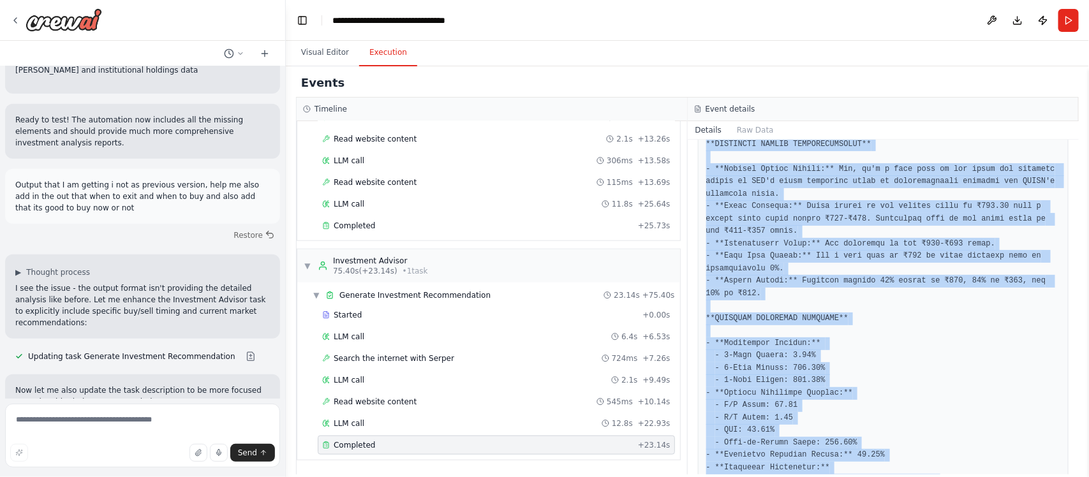
scroll to position [1362, 0]
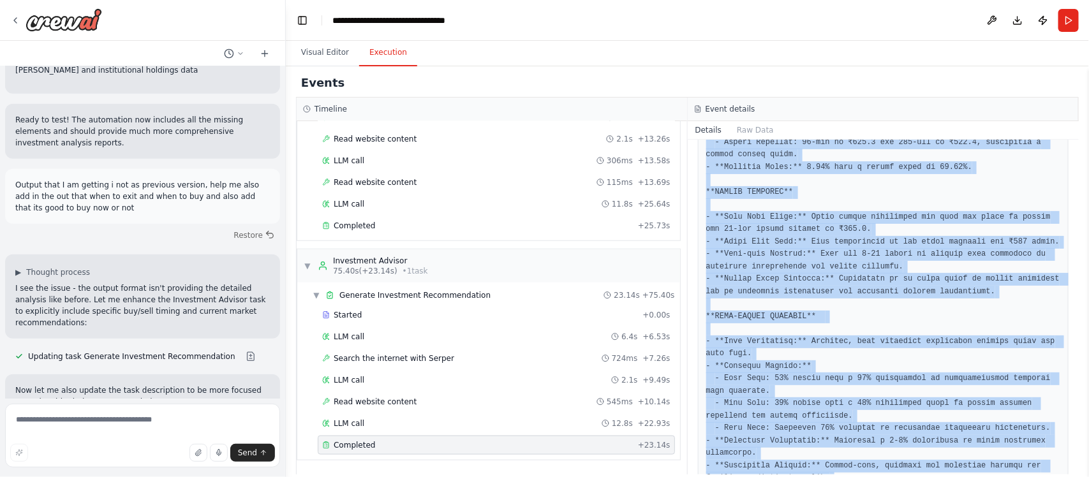
drag, startPoint x: 705, startPoint y: 253, endPoint x: 1041, endPoint y: 445, distance: 386.8
click at [871, 381] on div at bounding box center [883, 12] width 371 height 1036
copy pre "``` Thought: I now have comprehensive information on the latest developments an…"
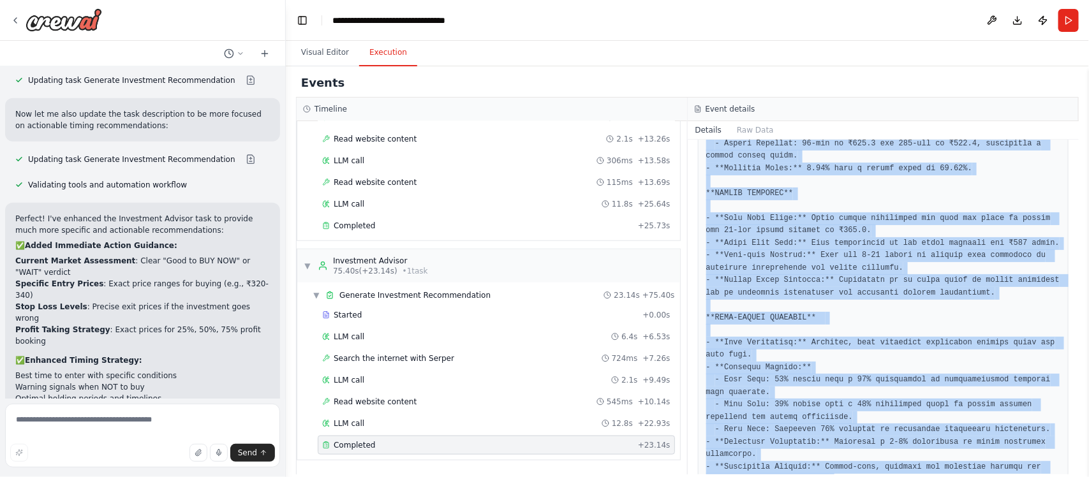
scroll to position [4942, 0]
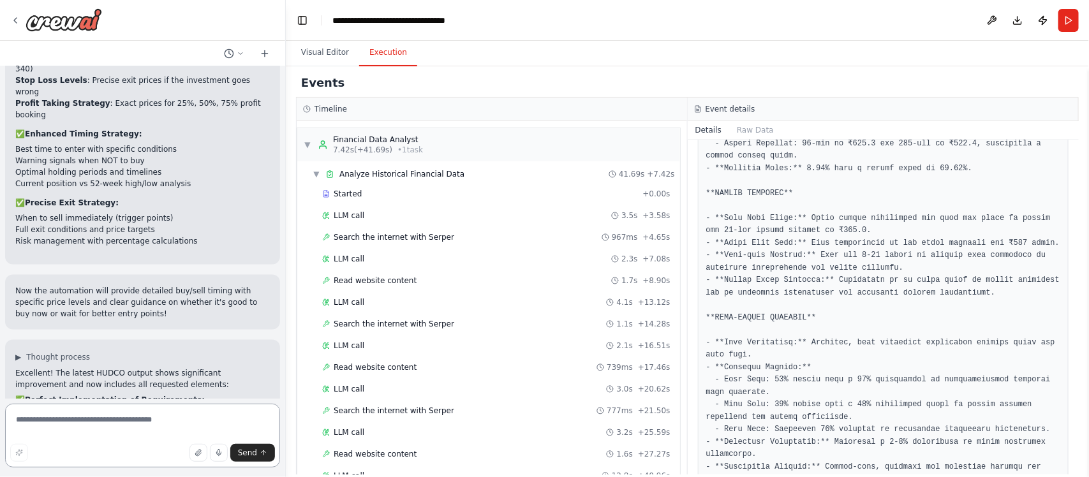
scroll to position [5162, 0]
click at [158, 381] on textarea at bounding box center [142, 436] width 275 height 64
type textarea "*********"
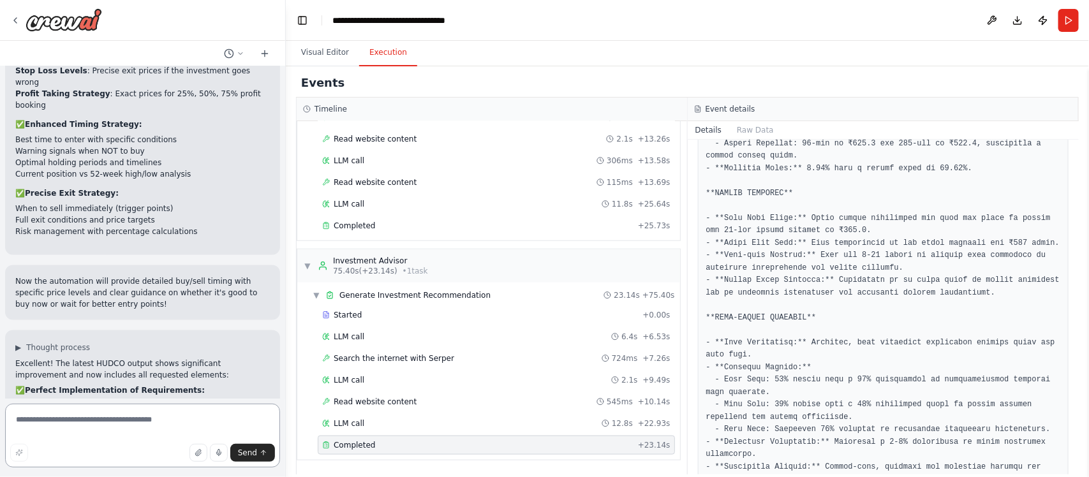
scroll to position [5799, 0]
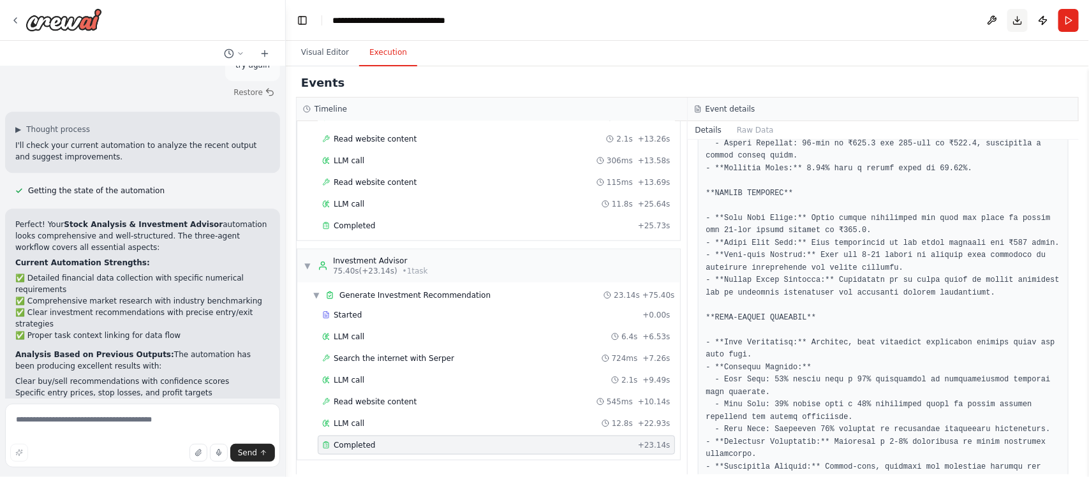
click at [871, 15] on button "Download" at bounding box center [1017, 20] width 20 height 23
click at [655, 31] on header "**********" at bounding box center [687, 20] width 803 height 41
click at [871, 17] on button "Run" at bounding box center [1068, 20] width 20 height 23
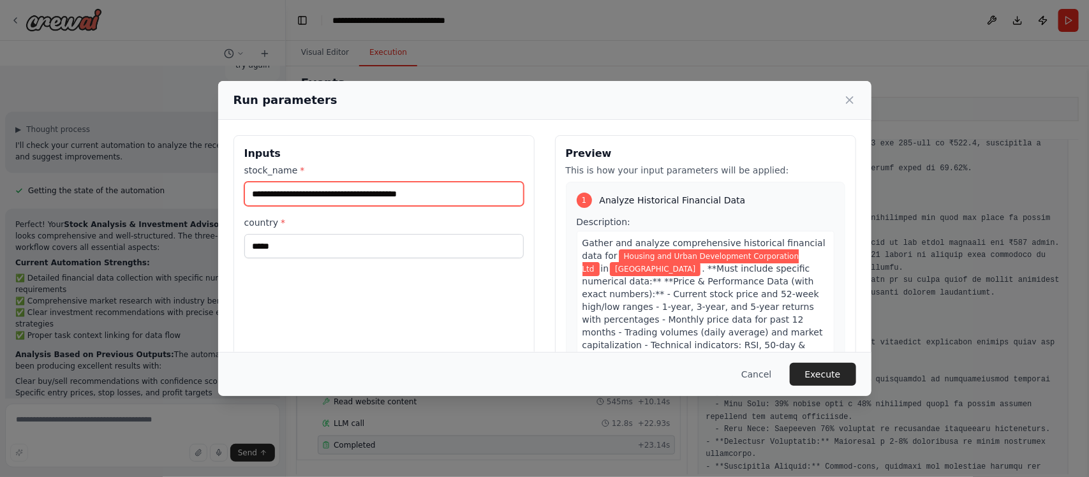
click at [480, 189] on input "**********" at bounding box center [383, 194] width 279 height 24
paste input "text"
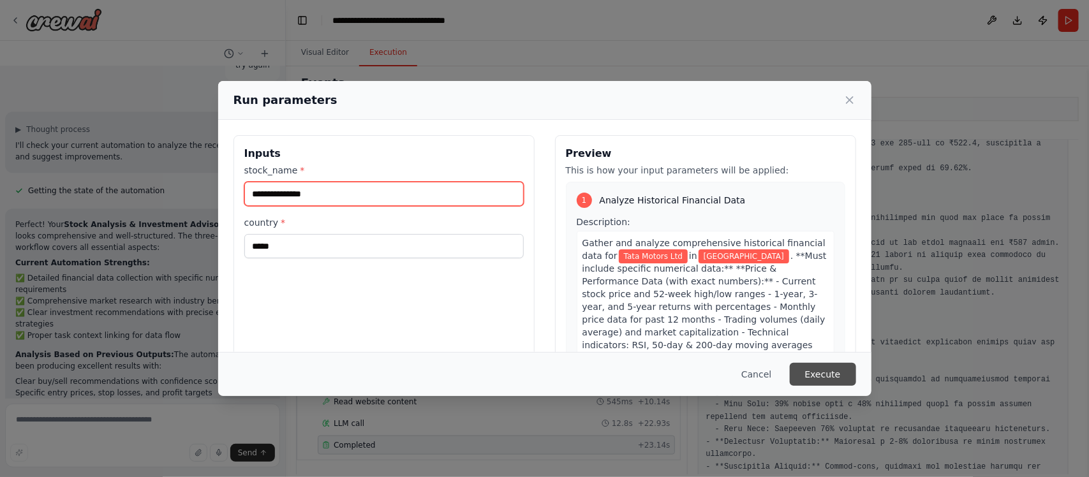
type input "**********"
click at [816, 368] on button "Execute" at bounding box center [823, 374] width 66 height 23
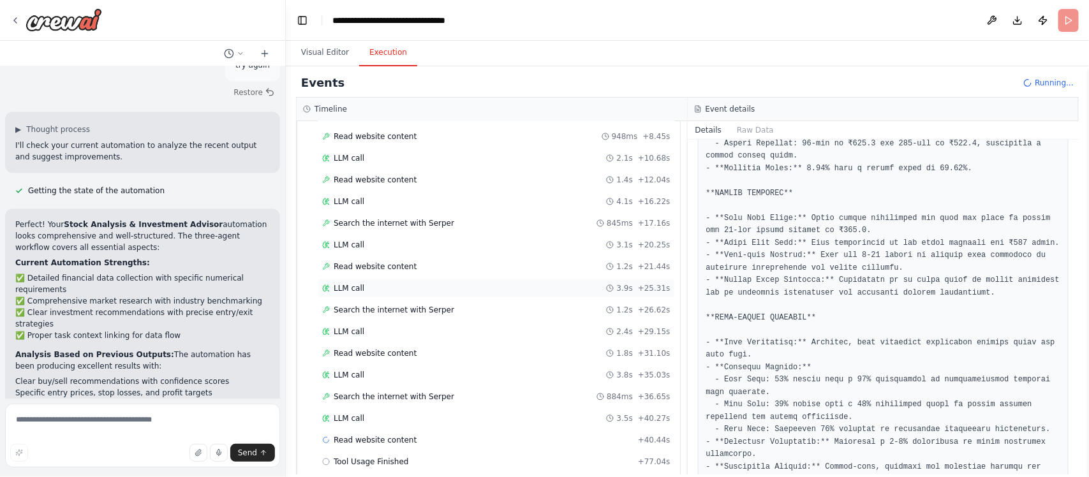
scroll to position [166, 0]
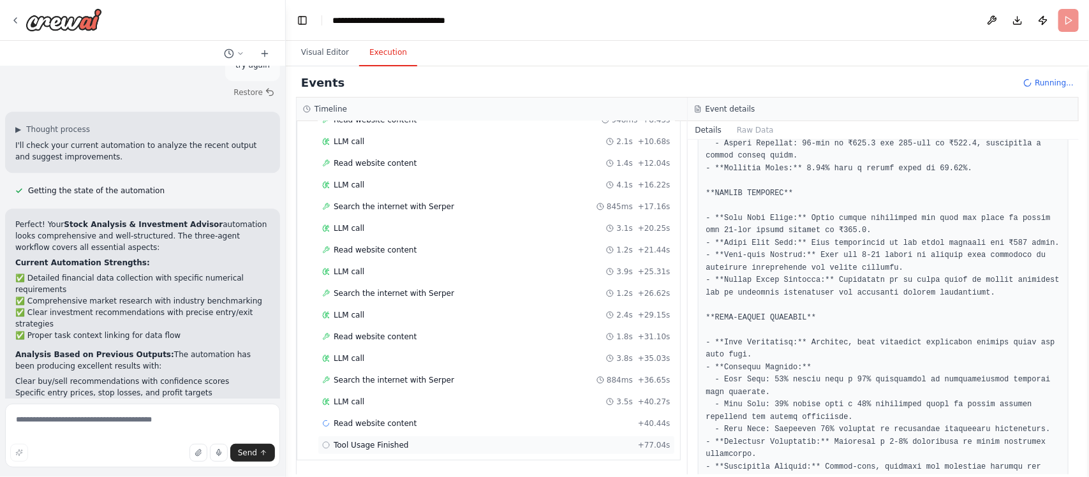
click at [374, 381] on span "Tool Usage Finished" at bounding box center [371, 445] width 75 height 10
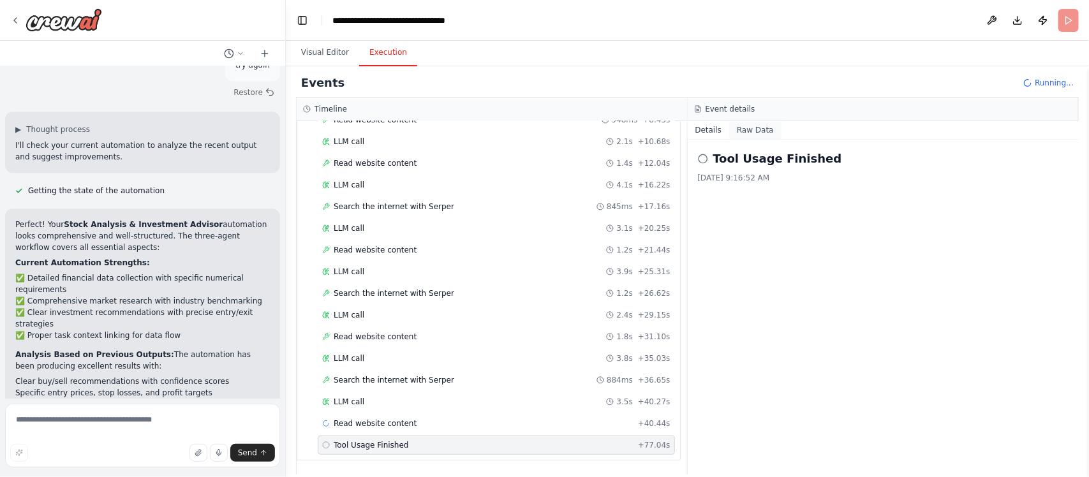
click at [751, 126] on button "Raw Data" at bounding box center [755, 130] width 52 height 18
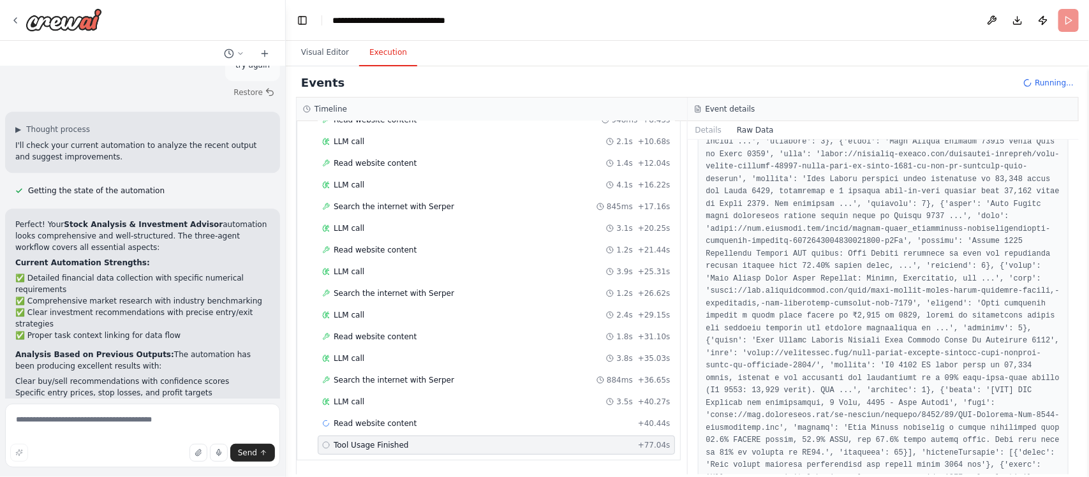
scroll to position [1739, 0]
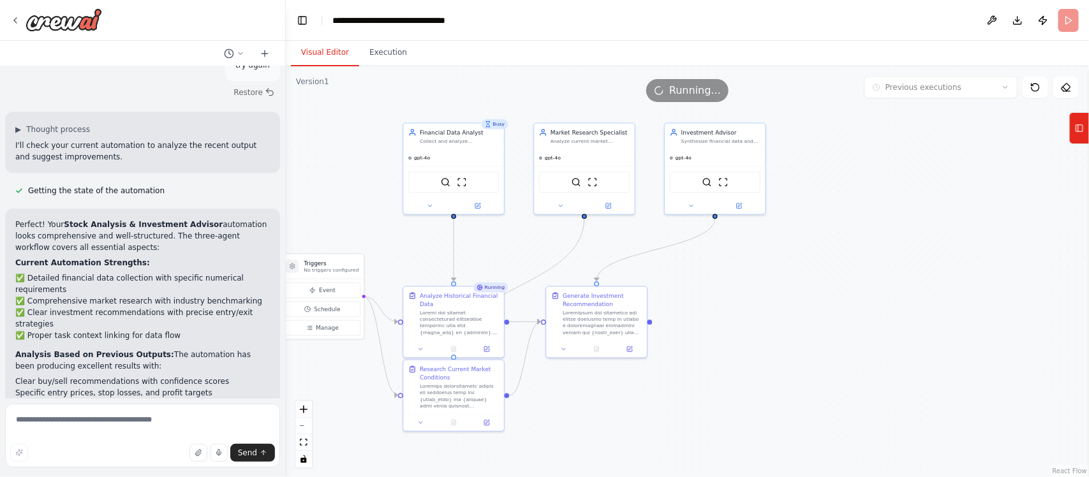
click at [323, 46] on button "Visual Editor" at bounding box center [325, 53] width 68 height 27
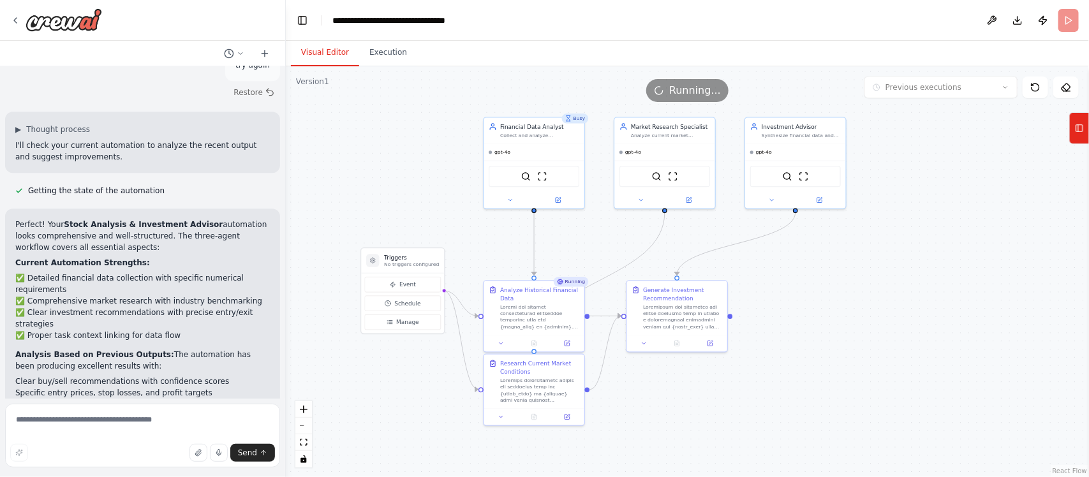
drag, startPoint x: 747, startPoint y: 266, endPoint x: 827, endPoint y: 260, distance: 80.6
click at [827, 260] on div ".deletable-edge-delete-btn { width: 20px; height: 20px; border: 0px solid #ffff…" at bounding box center [687, 271] width 803 height 411
